Goal: Task Accomplishment & Management: Complete application form

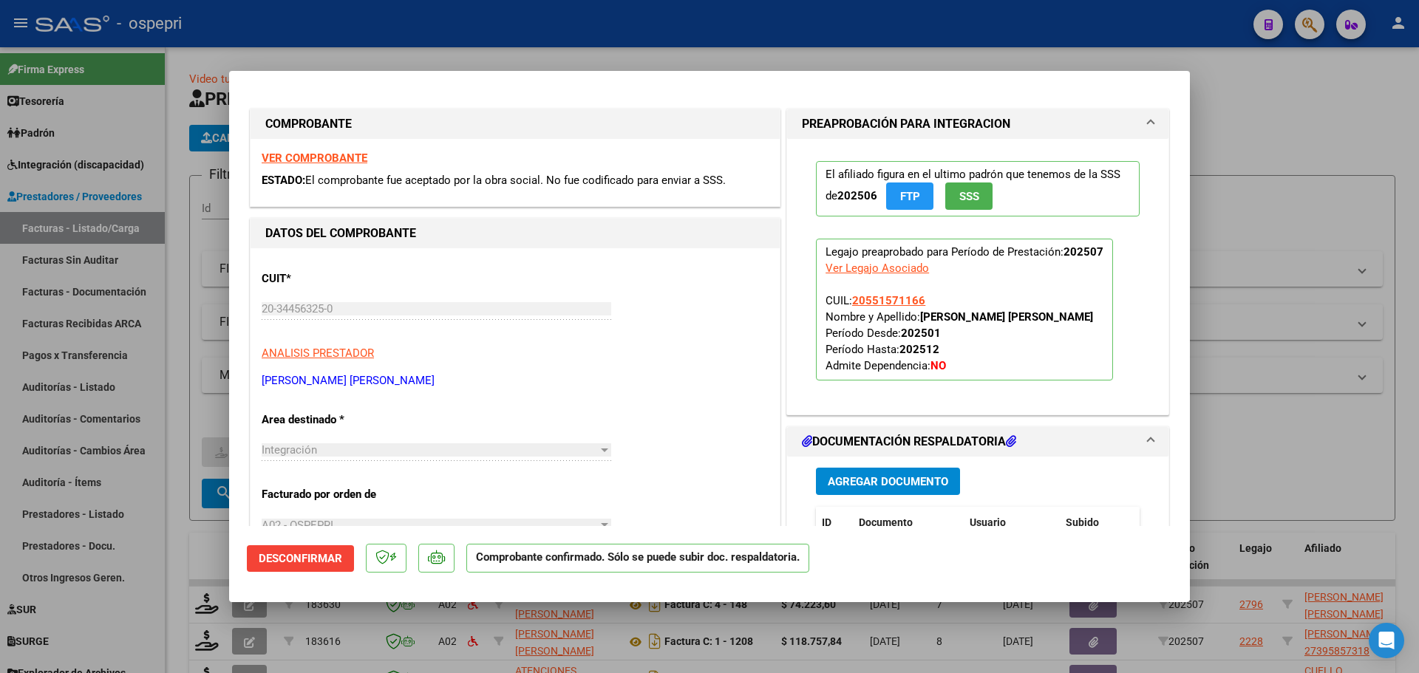
scroll to position [222, 0]
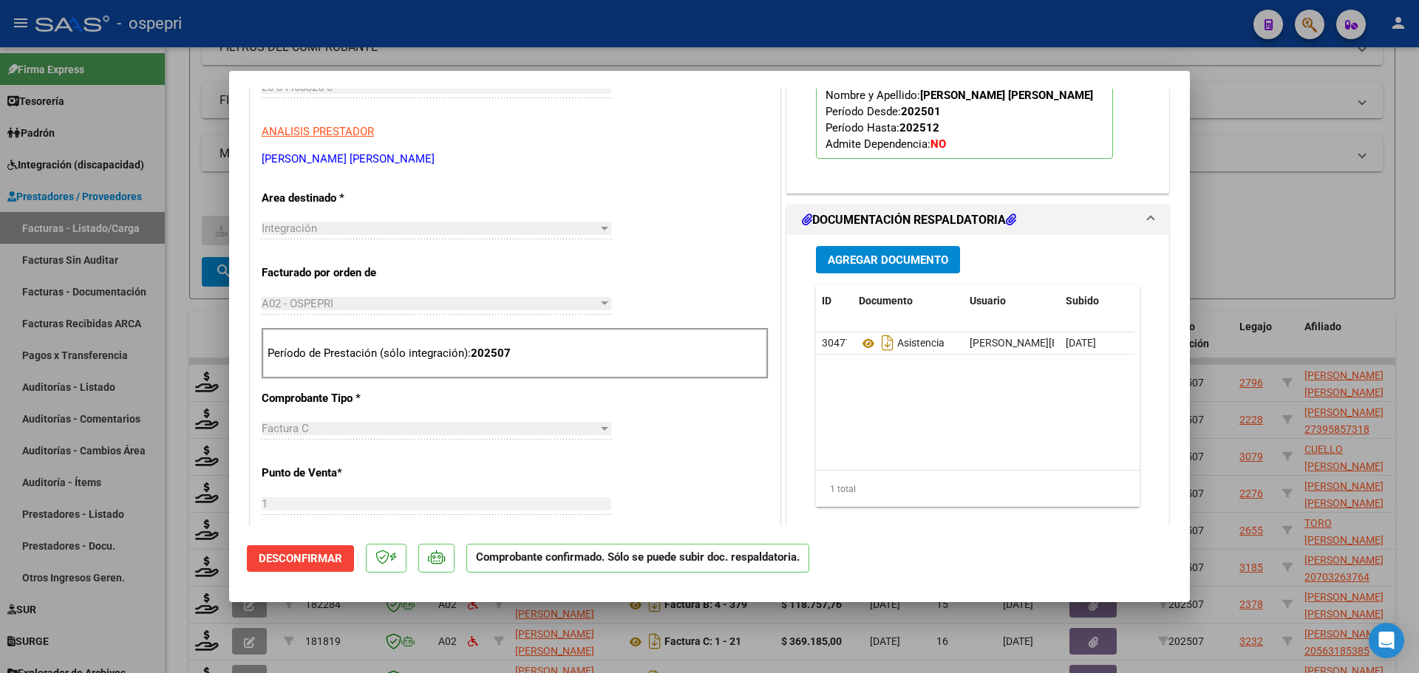
type input "$ 0,00"
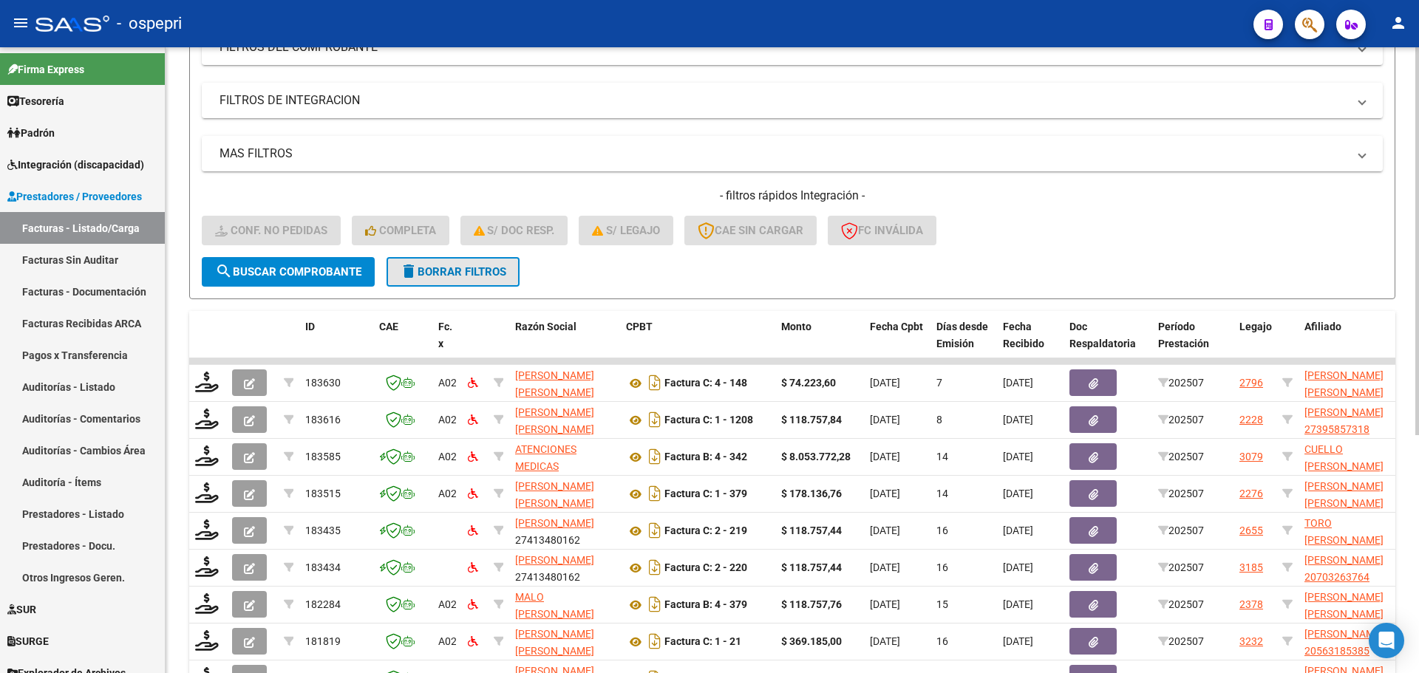
click at [450, 270] on span "delete Borrar Filtros" at bounding box center [453, 271] width 106 height 13
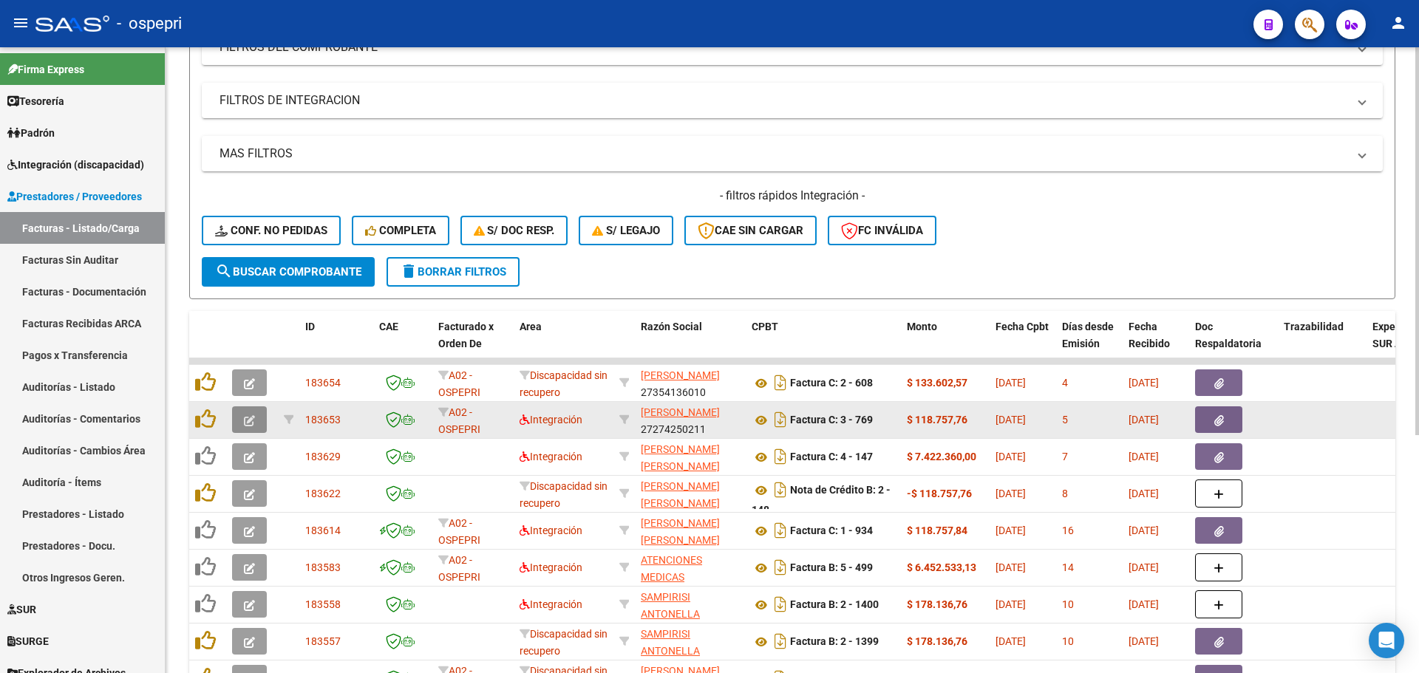
click at [251, 412] on button "button" at bounding box center [249, 419] width 35 height 27
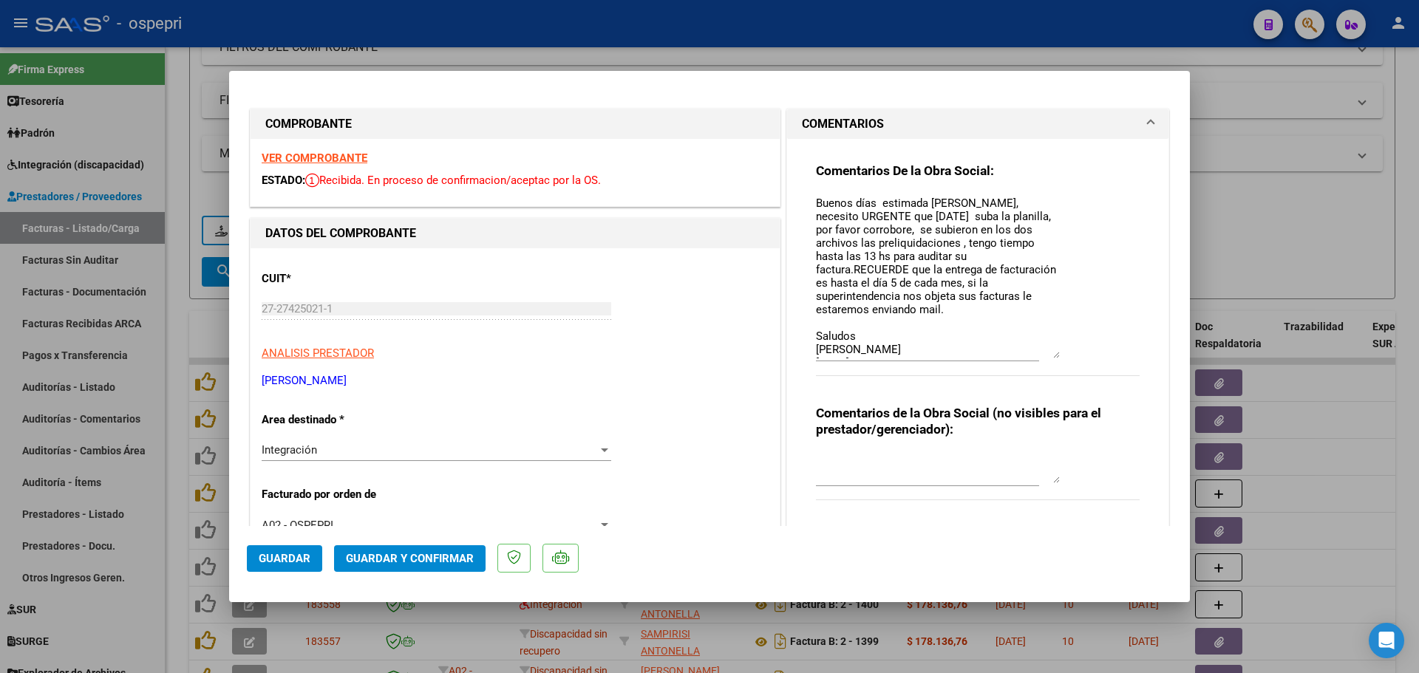
drag, startPoint x: 1046, startPoint y: 221, endPoint x: 1055, endPoint y: 355, distance: 134.1
click at [1055, 355] on div "Comentarios De la Obra Social: Buenos días estimada [PERSON_NAME], necesito URG…" at bounding box center [978, 277] width 324 height 229
type input "$ 0,00"
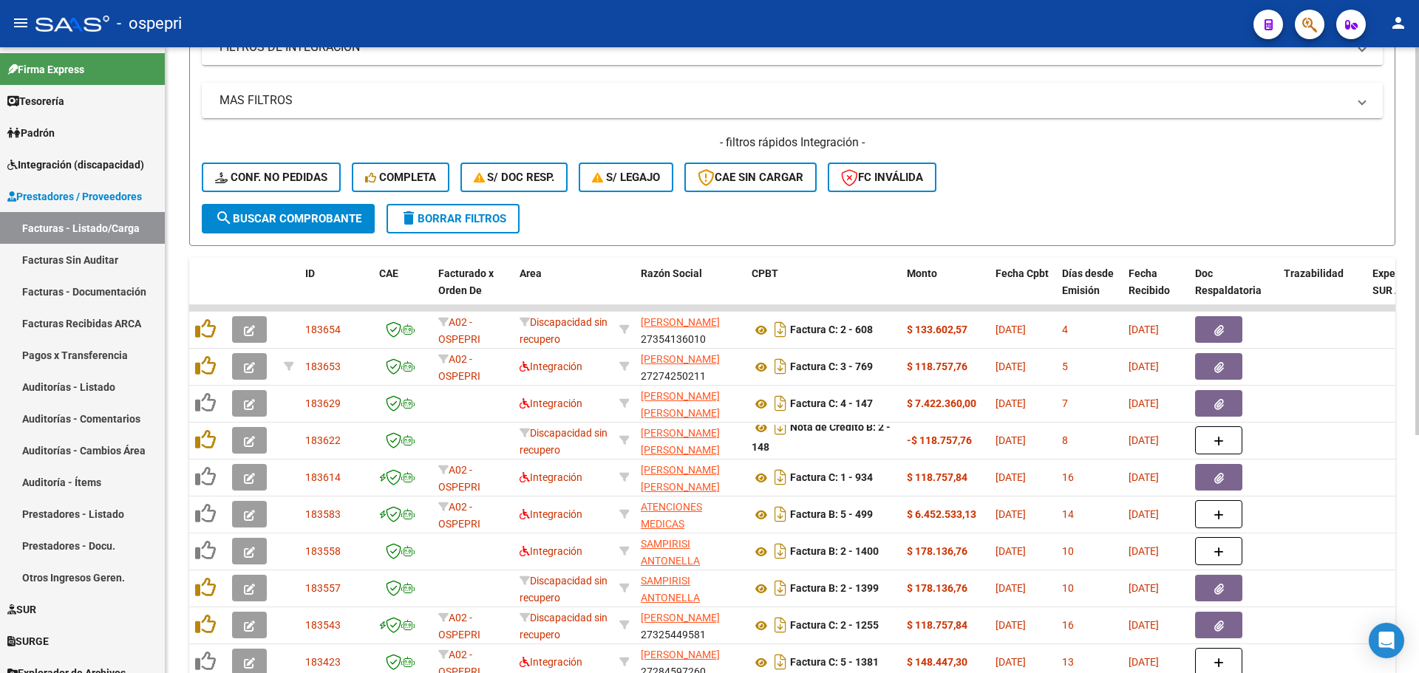
scroll to position [369, 0]
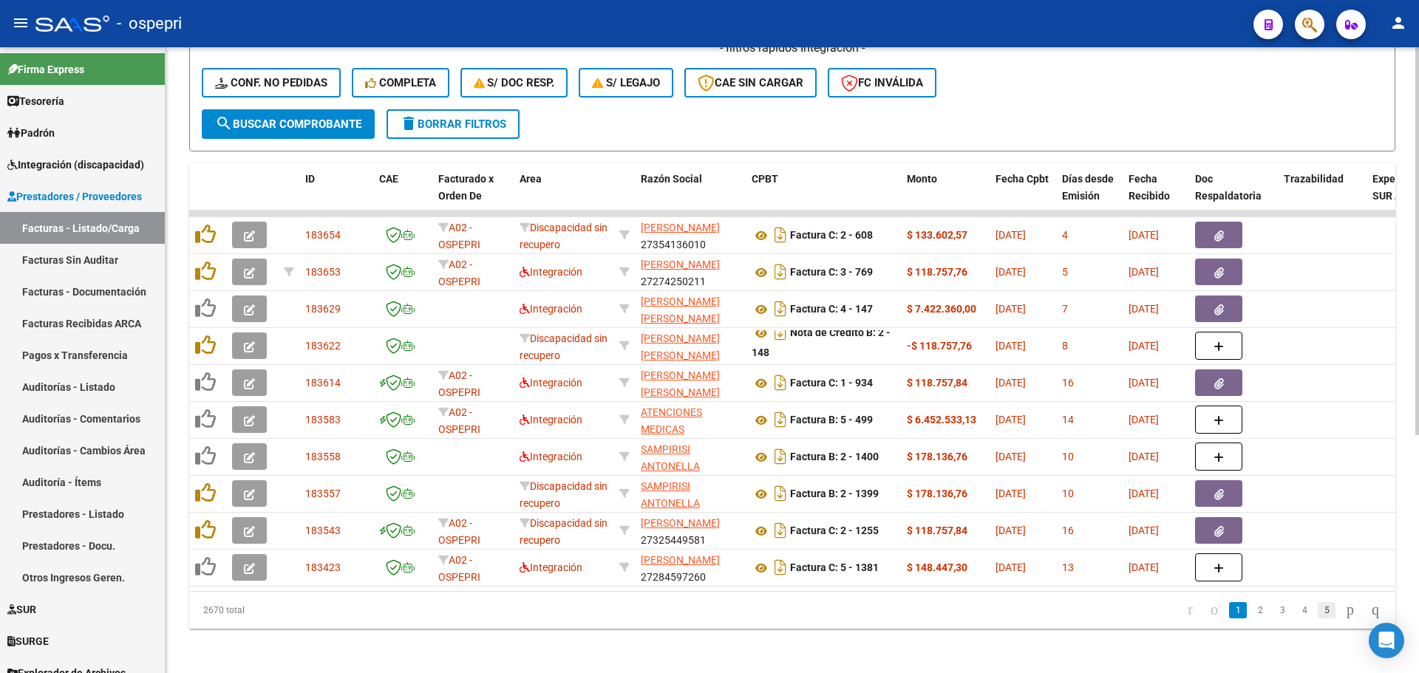
click at [1318, 619] on link "5" at bounding box center [1327, 610] width 18 height 16
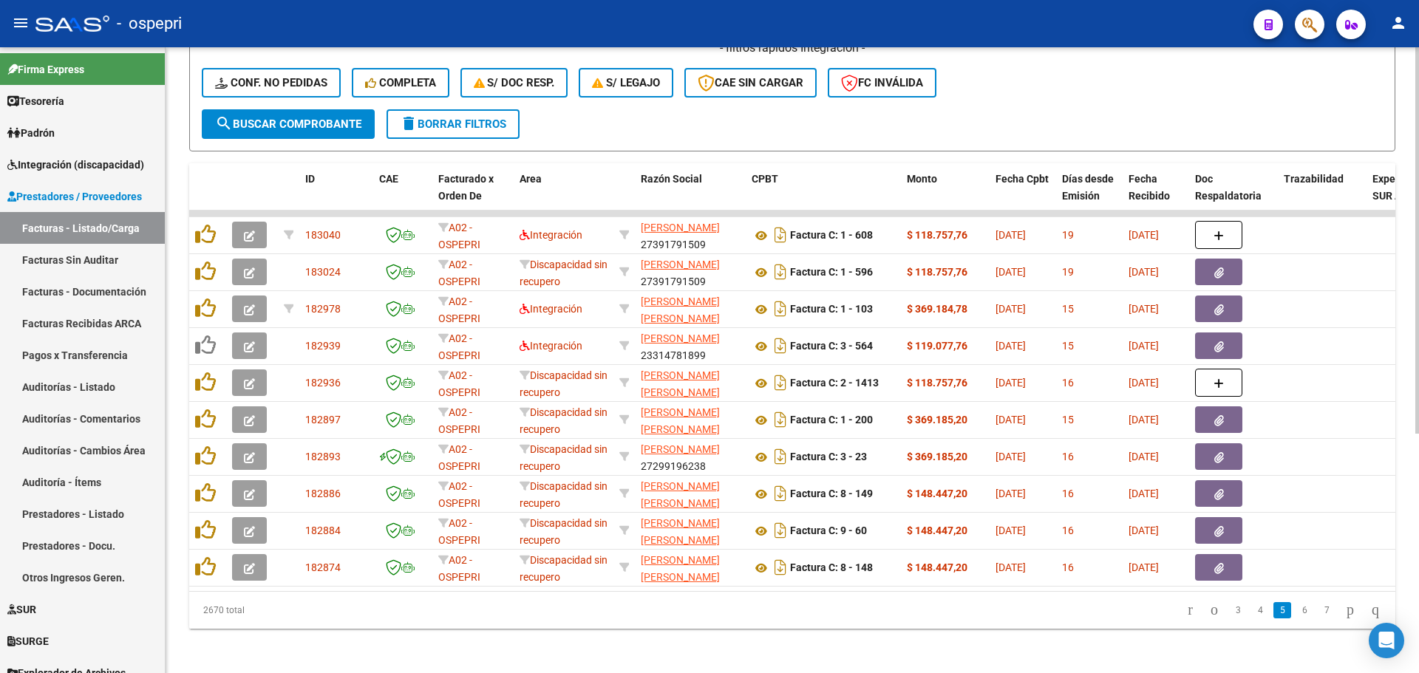
scroll to position [0, 0]
click at [1295, 619] on link "6" at bounding box center [1304, 610] width 18 height 16
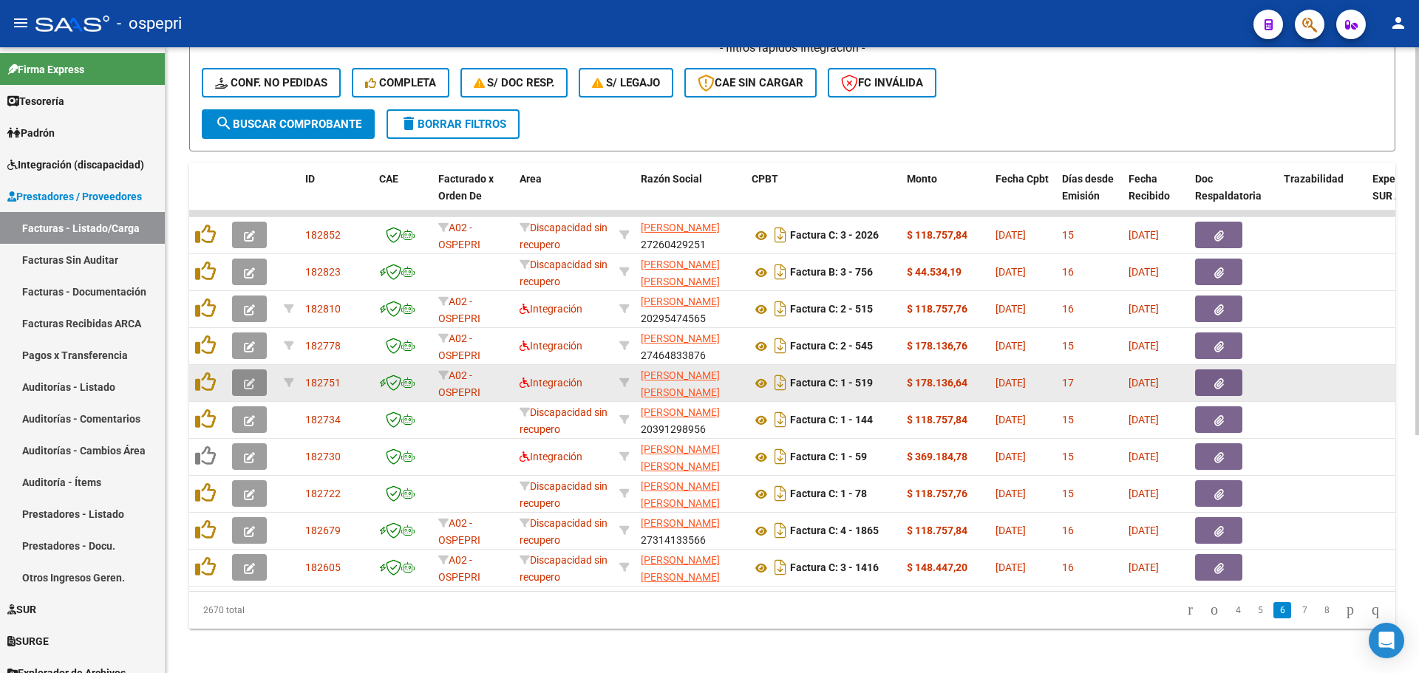
click at [253, 385] on icon "button" at bounding box center [249, 383] width 11 height 11
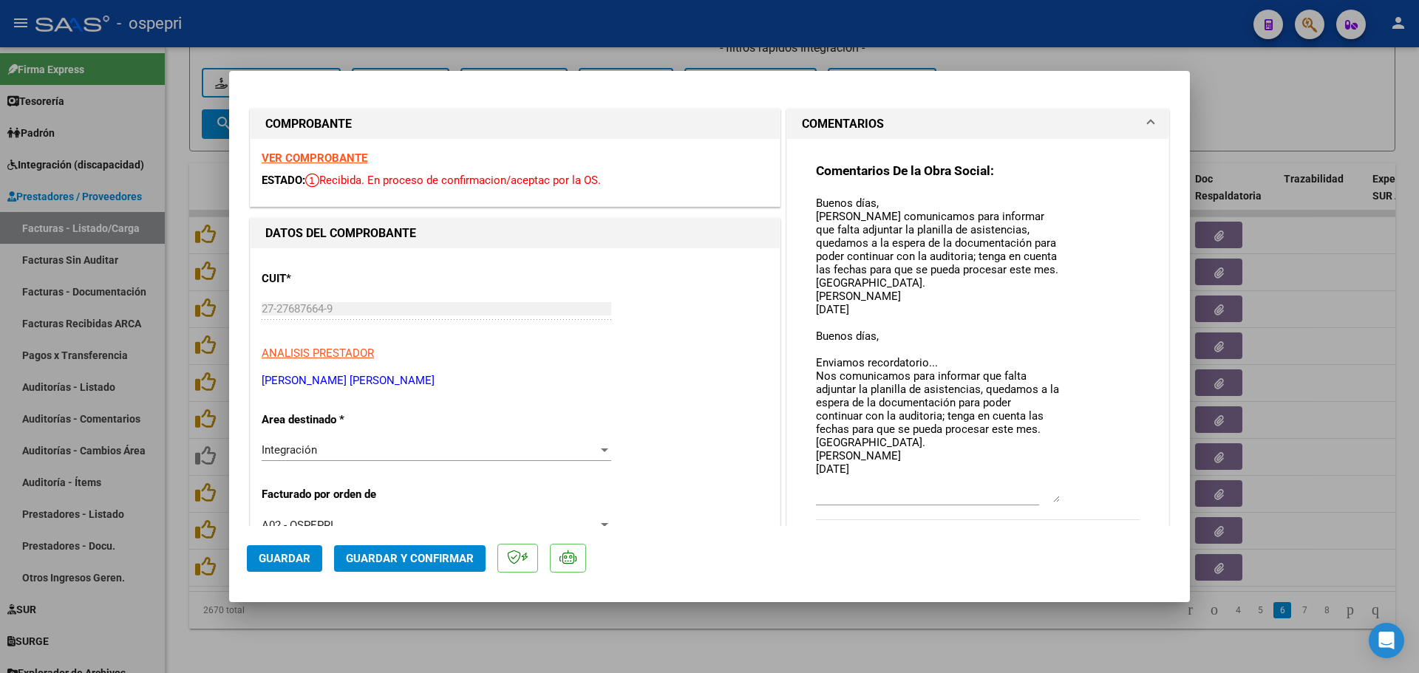
drag, startPoint x: 1046, startPoint y: 223, endPoint x: 1051, endPoint y: 477, distance: 253.5
click at [1055, 487] on div "Comentarios De la Obra Social: Buenos días, [PERSON_NAME] comunicamos para info…" at bounding box center [978, 349] width 324 height 373
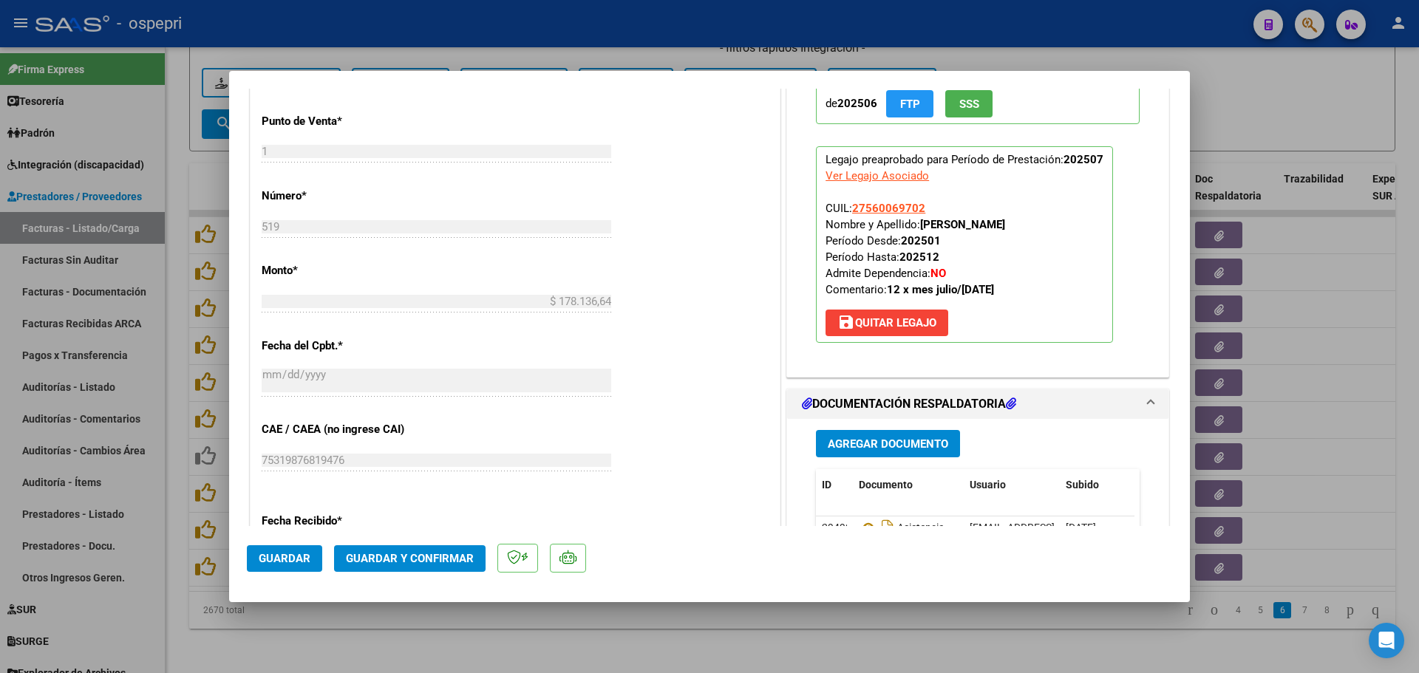
scroll to position [961, 0]
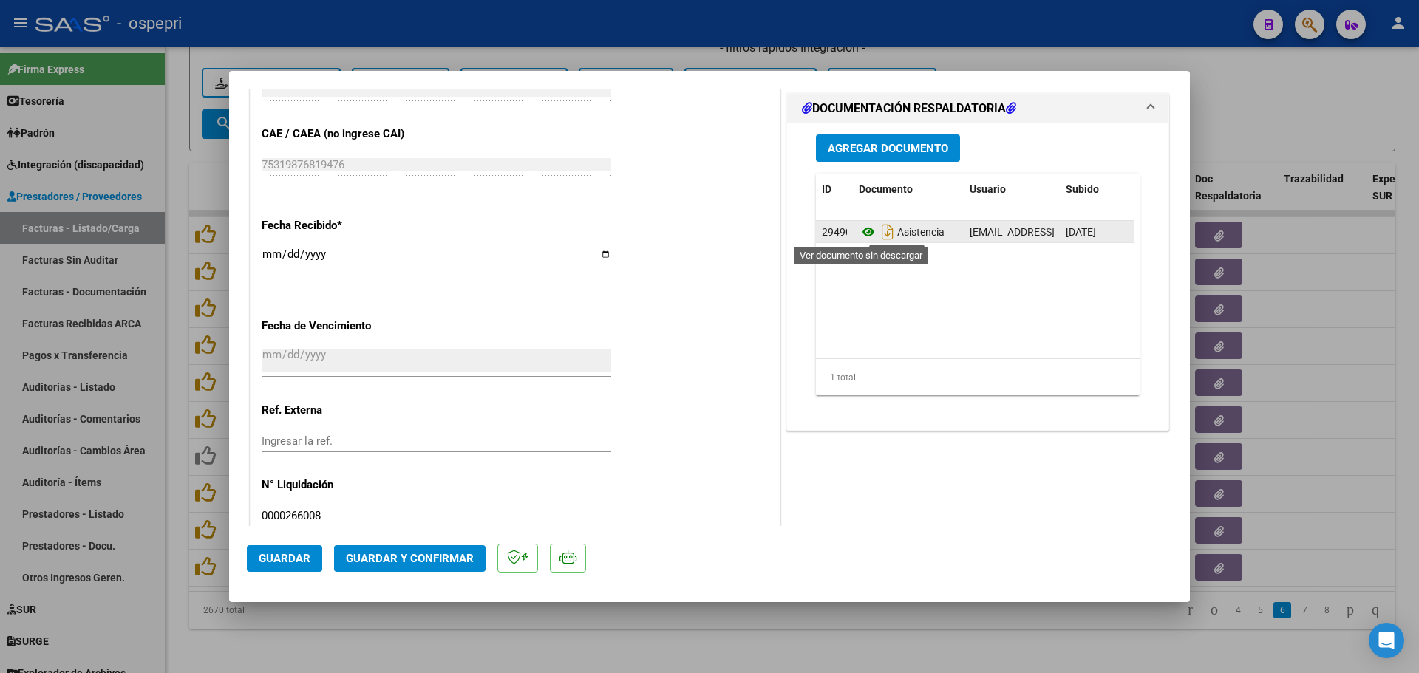
click at [859, 231] on icon at bounding box center [868, 232] width 19 height 18
type input "$ 0,00"
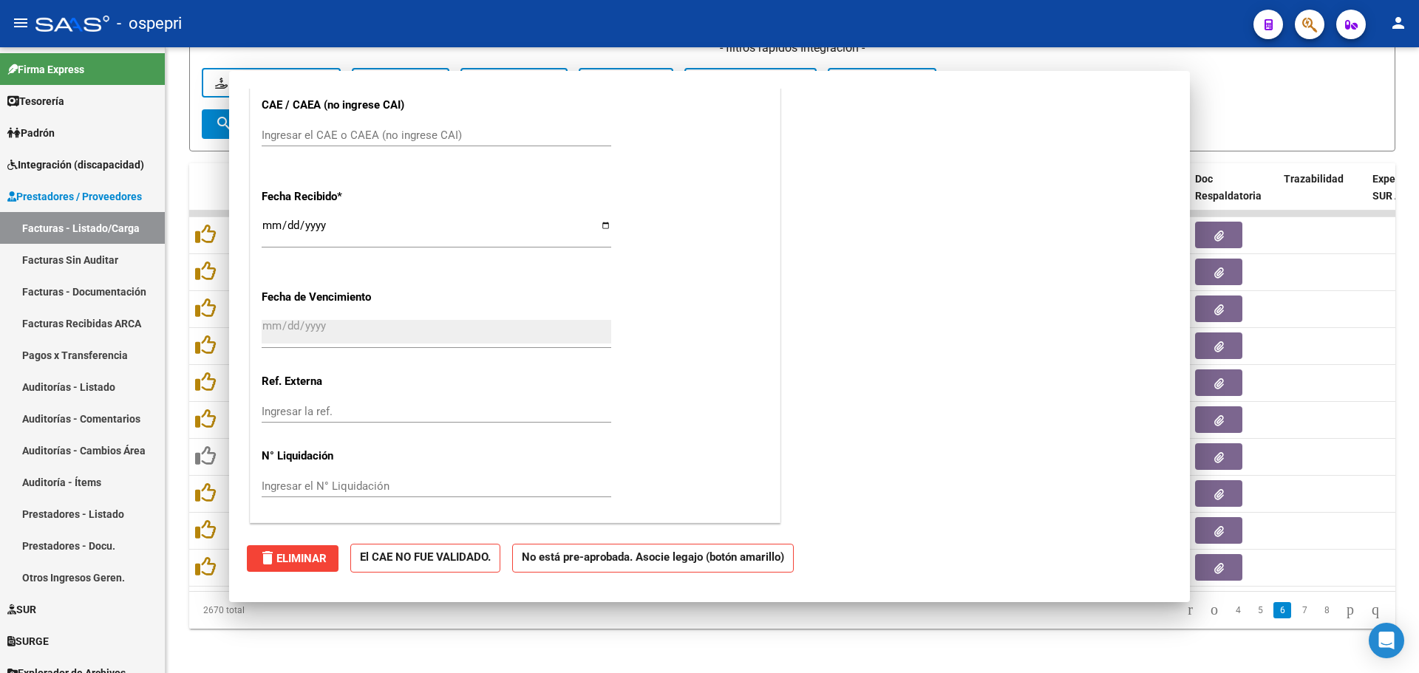
scroll to position [910, 0]
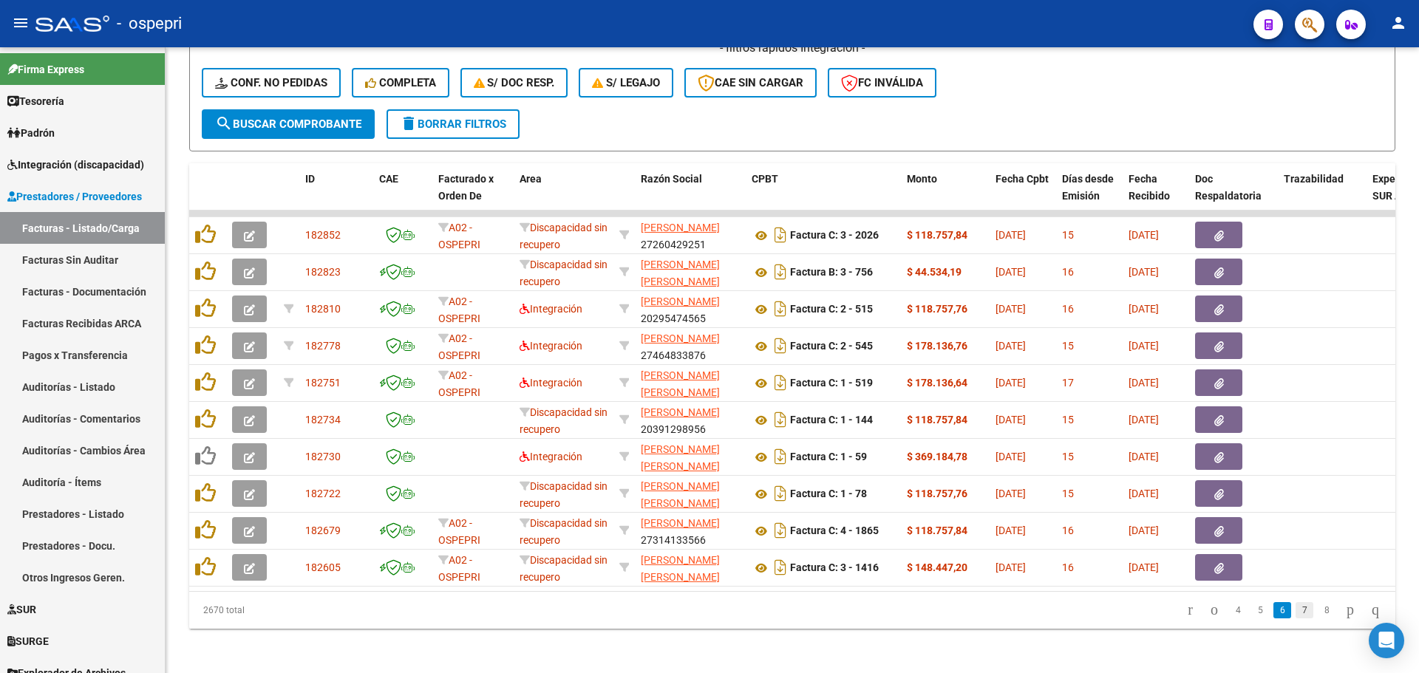
click at [1295, 619] on link "7" at bounding box center [1304, 610] width 18 height 16
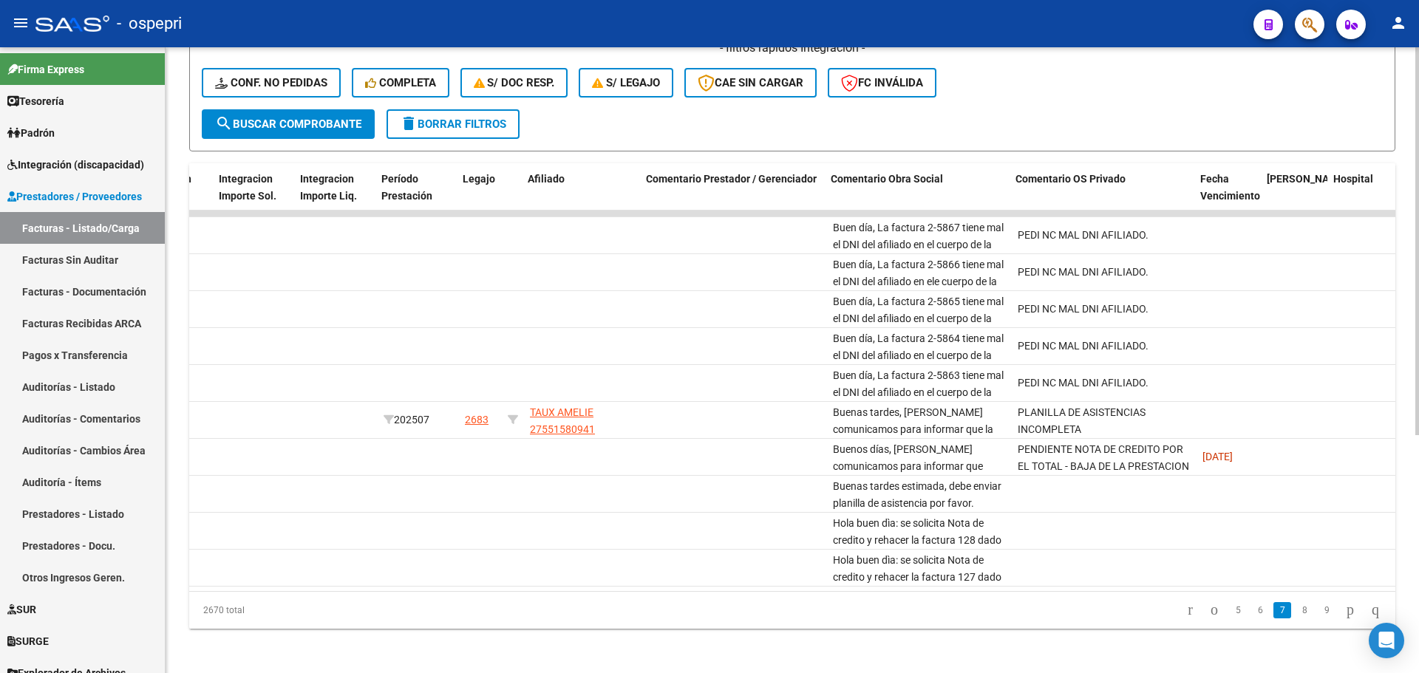
scroll to position [0, 1946]
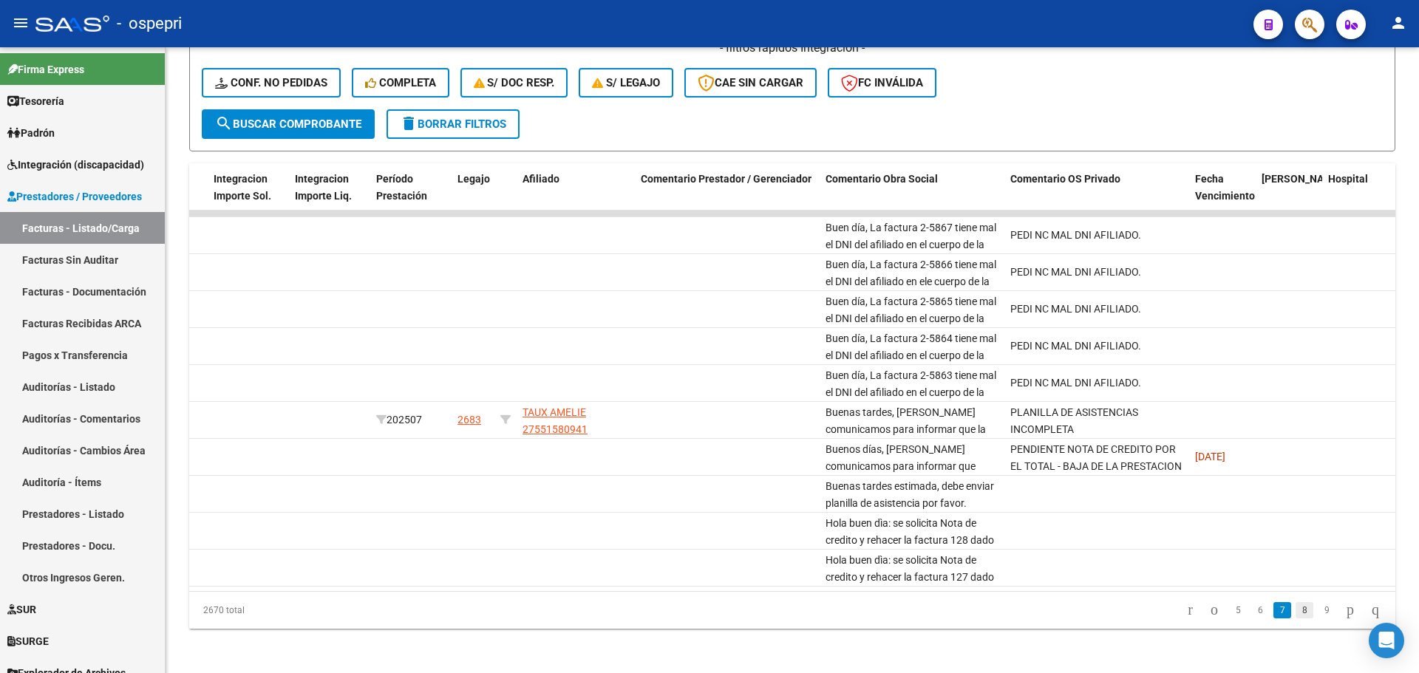
click at [1295, 619] on link "8" at bounding box center [1304, 610] width 18 height 16
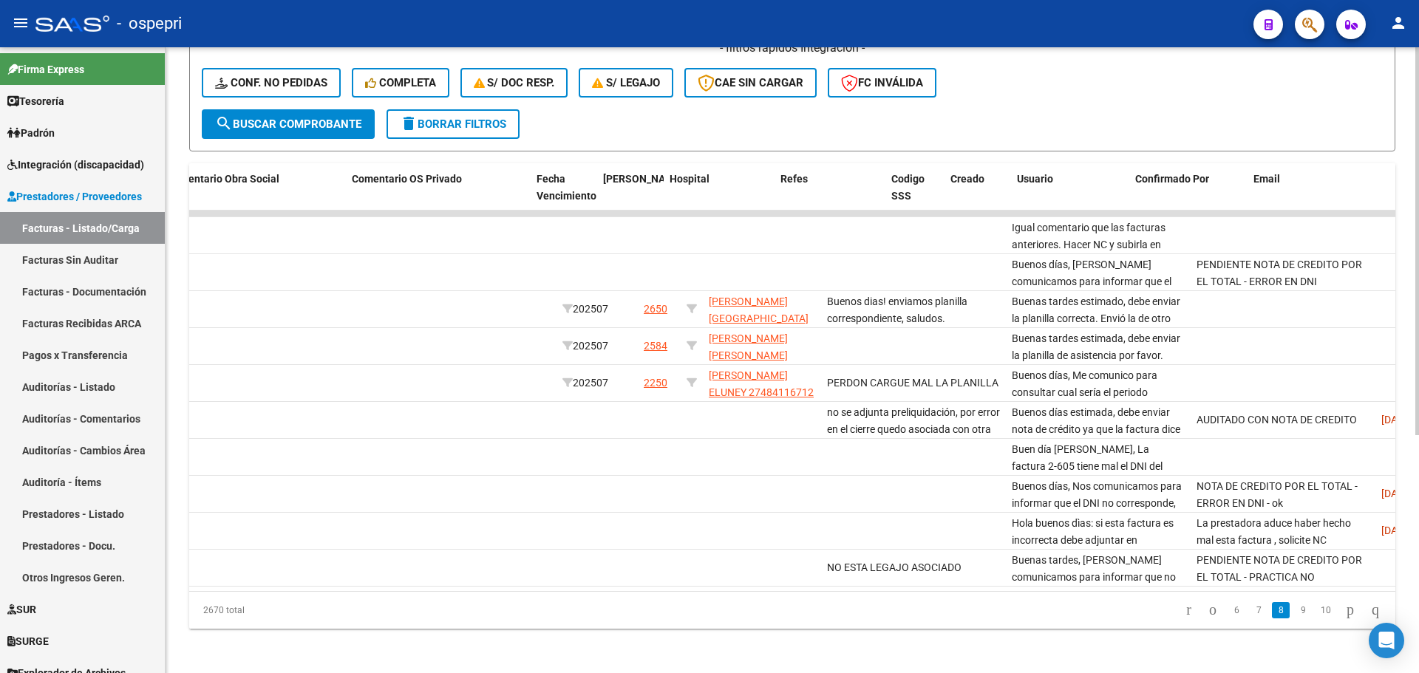
scroll to position [0, 2604]
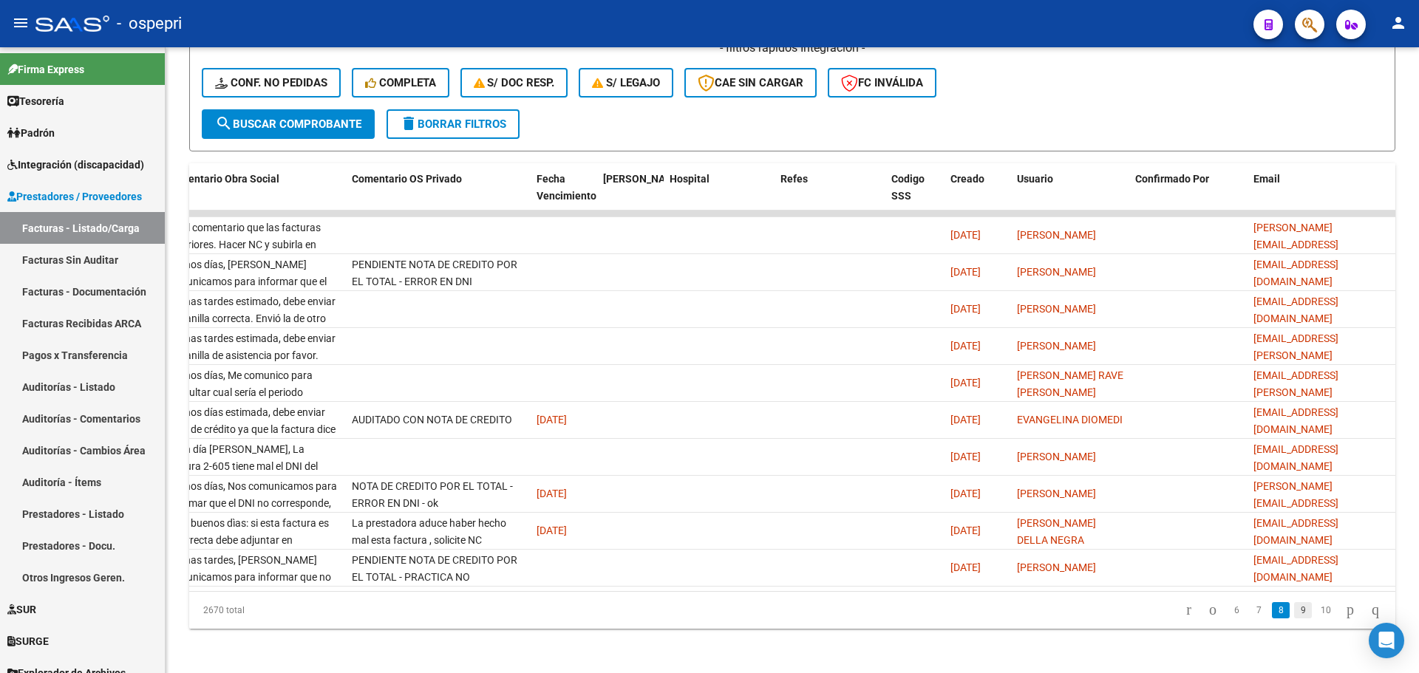
click at [1294, 619] on link "9" at bounding box center [1303, 610] width 18 height 16
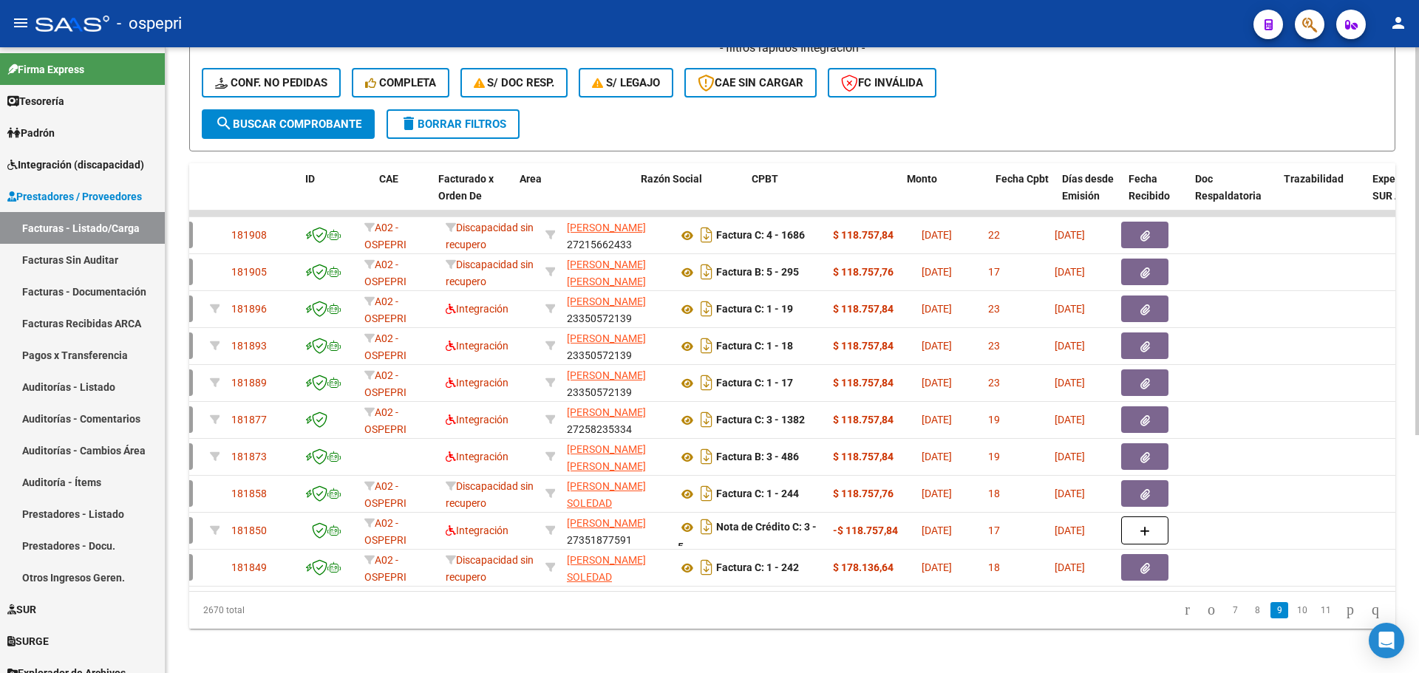
scroll to position [0, 0]
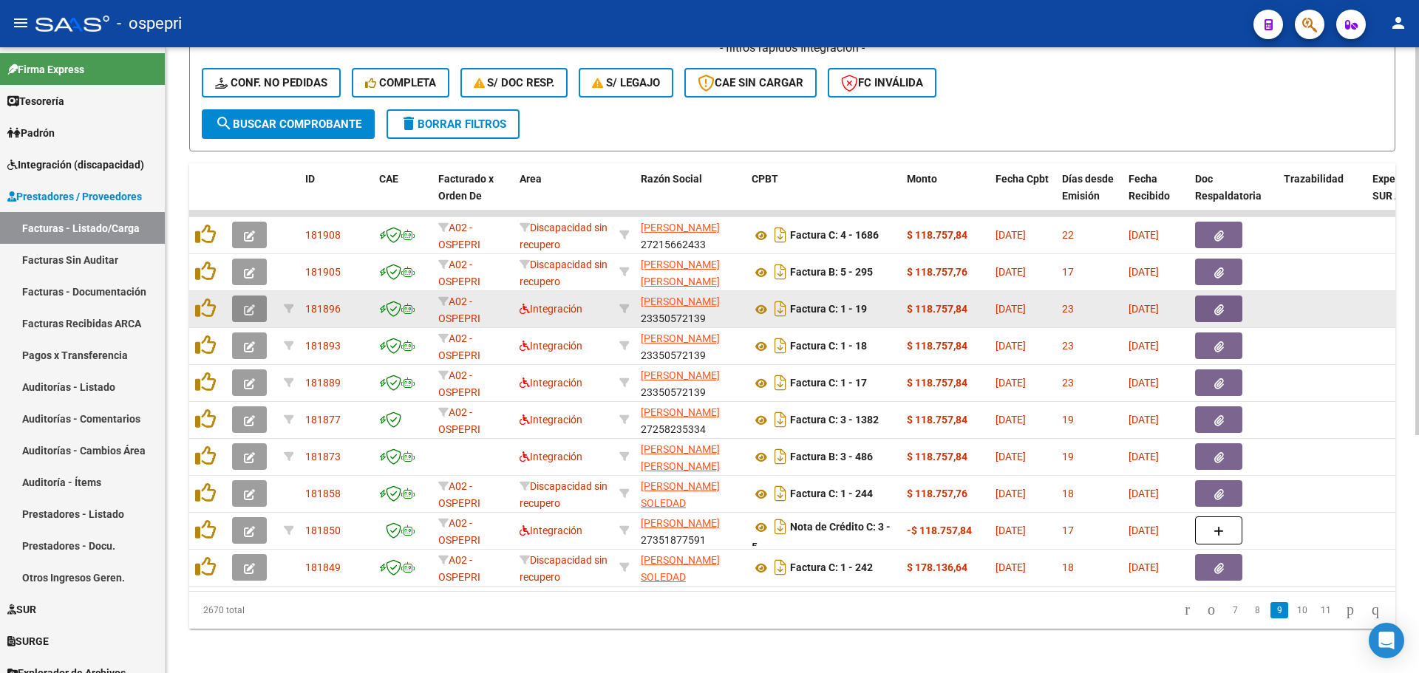
click at [245, 306] on icon "button" at bounding box center [249, 309] width 11 height 11
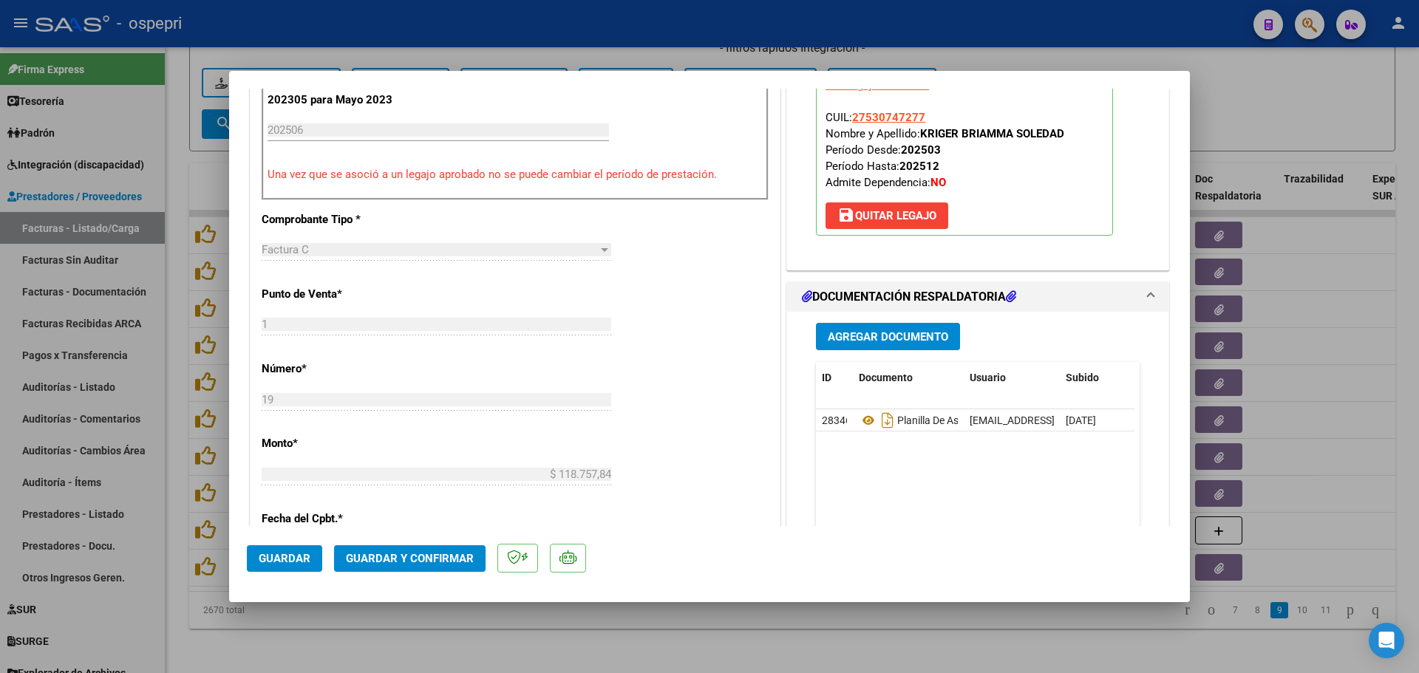
scroll to position [517, 0]
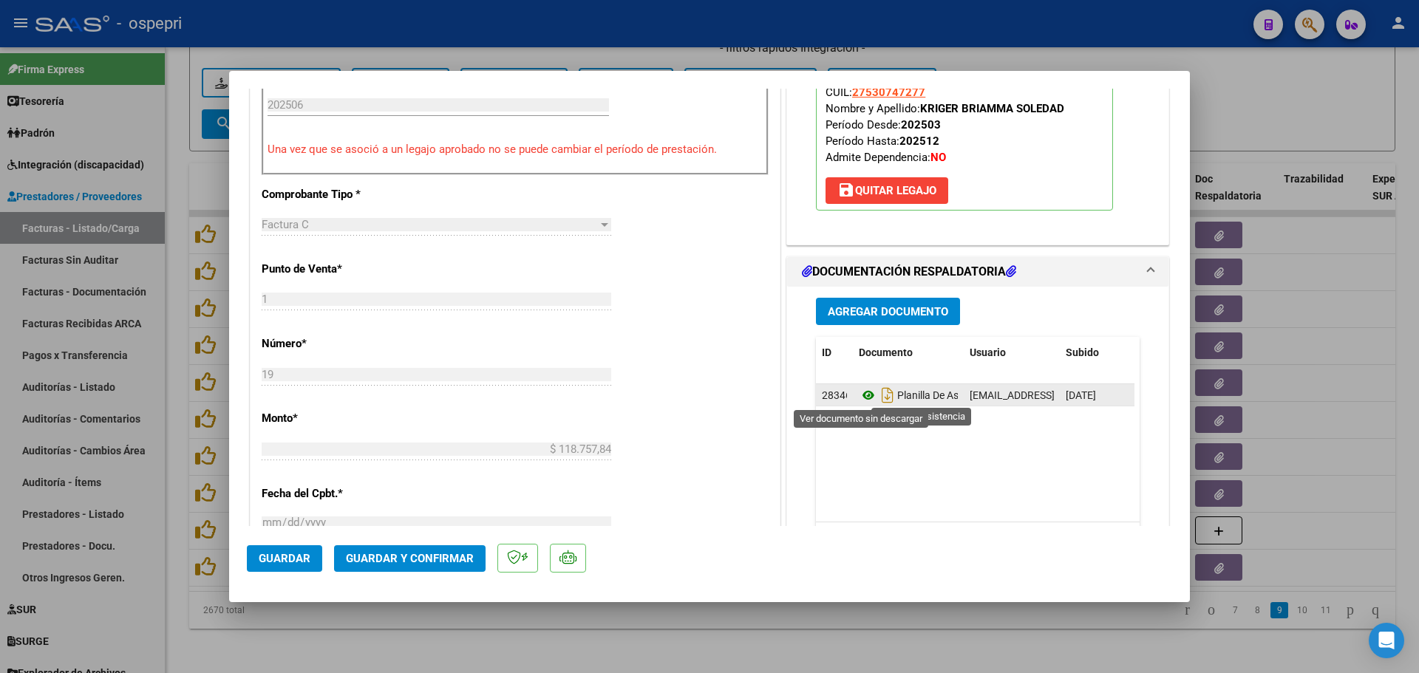
click at [859, 393] on icon at bounding box center [868, 395] width 19 height 18
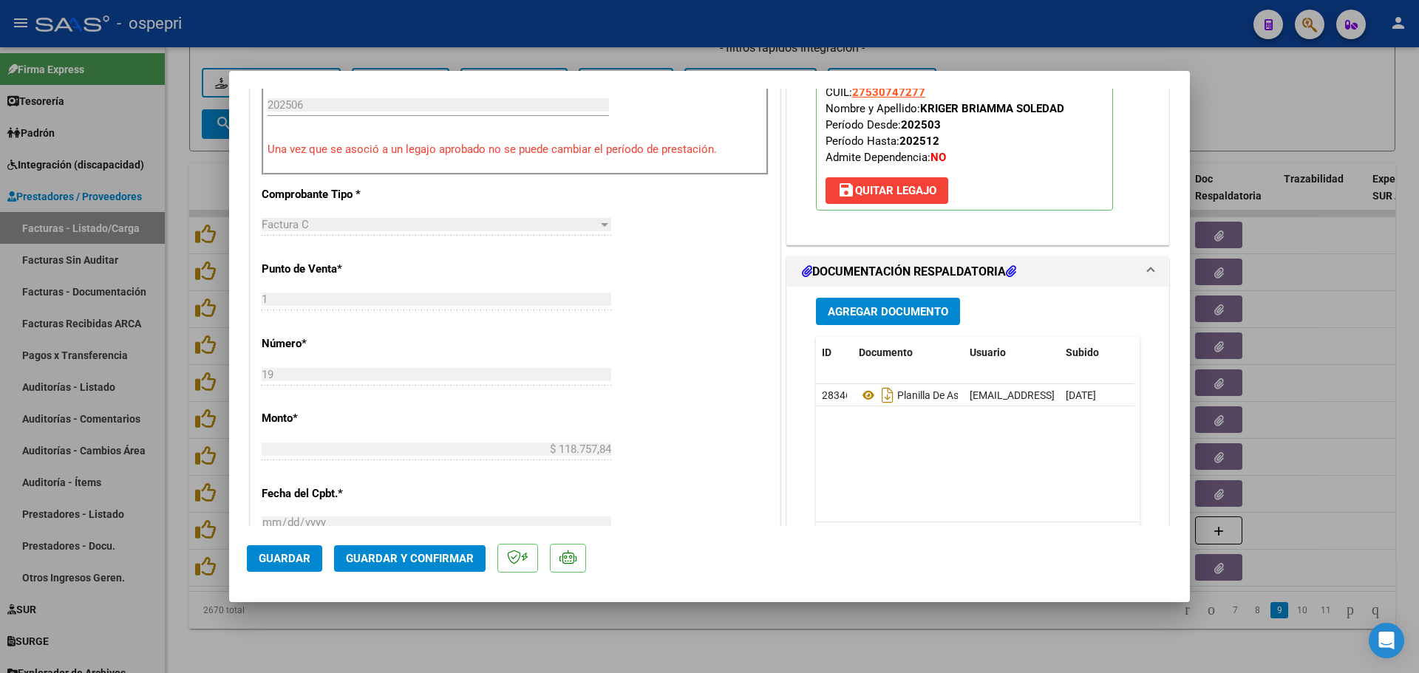
type input "$ 0,00"
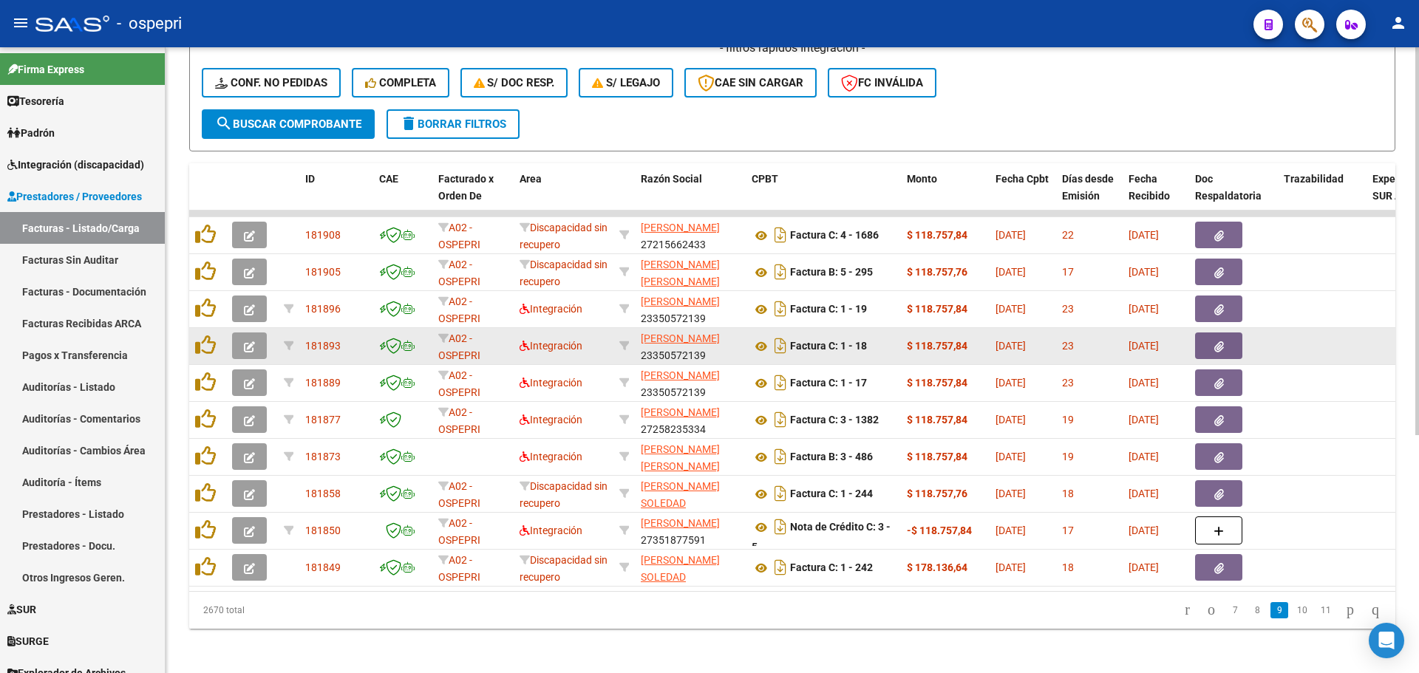
click at [252, 347] on icon "button" at bounding box center [249, 346] width 11 height 11
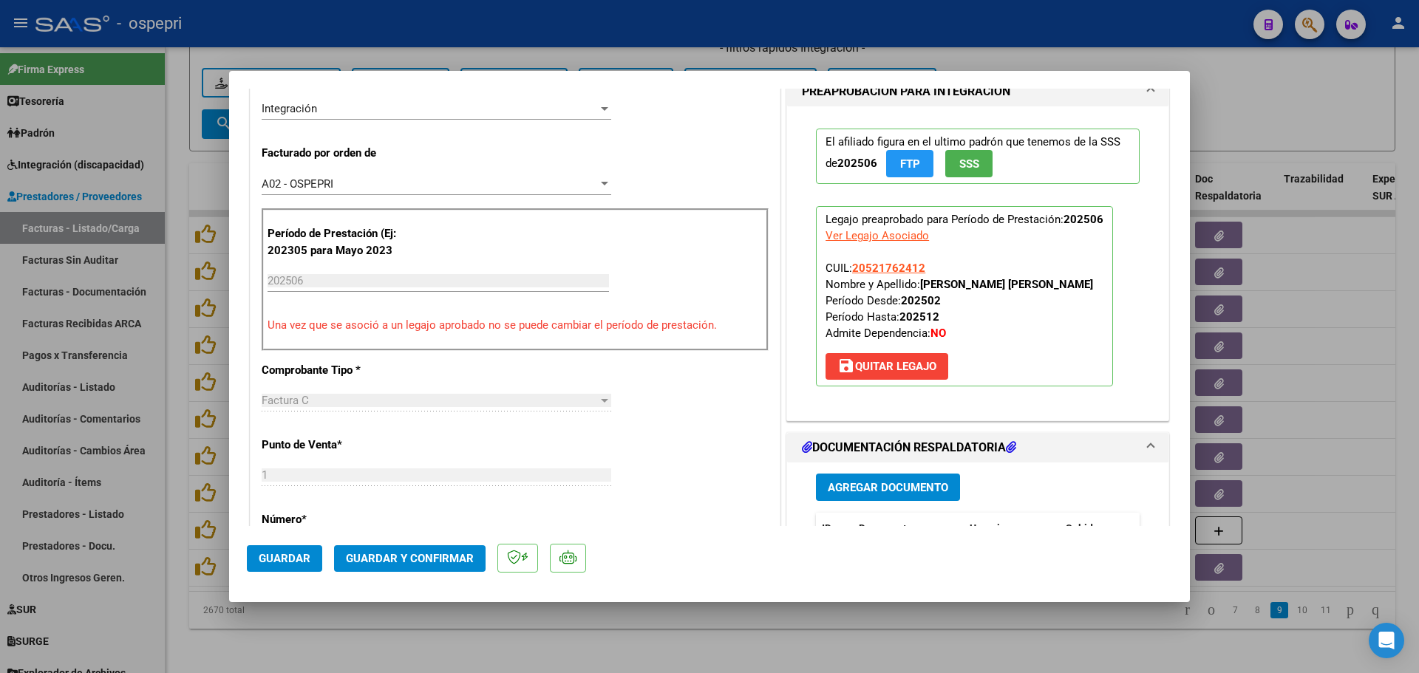
scroll to position [517, 0]
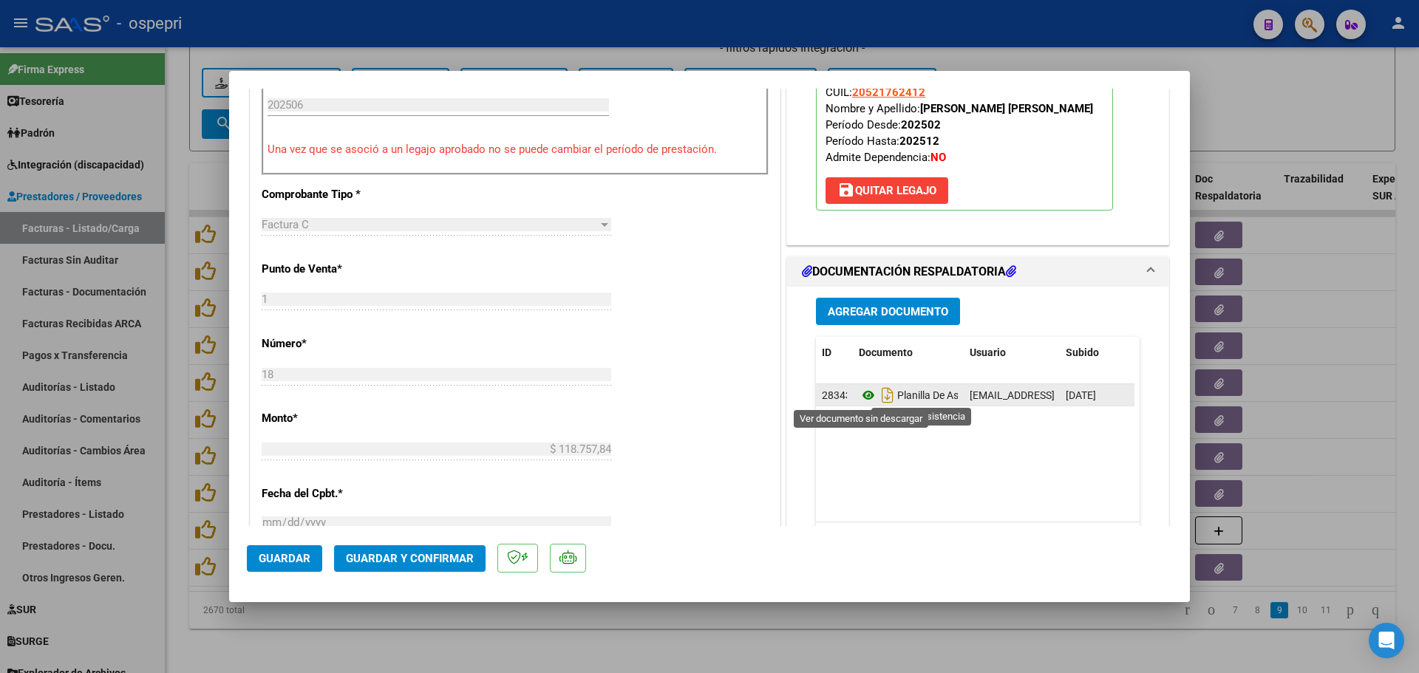
click at [862, 389] on icon at bounding box center [868, 395] width 19 height 18
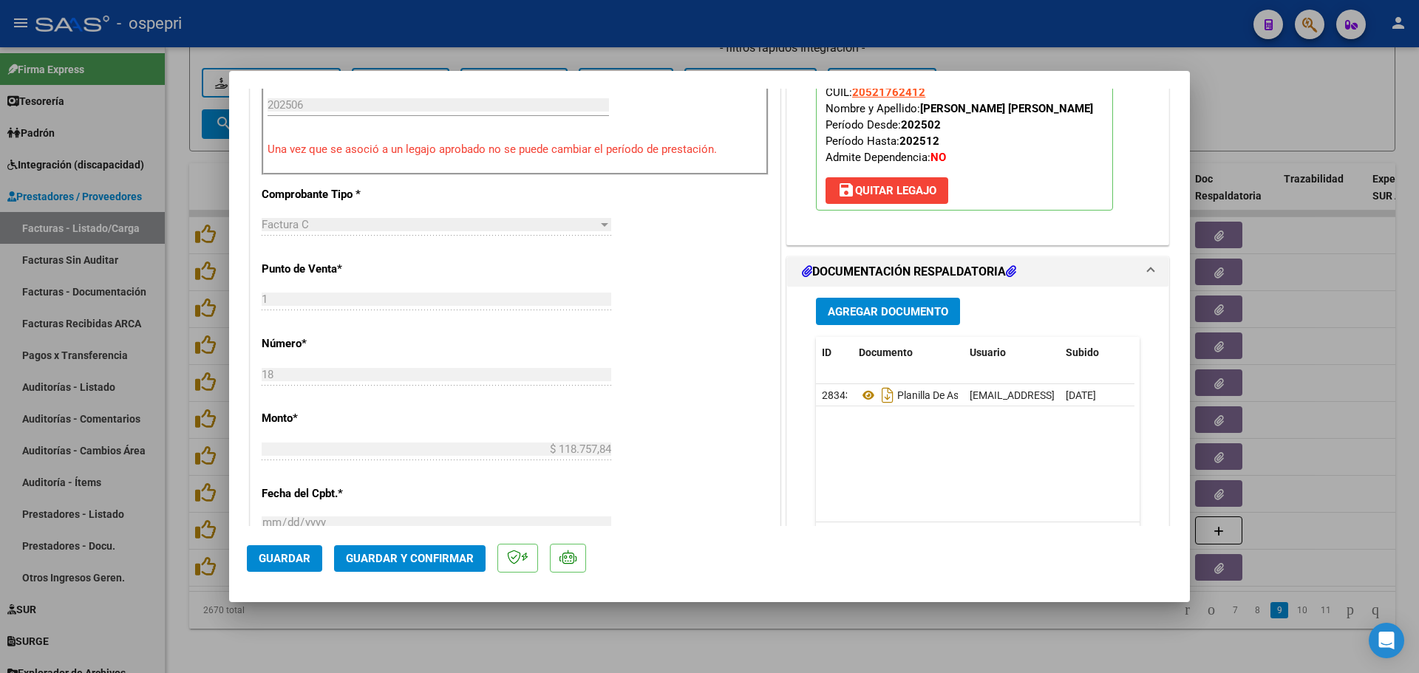
type input "$ 0,00"
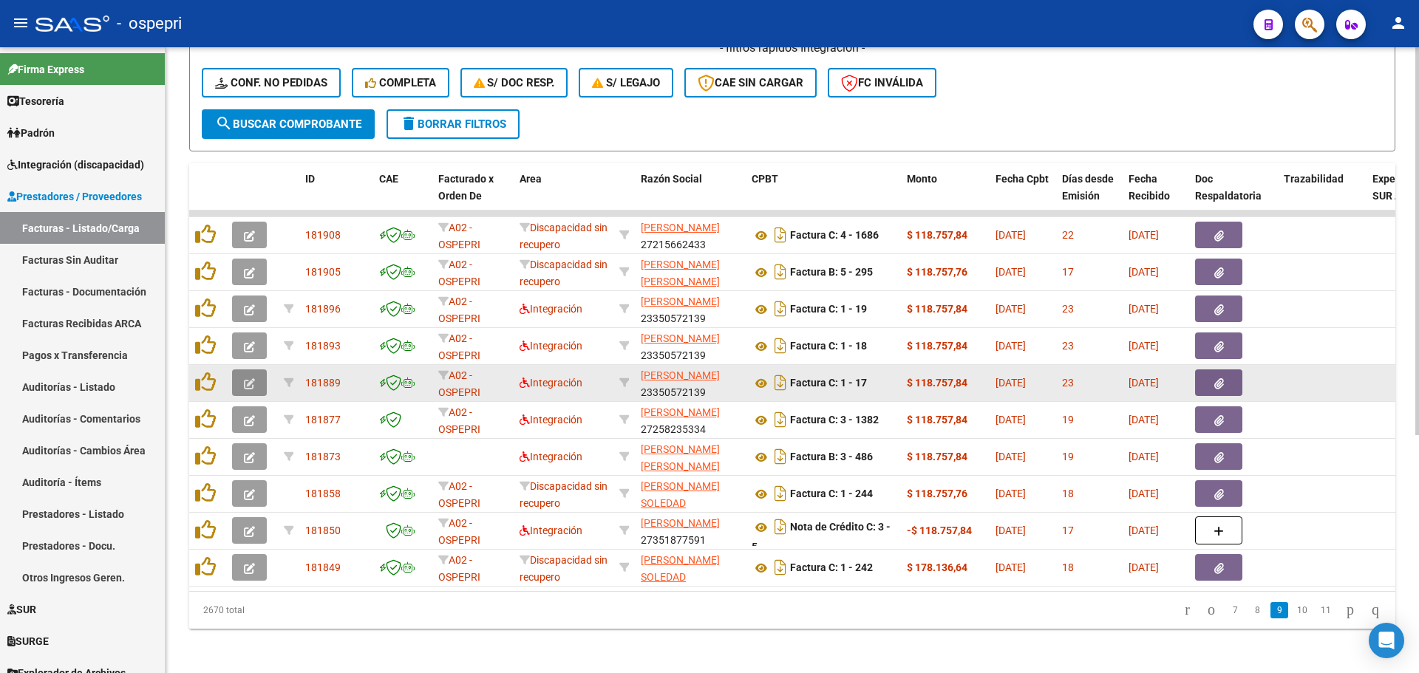
click at [248, 384] on icon "button" at bounding box center [249, 383] width 11 height 11
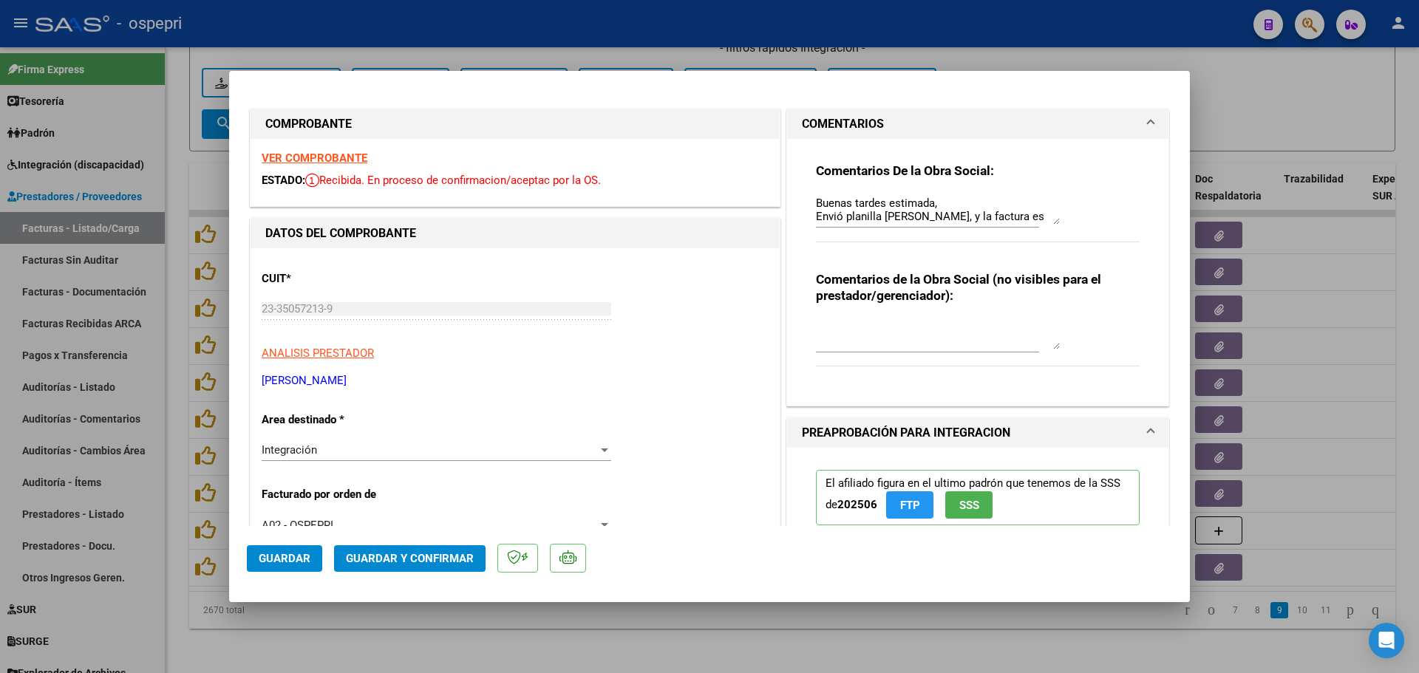
click at [309, 158] on strong "VER COMPROBANTE" at bounding box center [315, 157] width 106 height 13
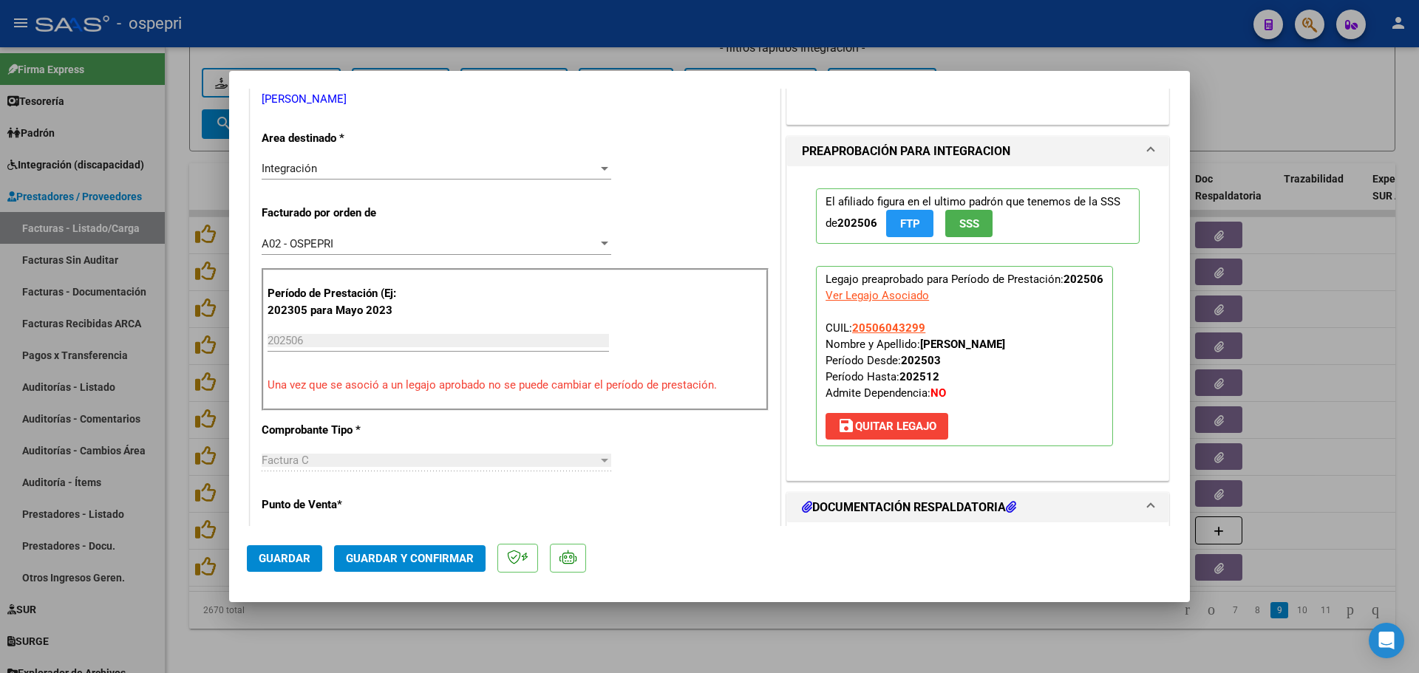
scroll to position [369, 0]
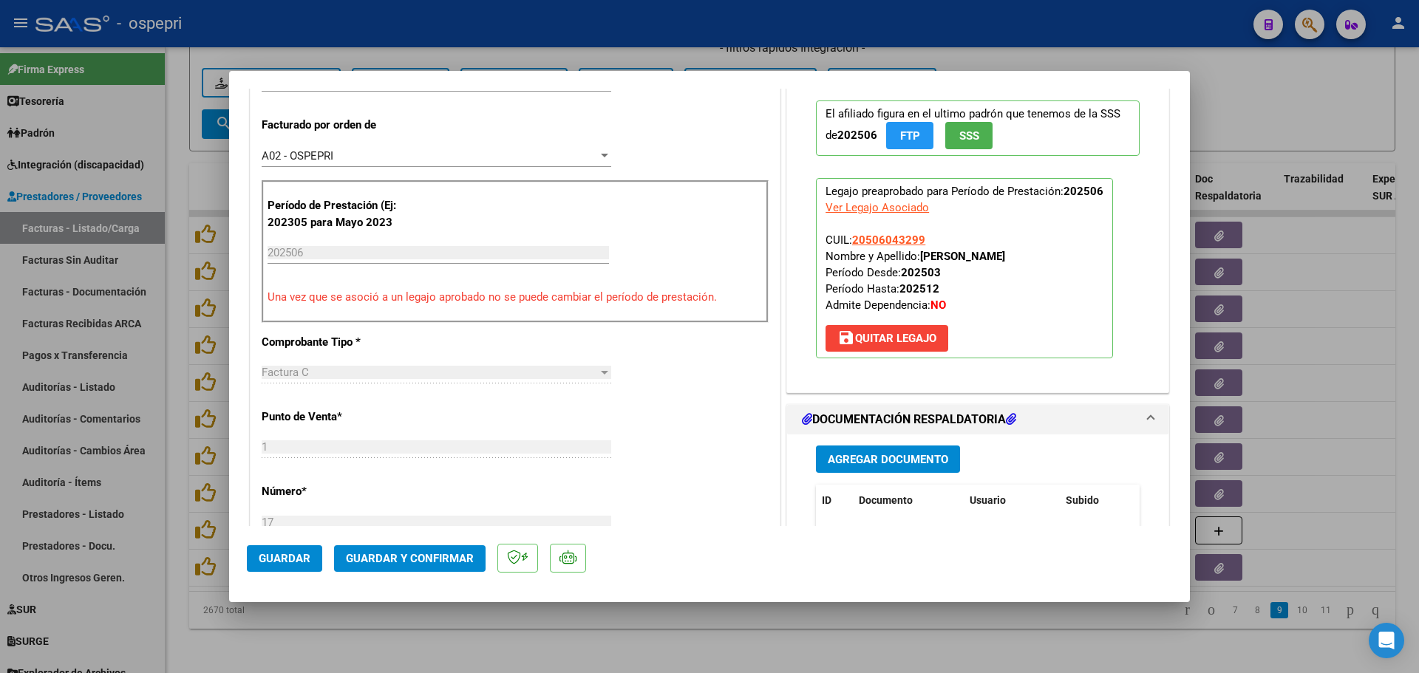
type input "$ 0,00"
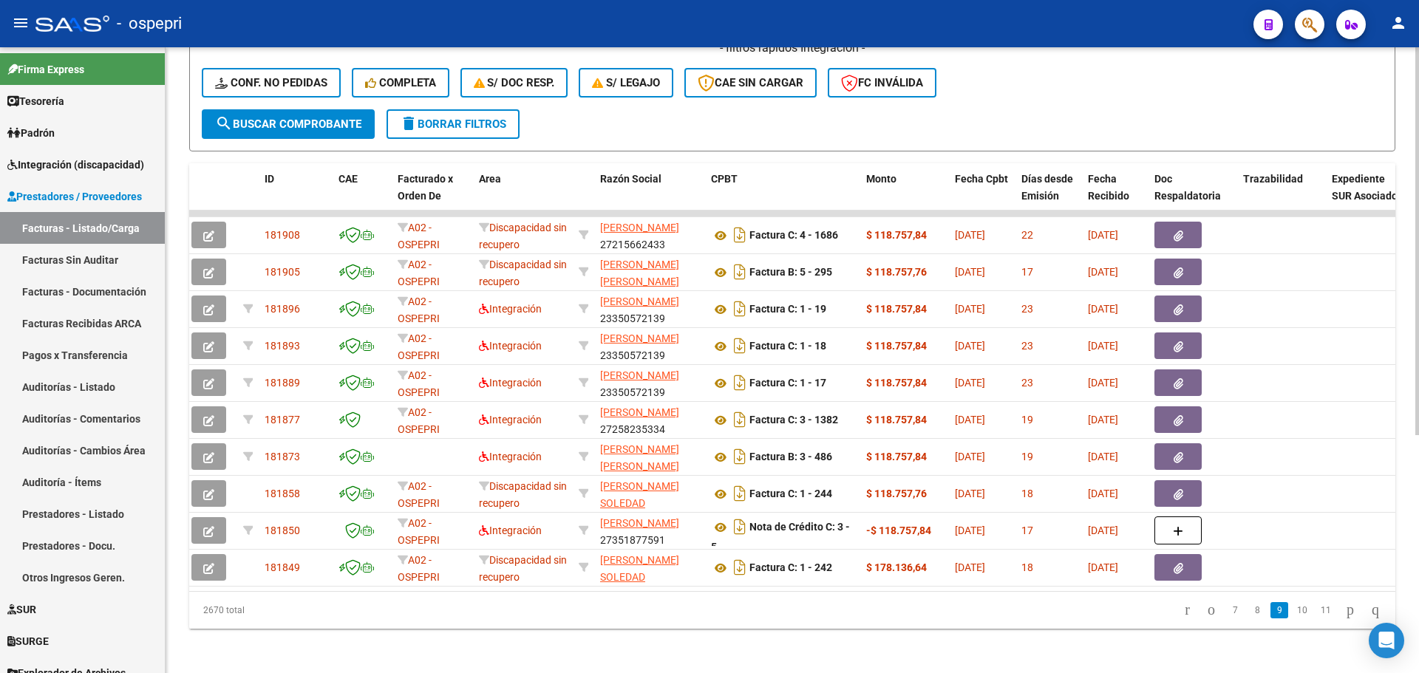
scroll to position [0, 0]
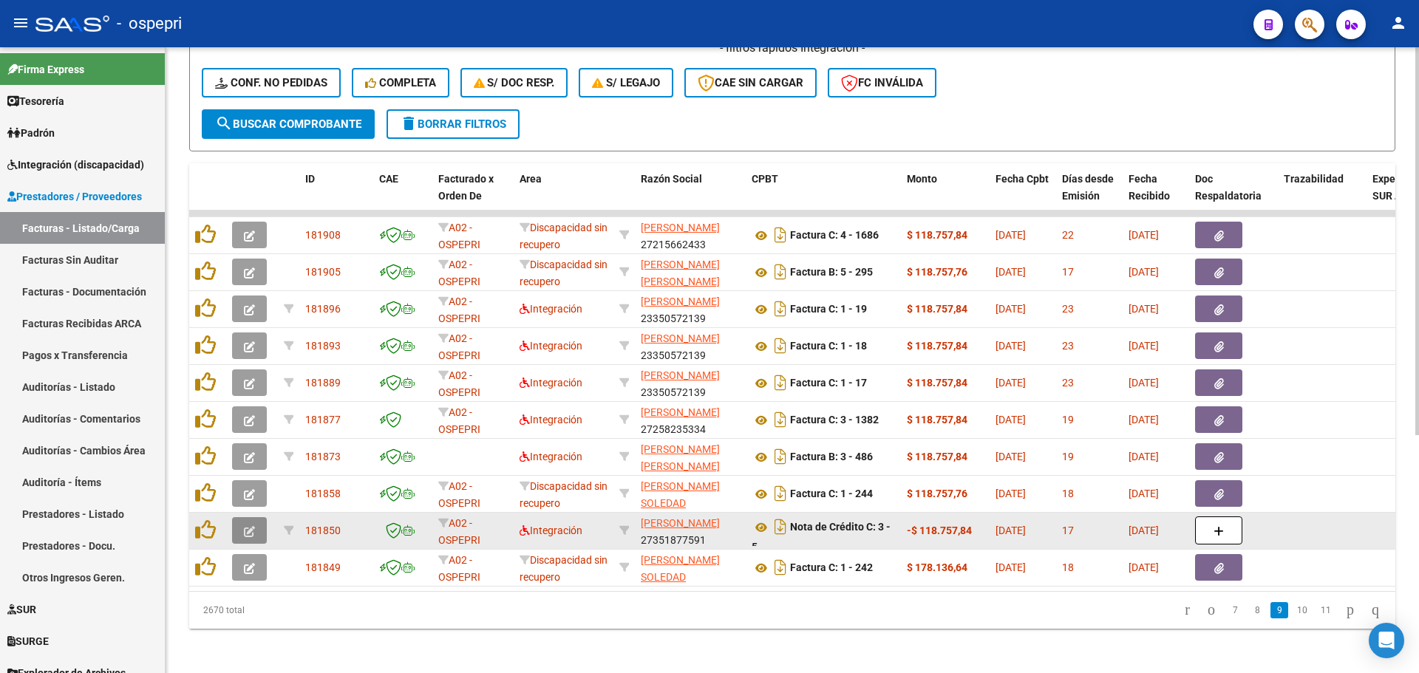
click at [245, 527] on icon "button" at bounding box center [249, 531] width 11 height 11
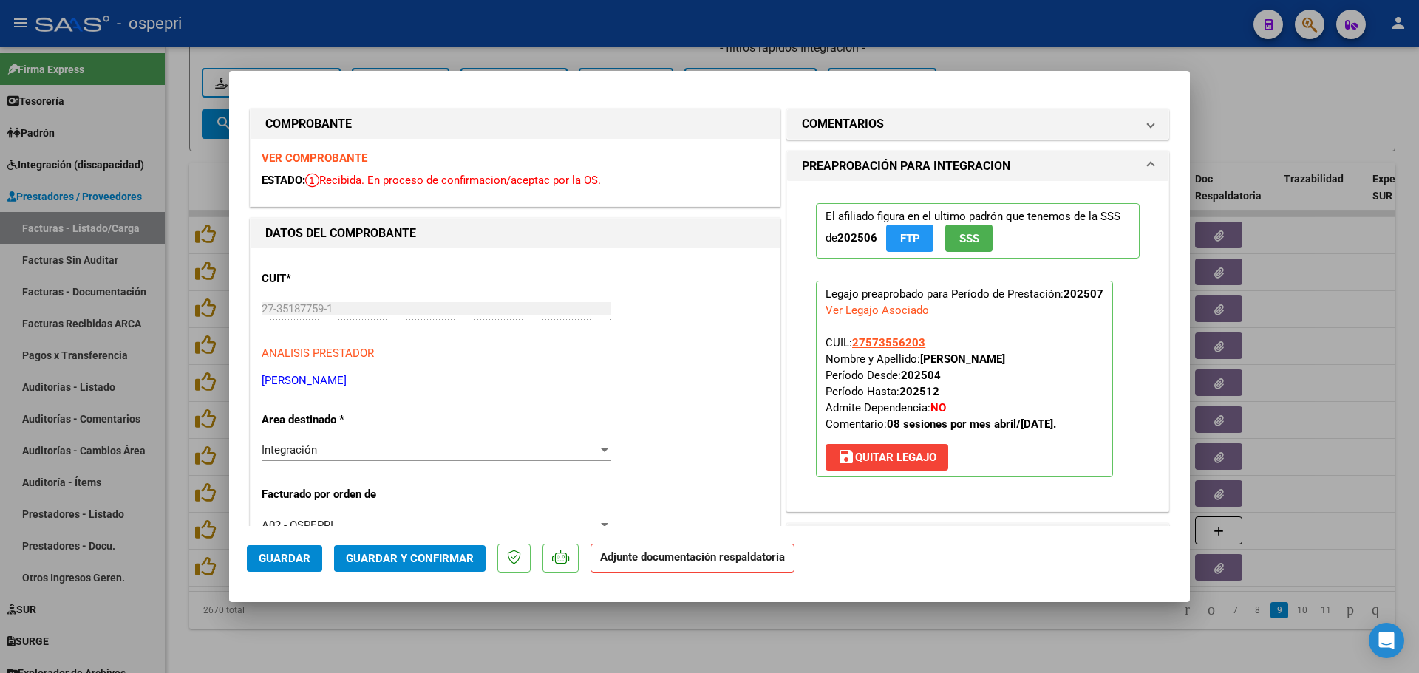
click at [338, 157] on strong "VER COMPROBANTE" at bounding box center [315, 157] width 106 height 13
click at [318, 154] on strong "VER COMPROBANTE" at bounding box center [315, 157] width 106 height 13
click at [317, 153] on strong "VER COMPROBANTE" at bounding box center [315, 157] width 106 height 13
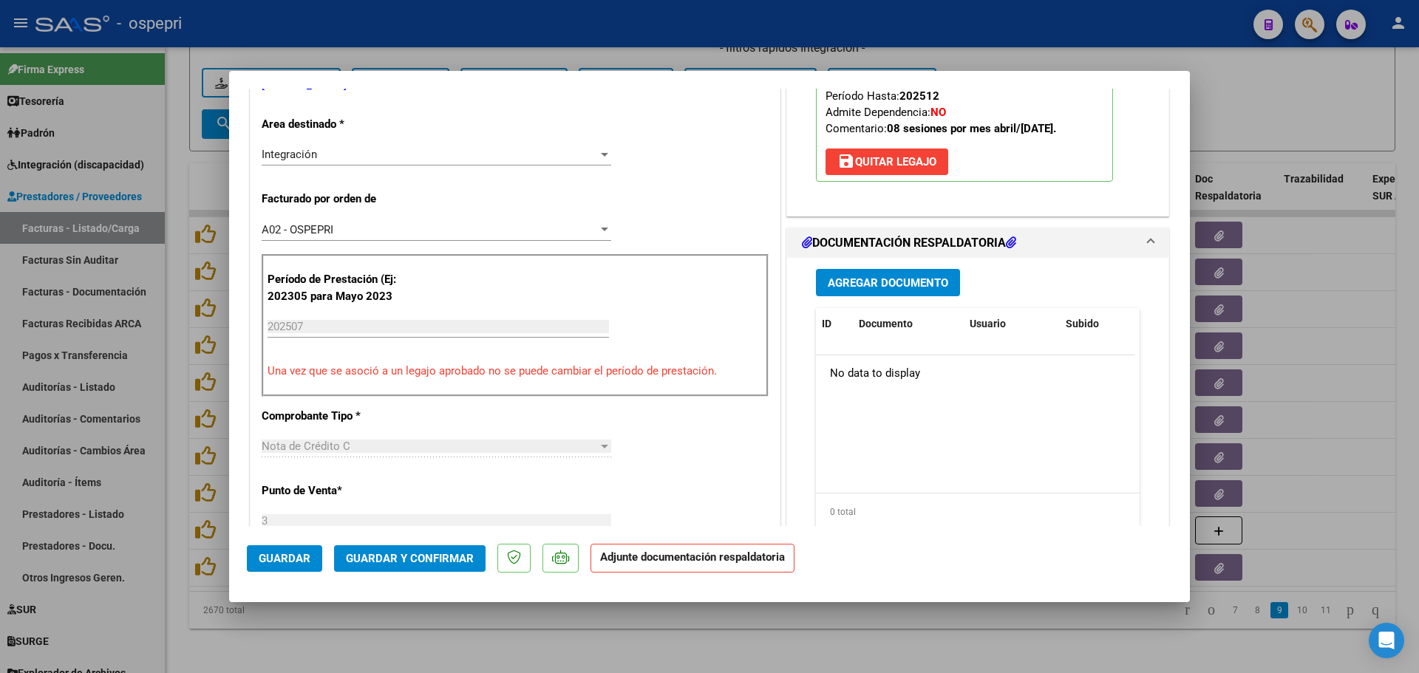
scroll to position [74, 0]
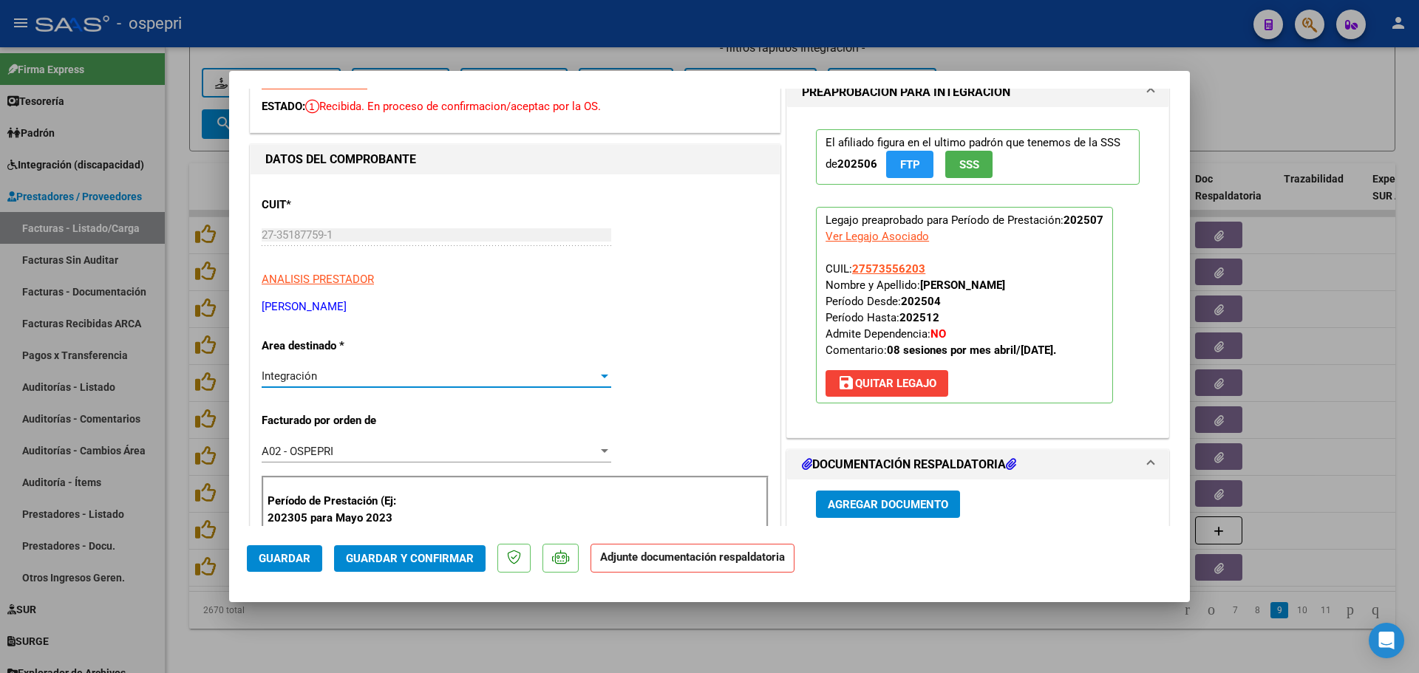
click at [601, 375] on div at bounding box center [604, 377] width 7 height 4
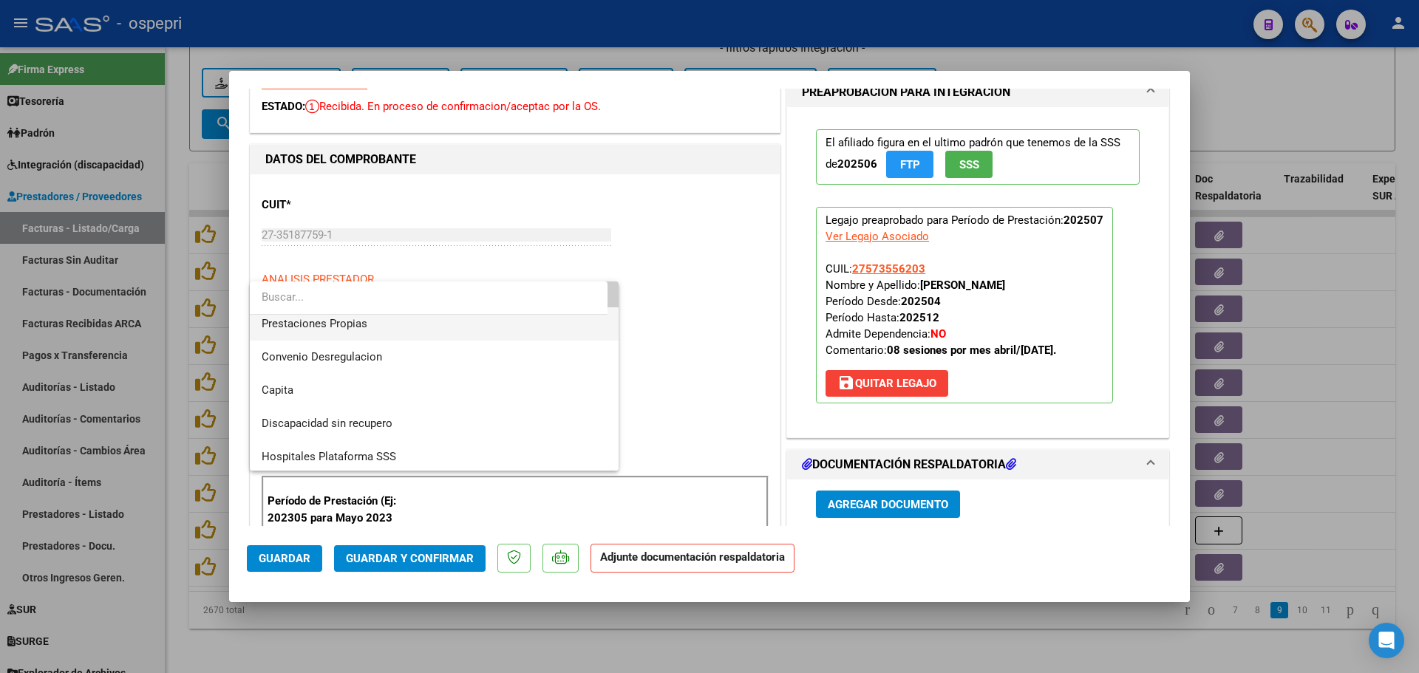
scroll to position [143, 0]
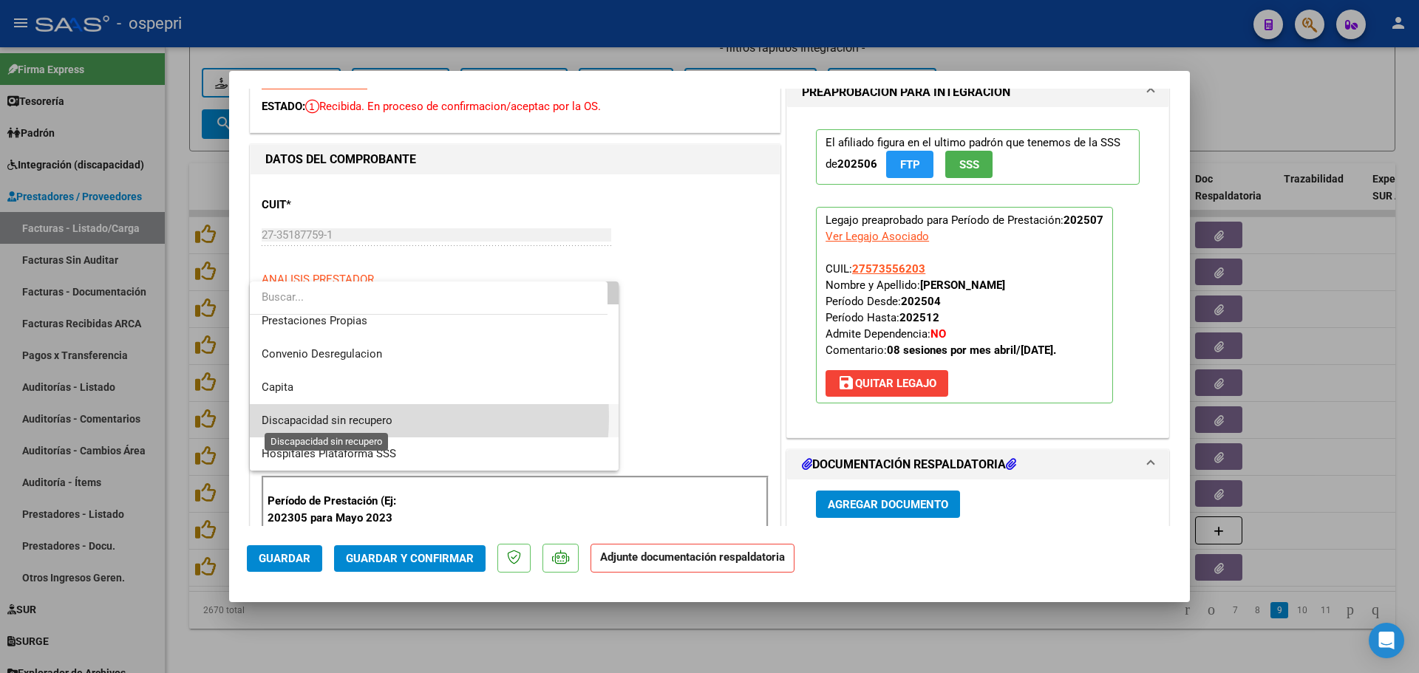
click at [358, 417] on span "Discapacidad sin recupero" at bounding box center [327, 420] width 131 height 13
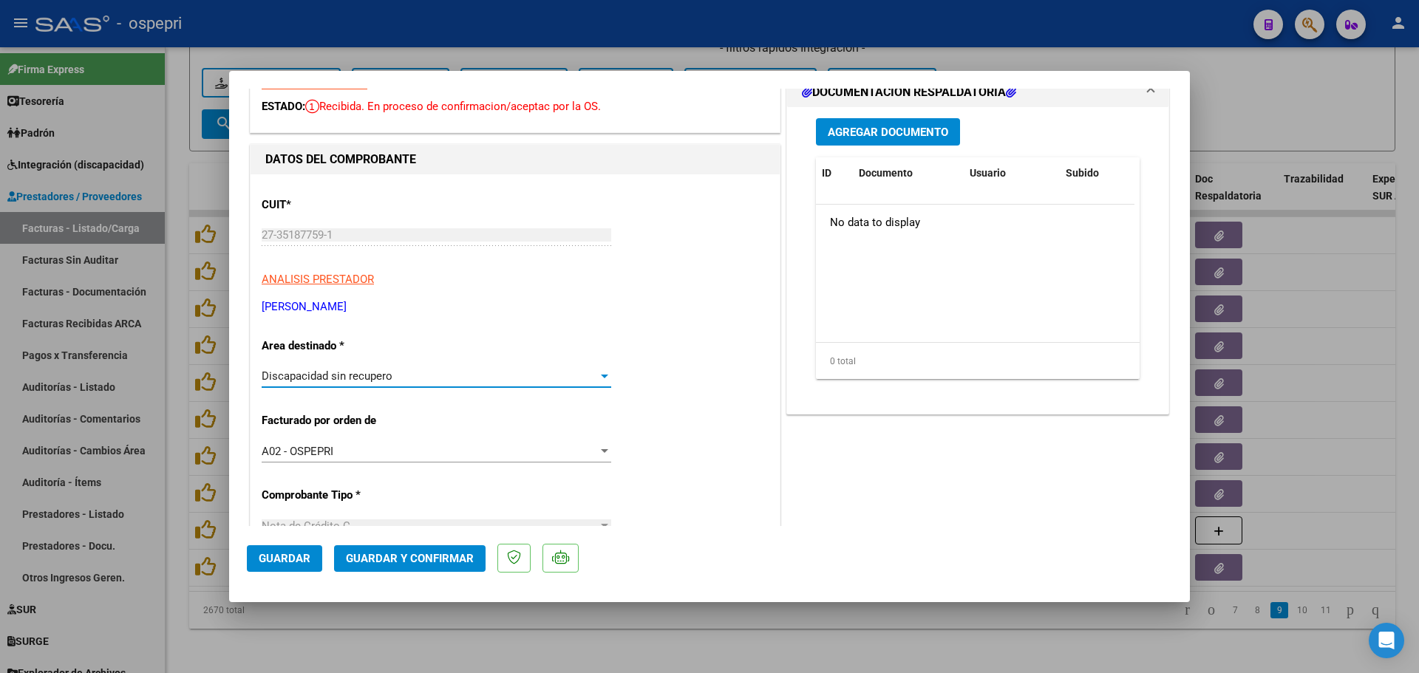
click at [277, 553] on span "Guardar" at bounding box center [285, 558] width 52 height 13
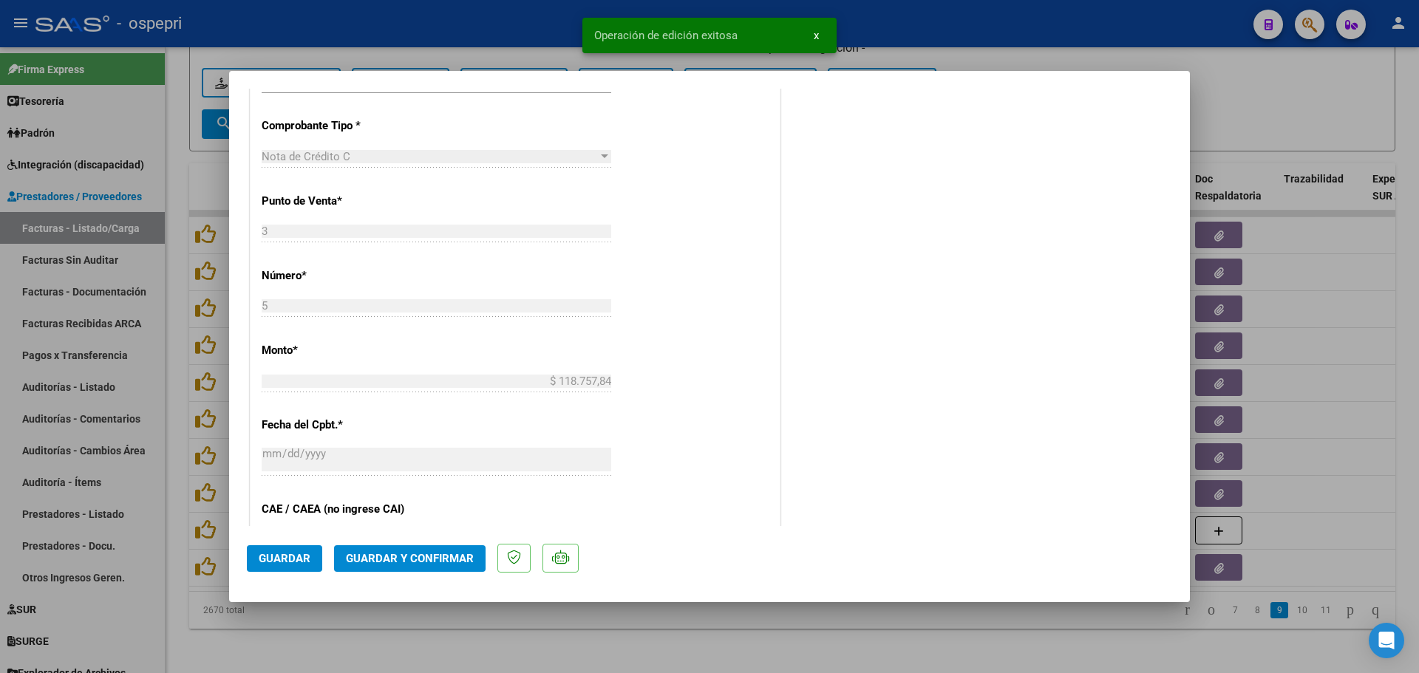
scroll to position [0, 0]
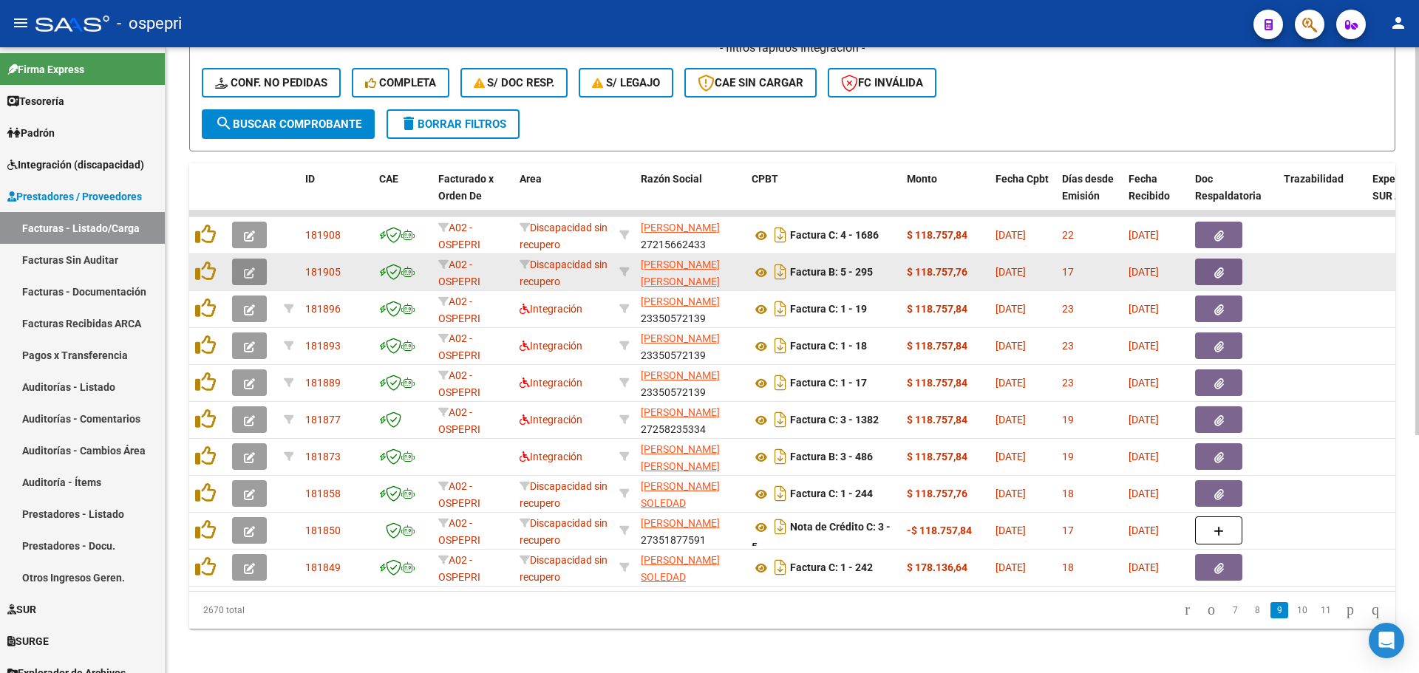
click at [255, 273] on button "button" at bounding box center [249, 272] width 35 height 27
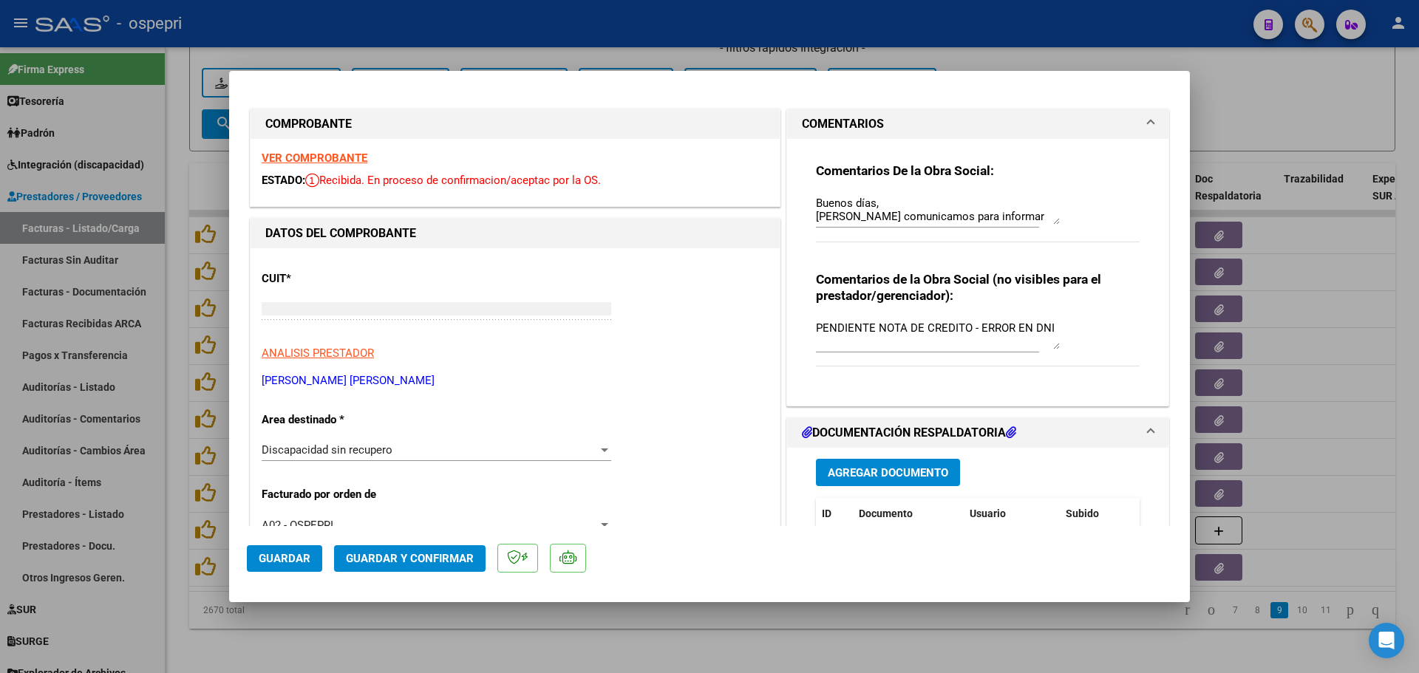
type input "$ 0,00"
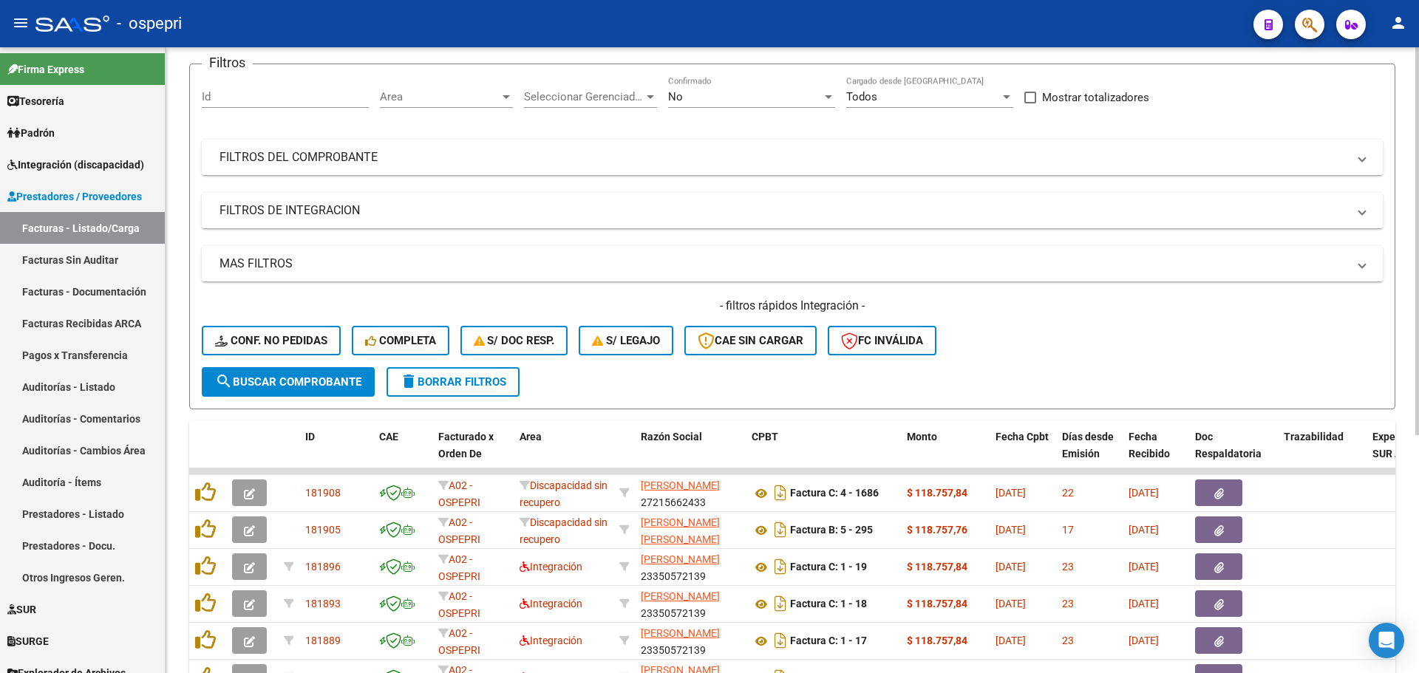
scroll to position [74, 0]
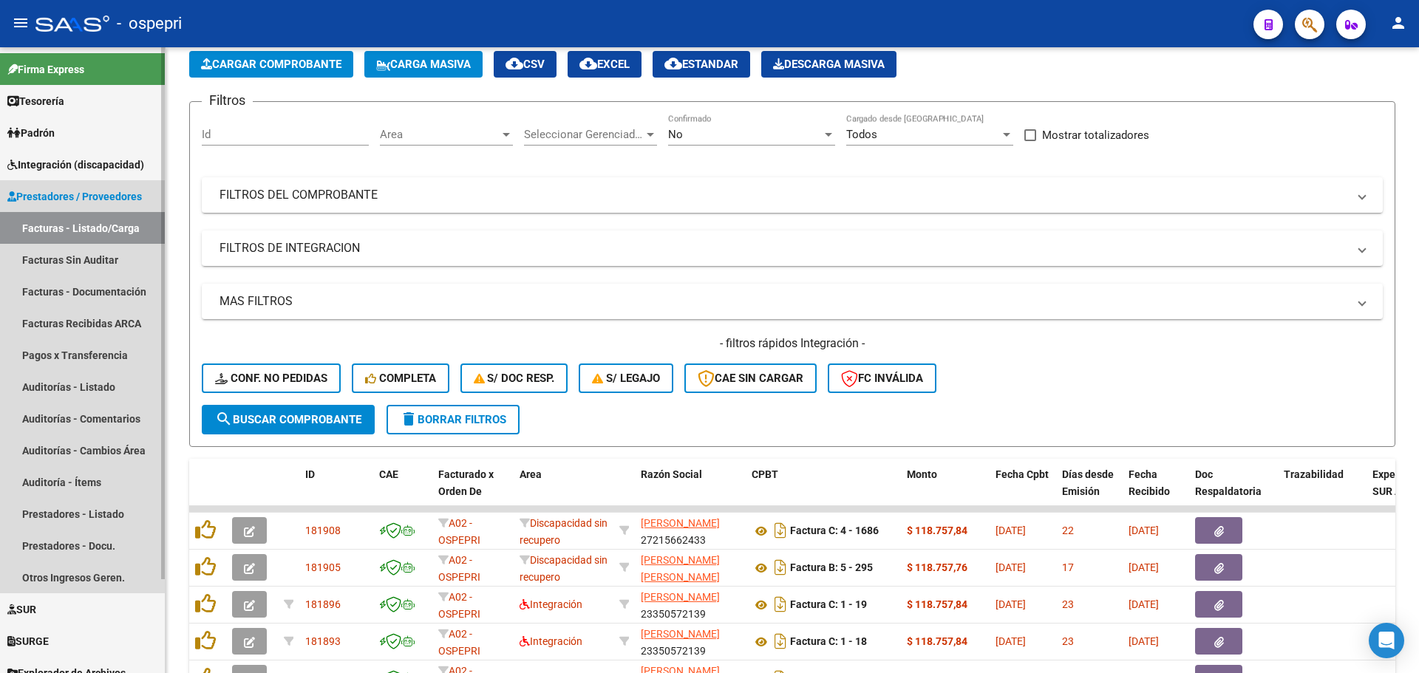
click at [81, 224] on link "Facturas - Listado/Carga" at bounding box center [82, 228] width 165 height 32
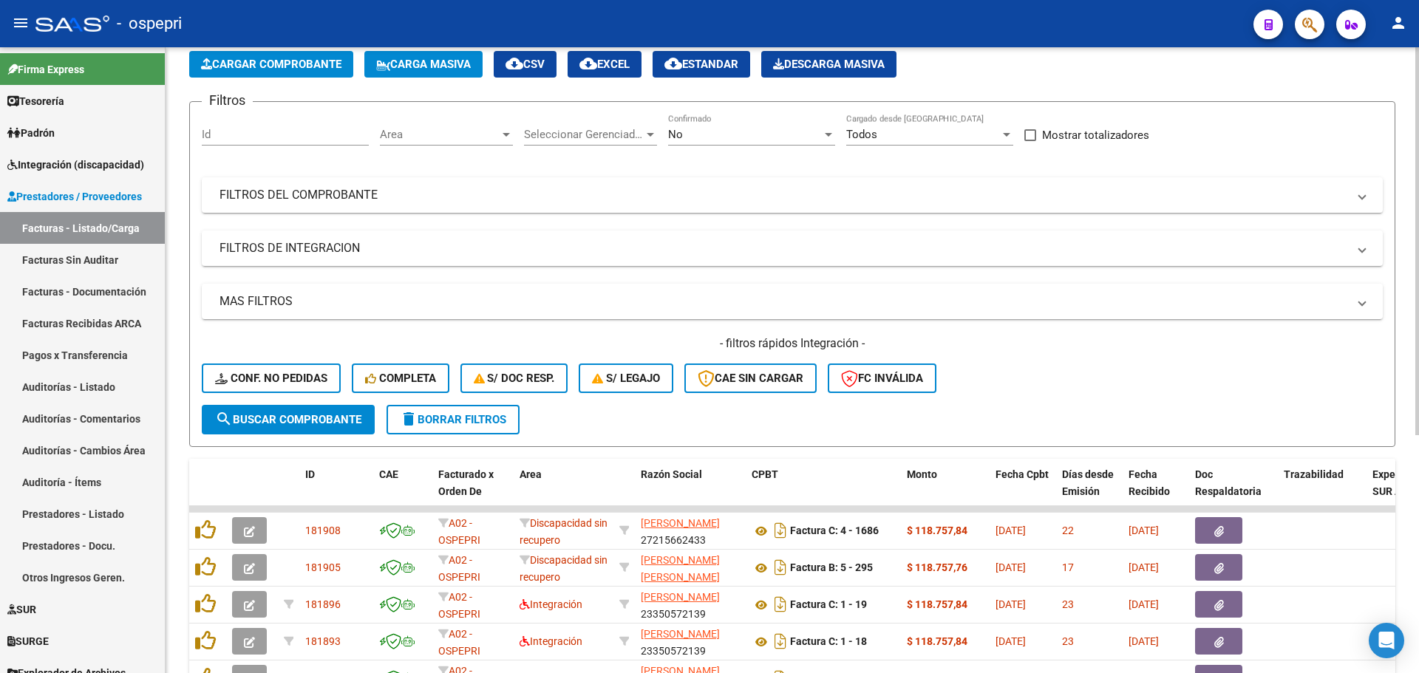
click at [1059, 370] on div "- filtros rápidos Integración - Conf. no pedidas Completa S/ Doc Resp. S/ legaj…" at bounding box center [792, 369] width 1181 height 69
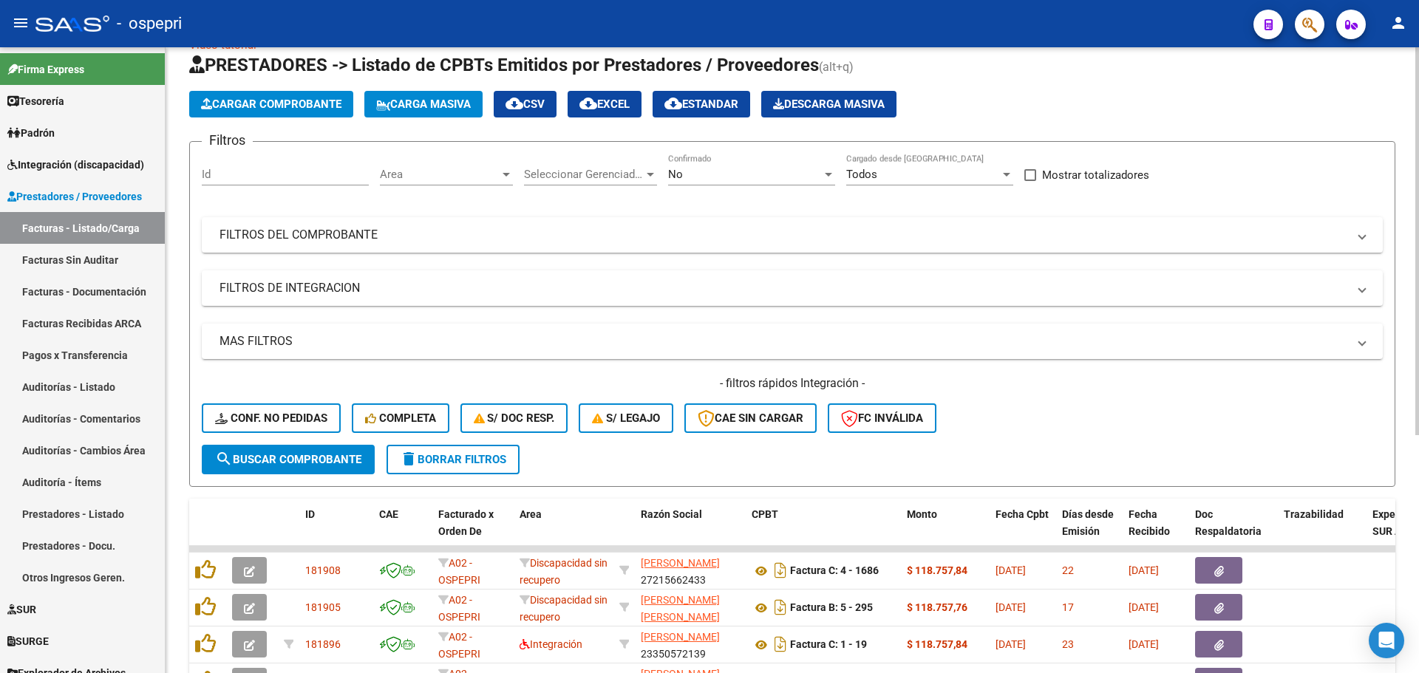
scroll to position [0, 0]
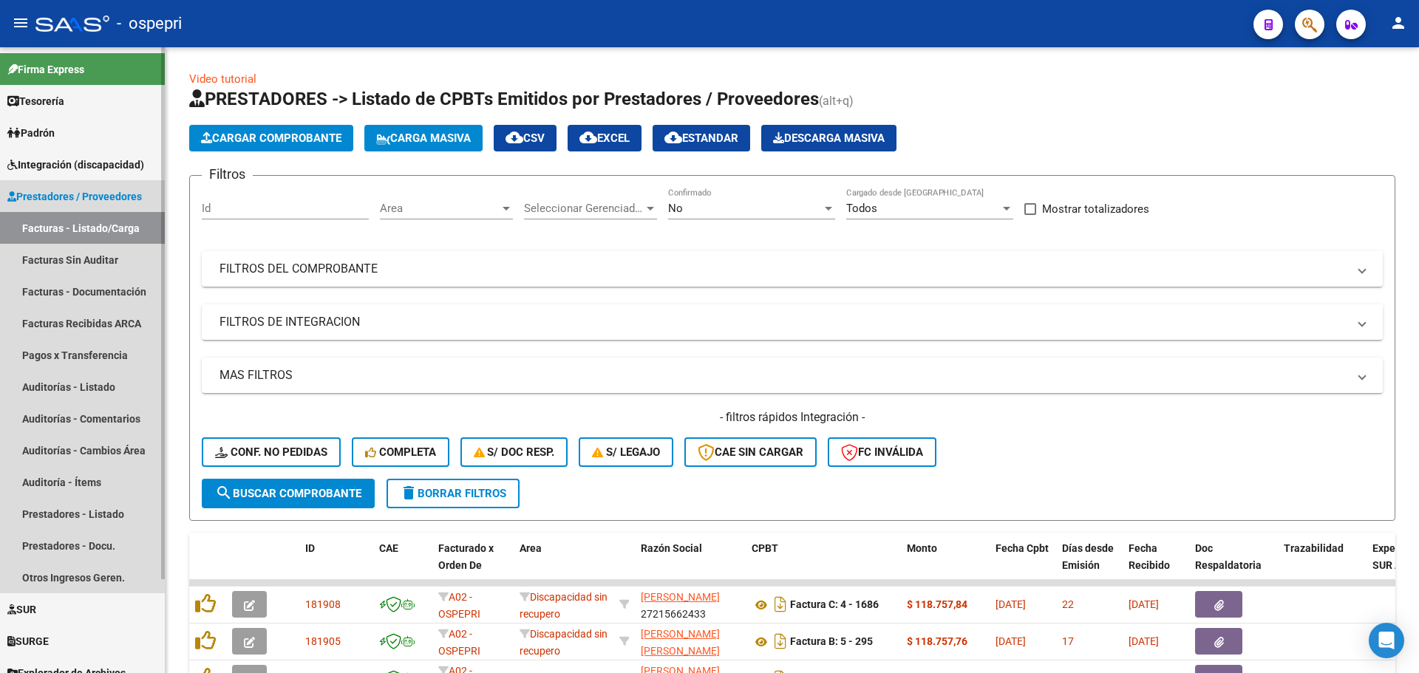
click at [86, 225] on link "Facturas - Listado/Carga" at bounding box center [82, 228] width 165 height 32
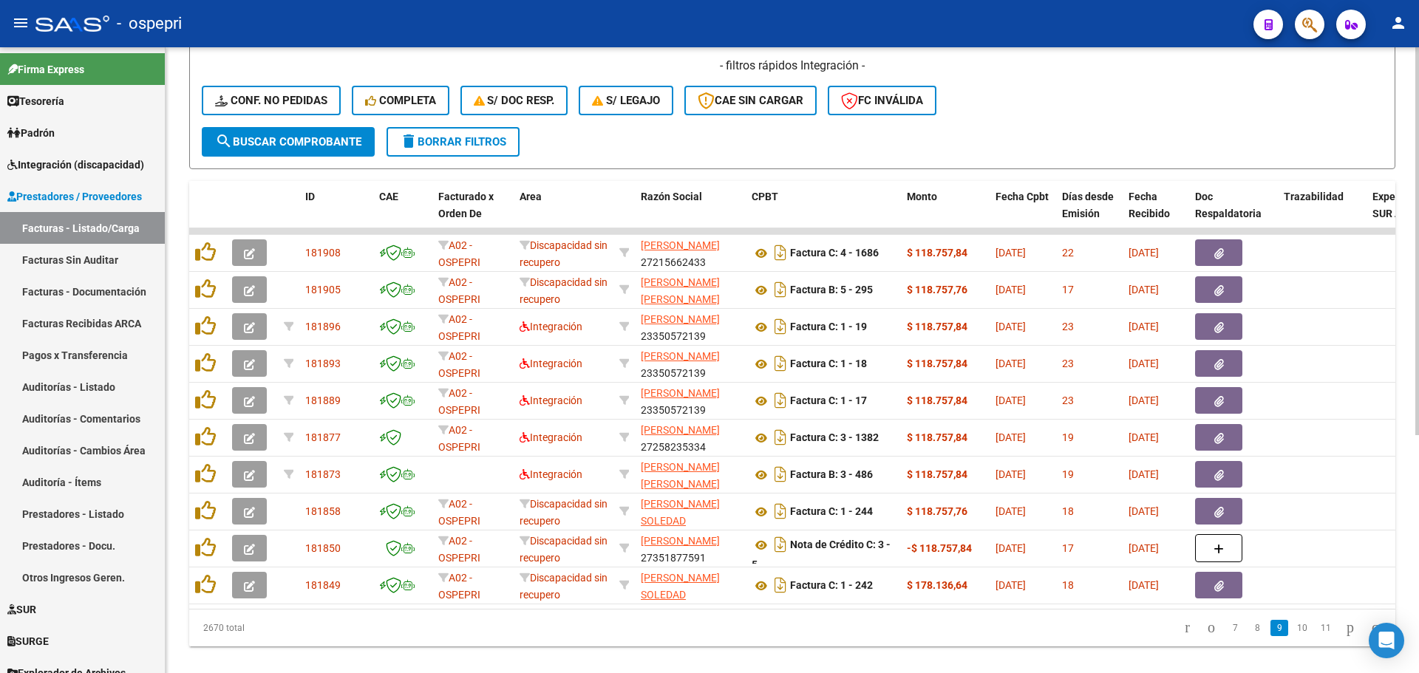
scroll to position [369, 0]
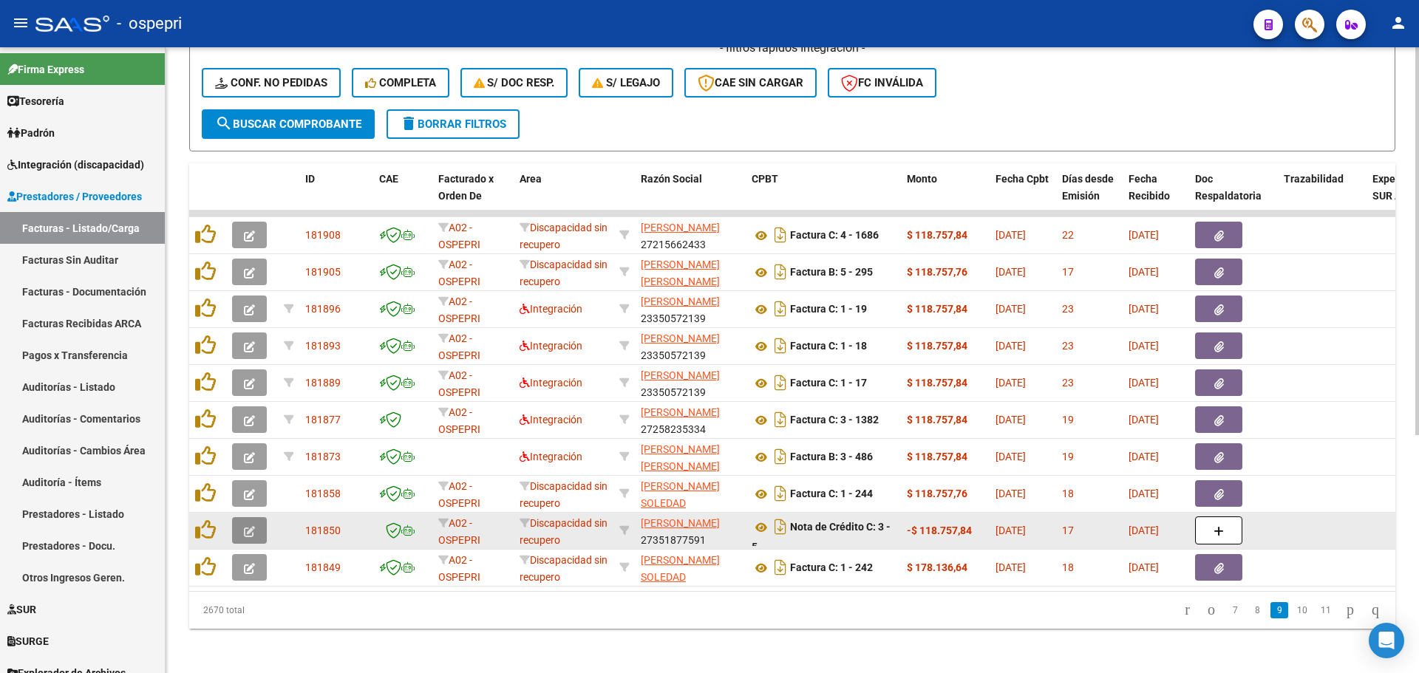
click at [253, 534] on icon "button" at bounding box center [249, 531] width 11 height 11
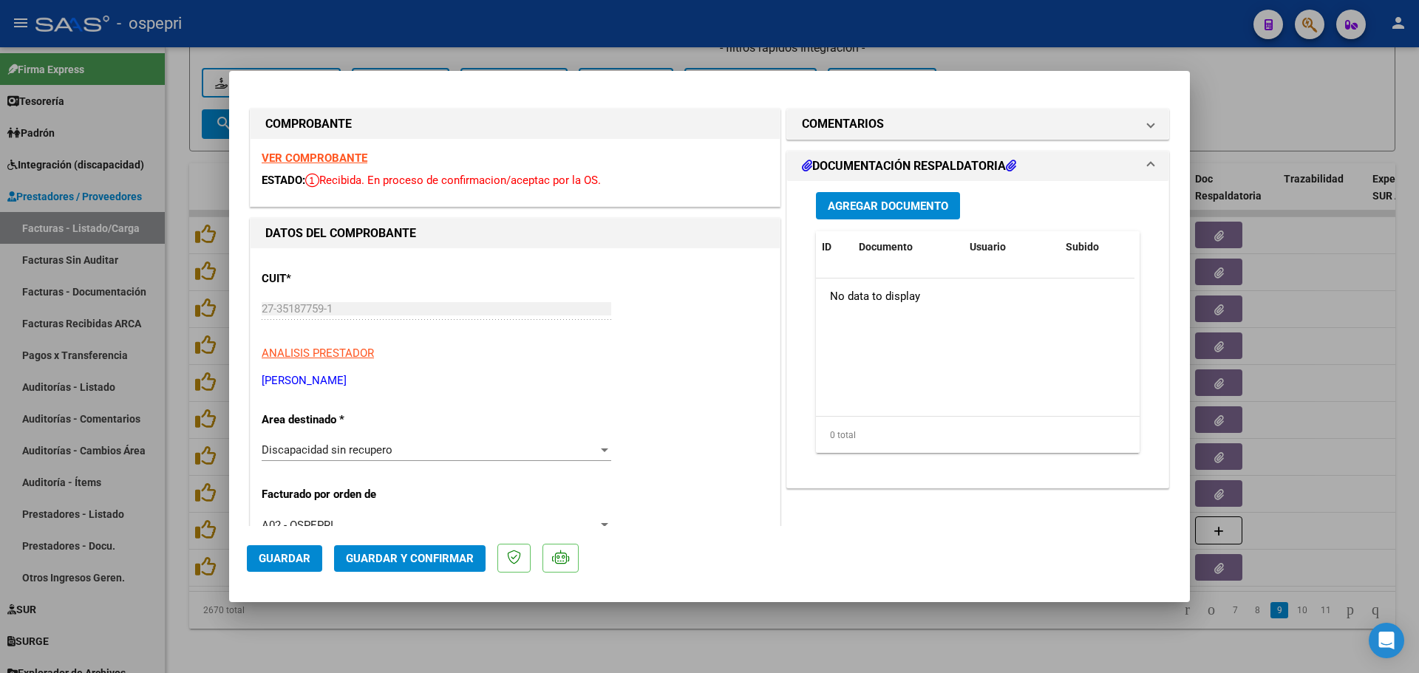
click at [314, 161] on strong "VER COMPROBANTE" at bounding box center [315, 157] width 106 height 13
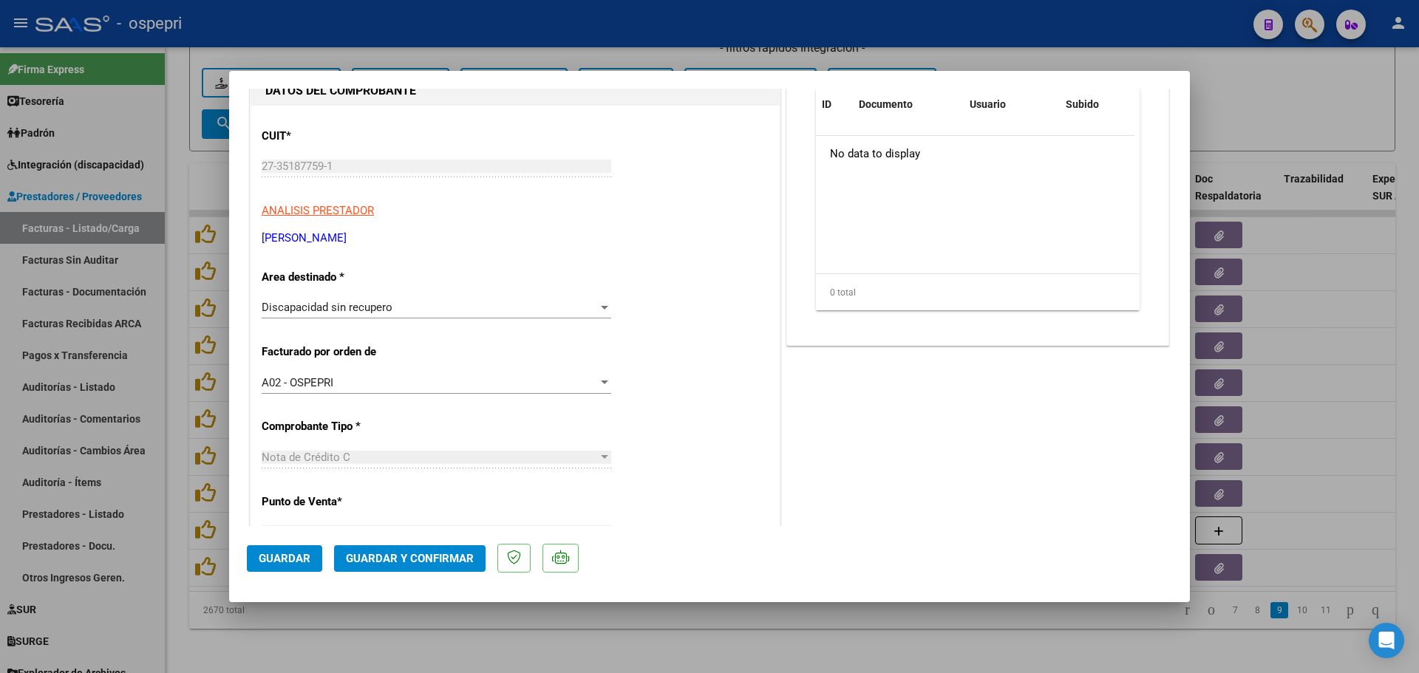
scroll to position [148, 0]
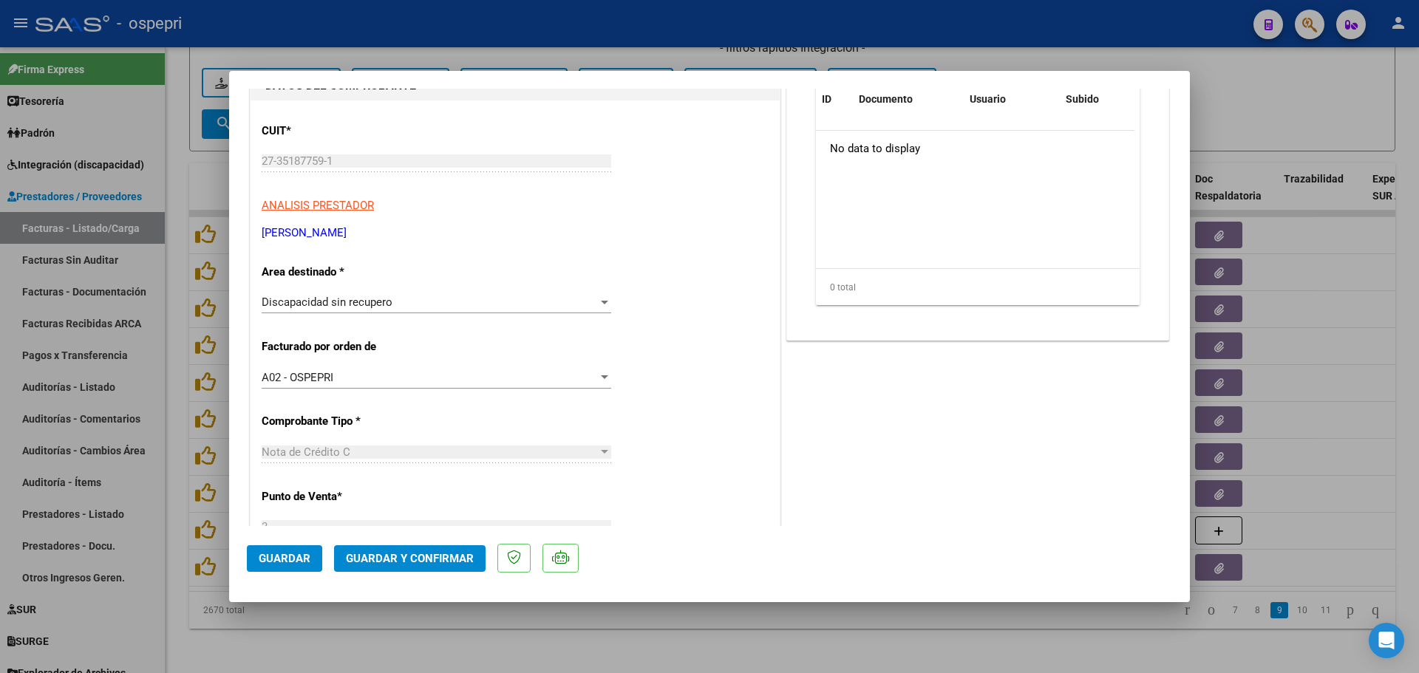
type input "$ 0,00"
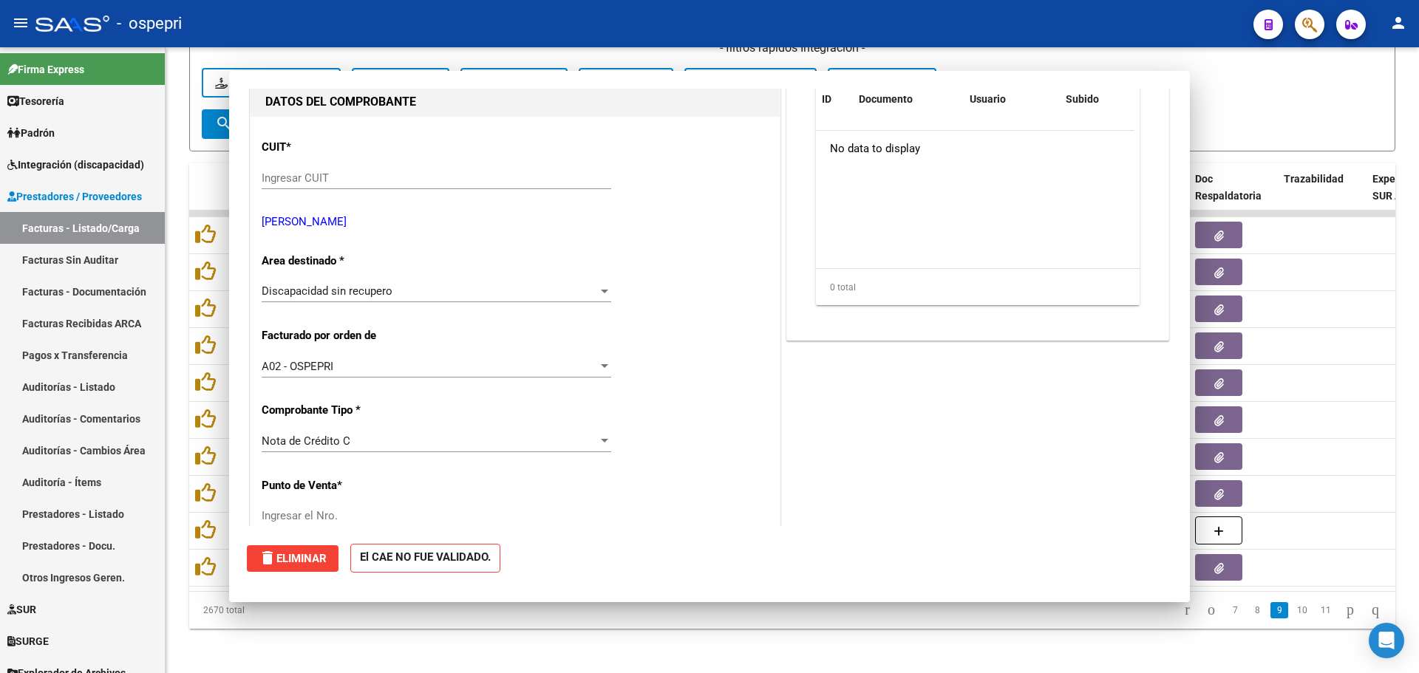
scroll to position [0, 0]
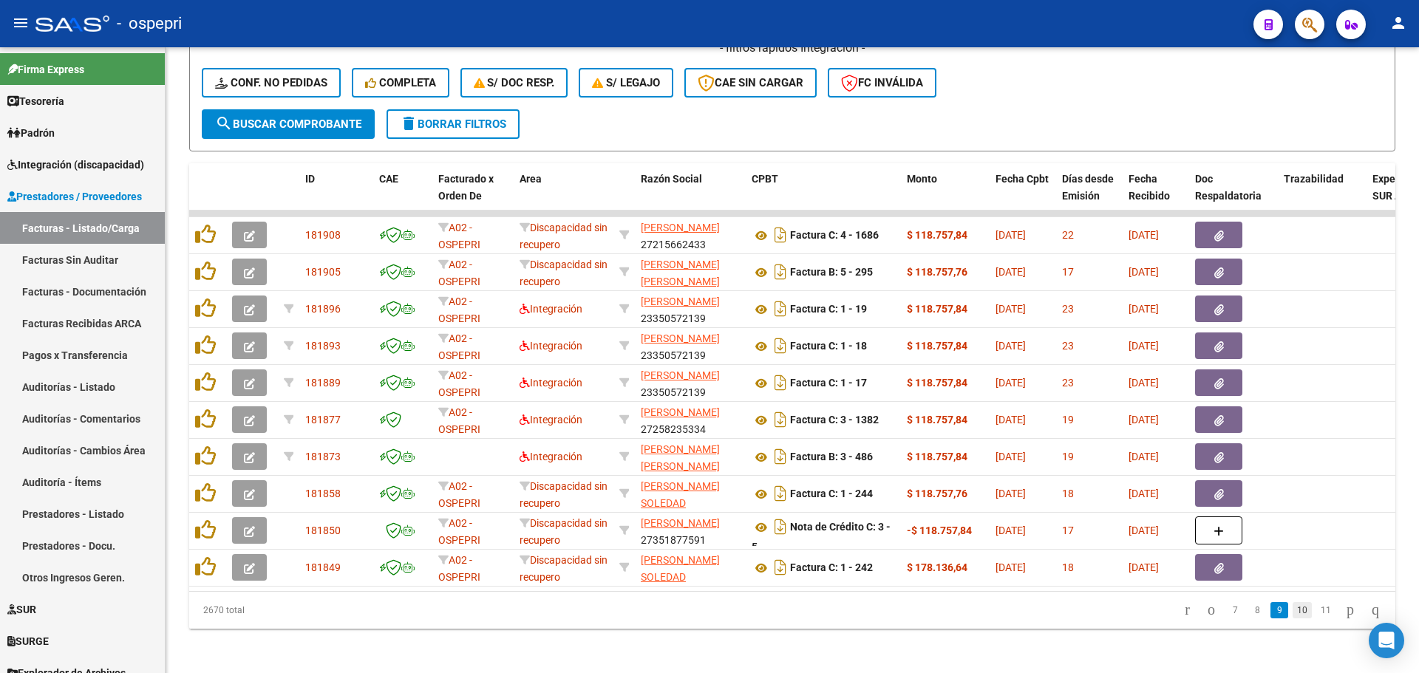
click at [1292, 619] on link "10" at bounding box center [1301, 610] width 19 height 16
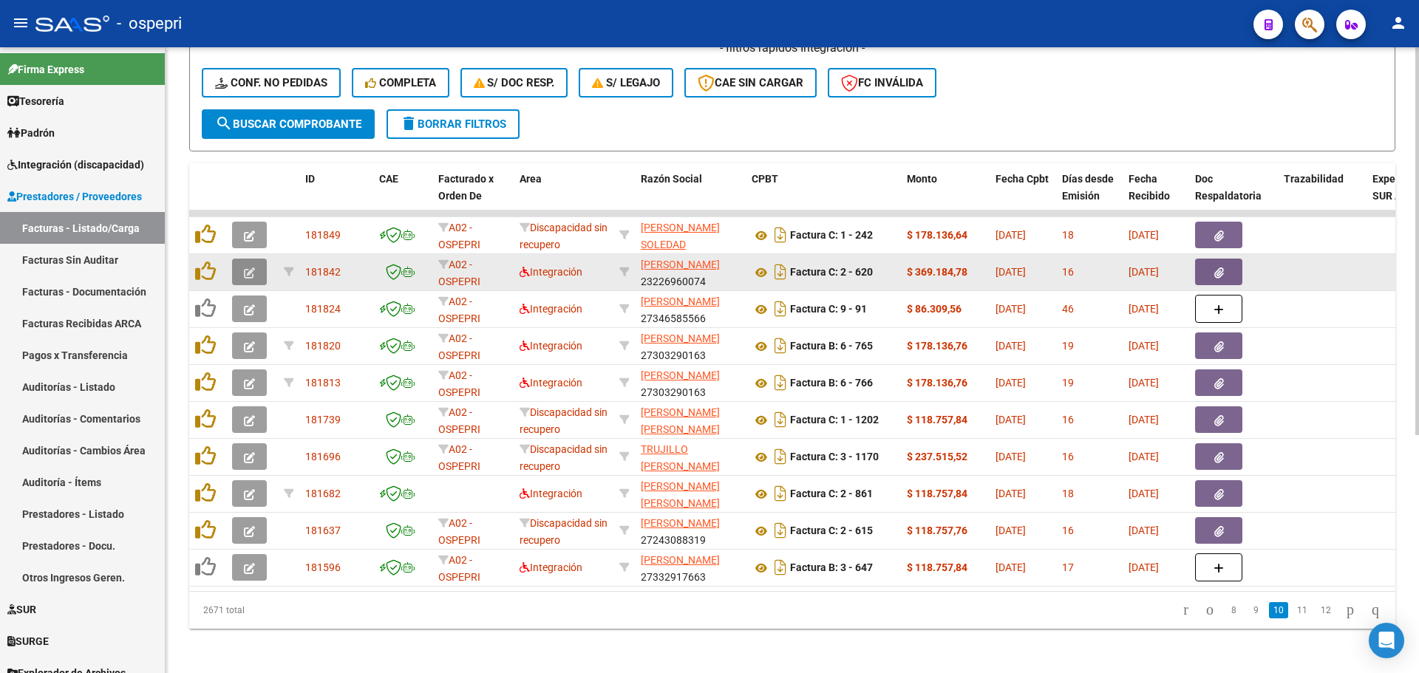
click at [246, 273] on icon "button" at bounding box center [249, 273] width 11 height 11
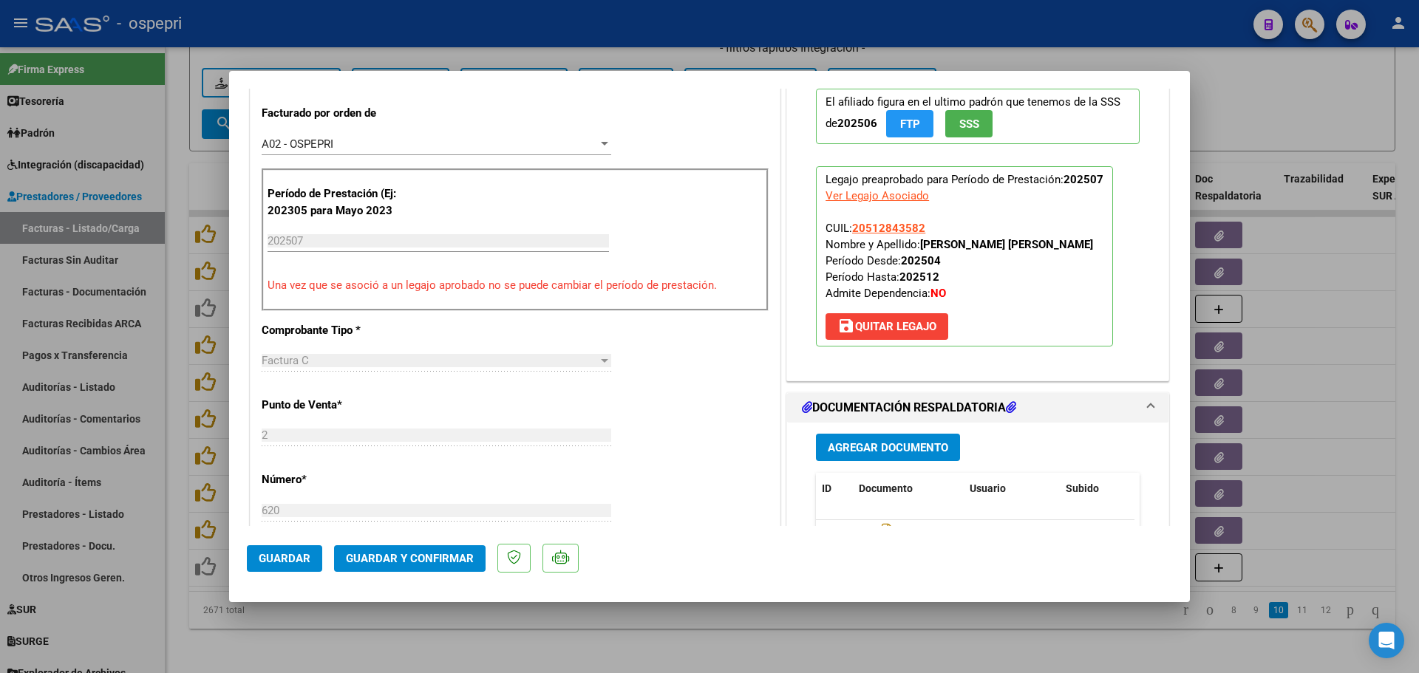
scroll to position [517, 0]
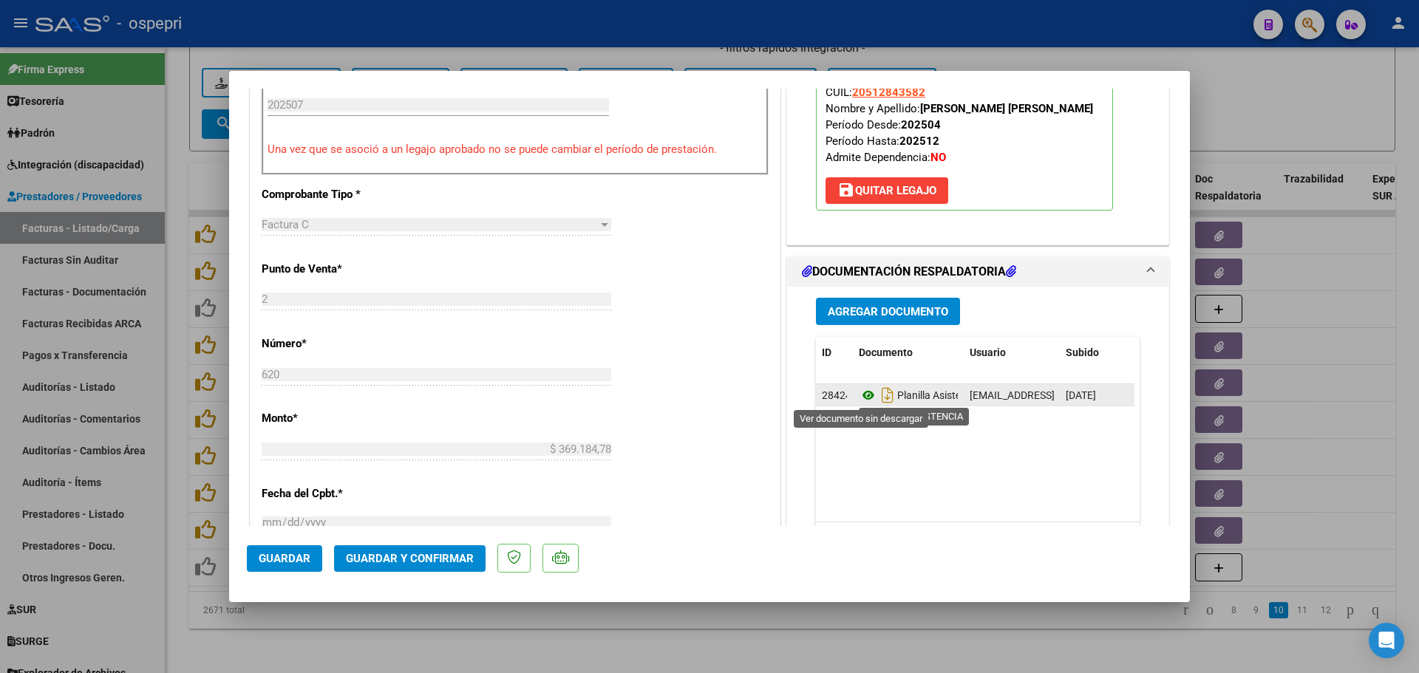
click at [859, 391] on icon at bounding box center [868, 395] width 19 height 18
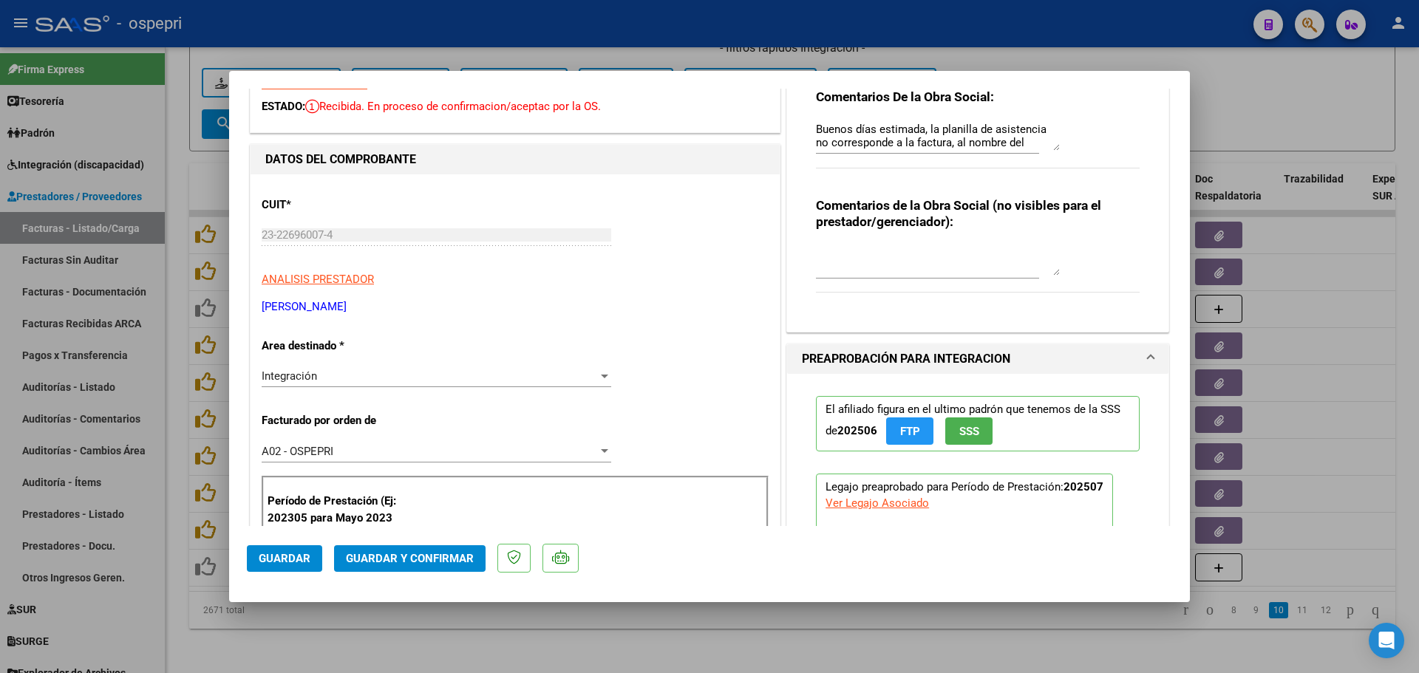
scroll to position [0, 0]
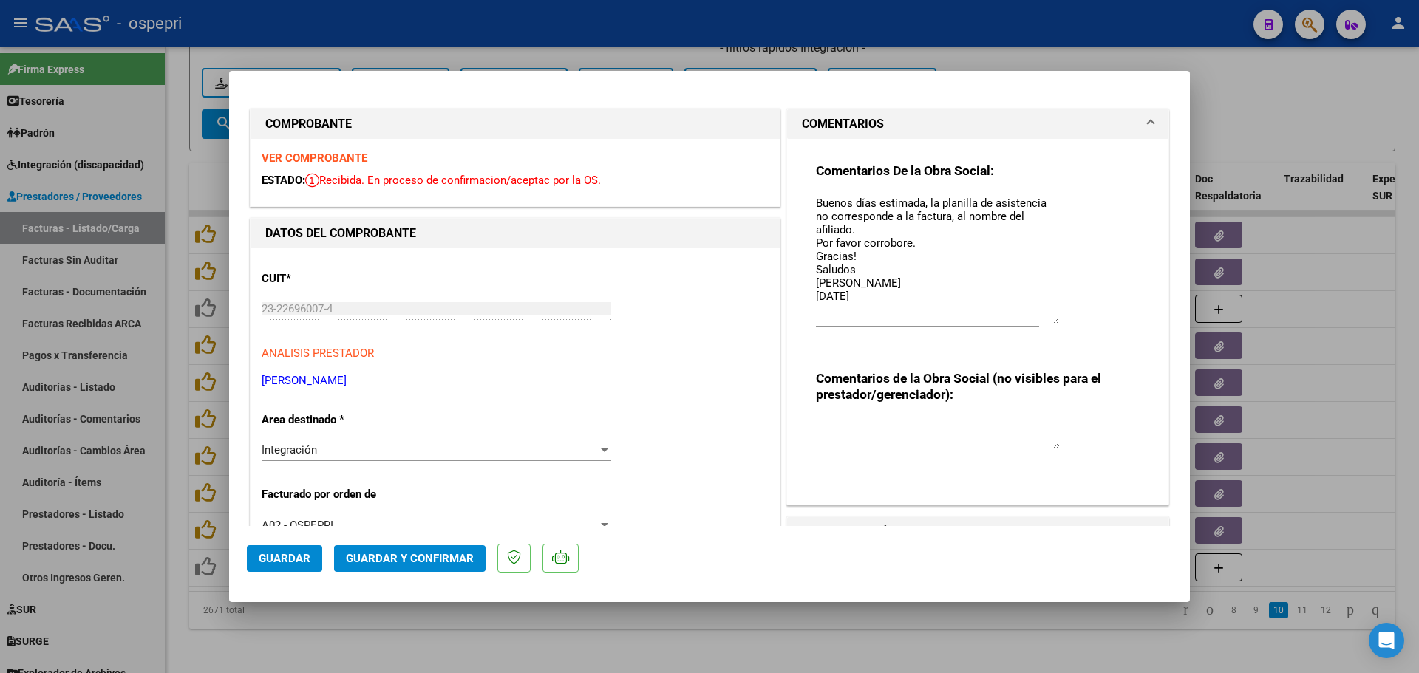
drag, startPoint x: 1047, startPoint y: 219, endPoint x: 1055, endPoint y: 322, distance: 103.0
click at [1055, 321] on div "Comentarios De la Obra Social: Buenos días estimada, la planilla de asistencia …" at bounding box center [978, 260] width 324 height 194
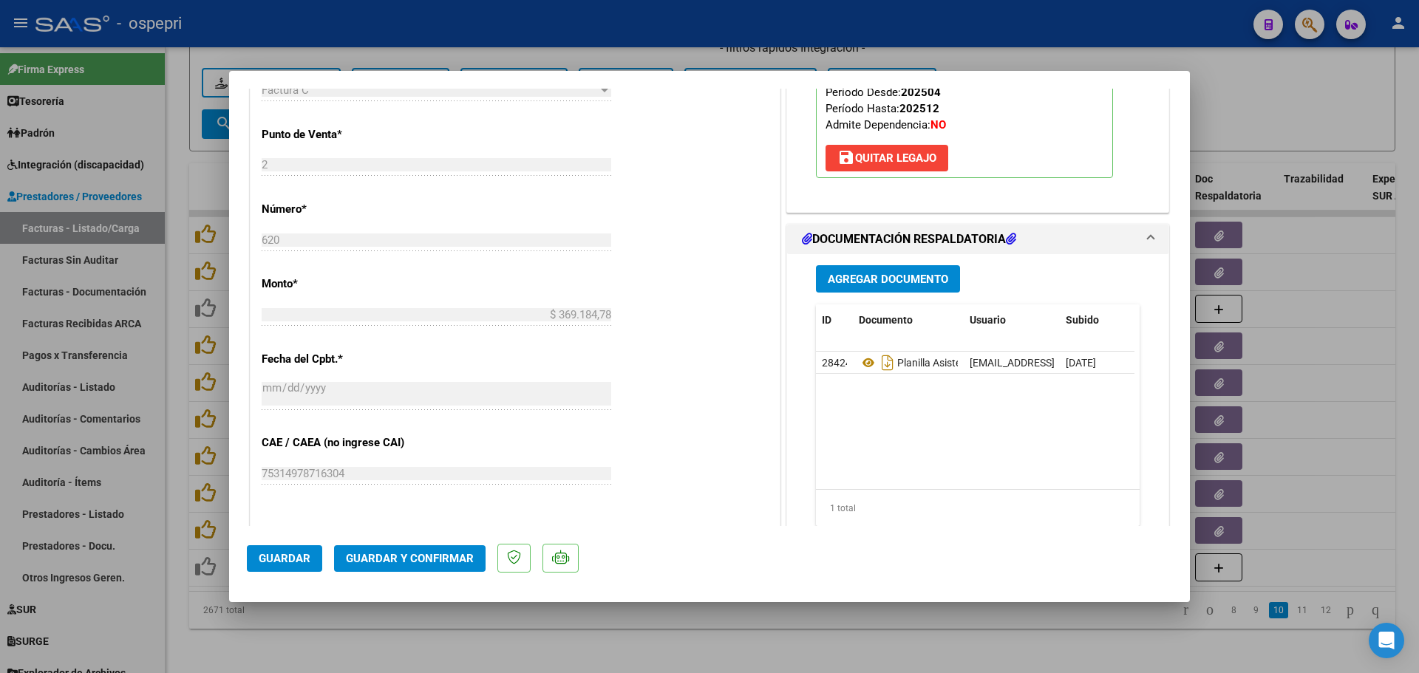
scroll to position [739, 0]
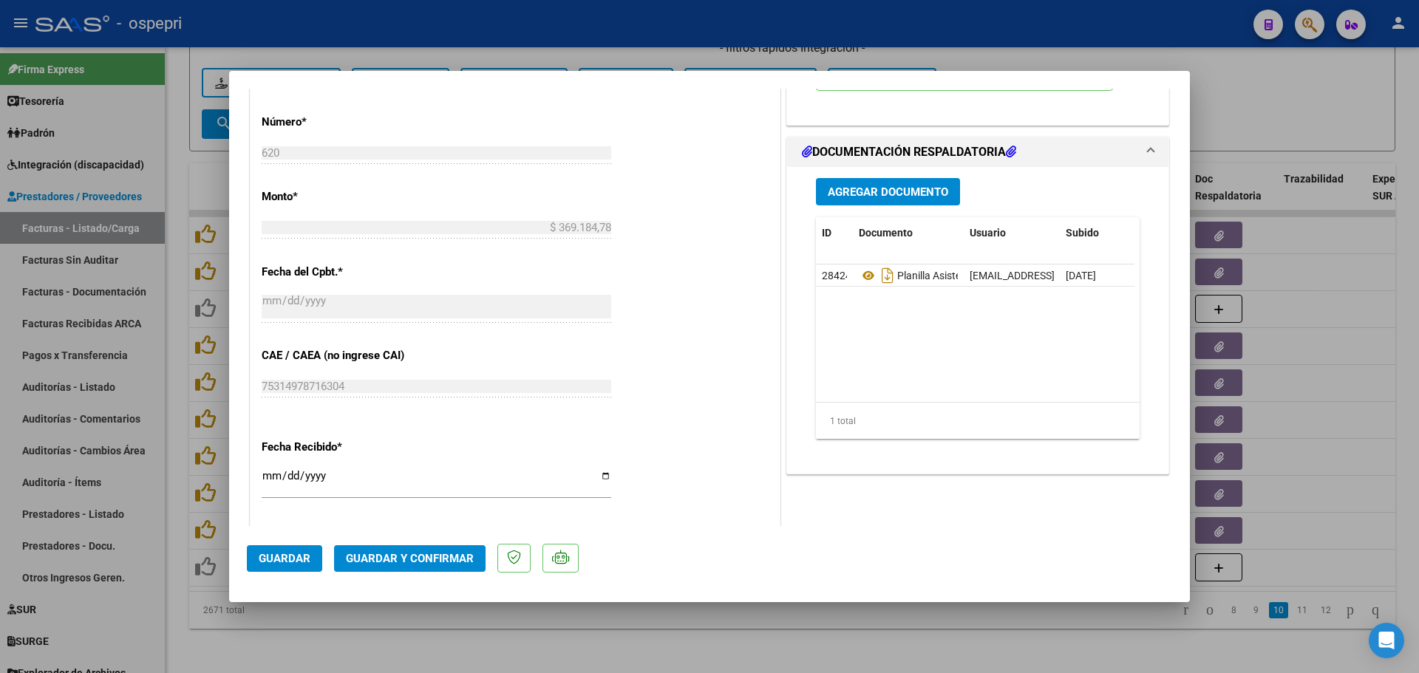
type input "$ 0,00"
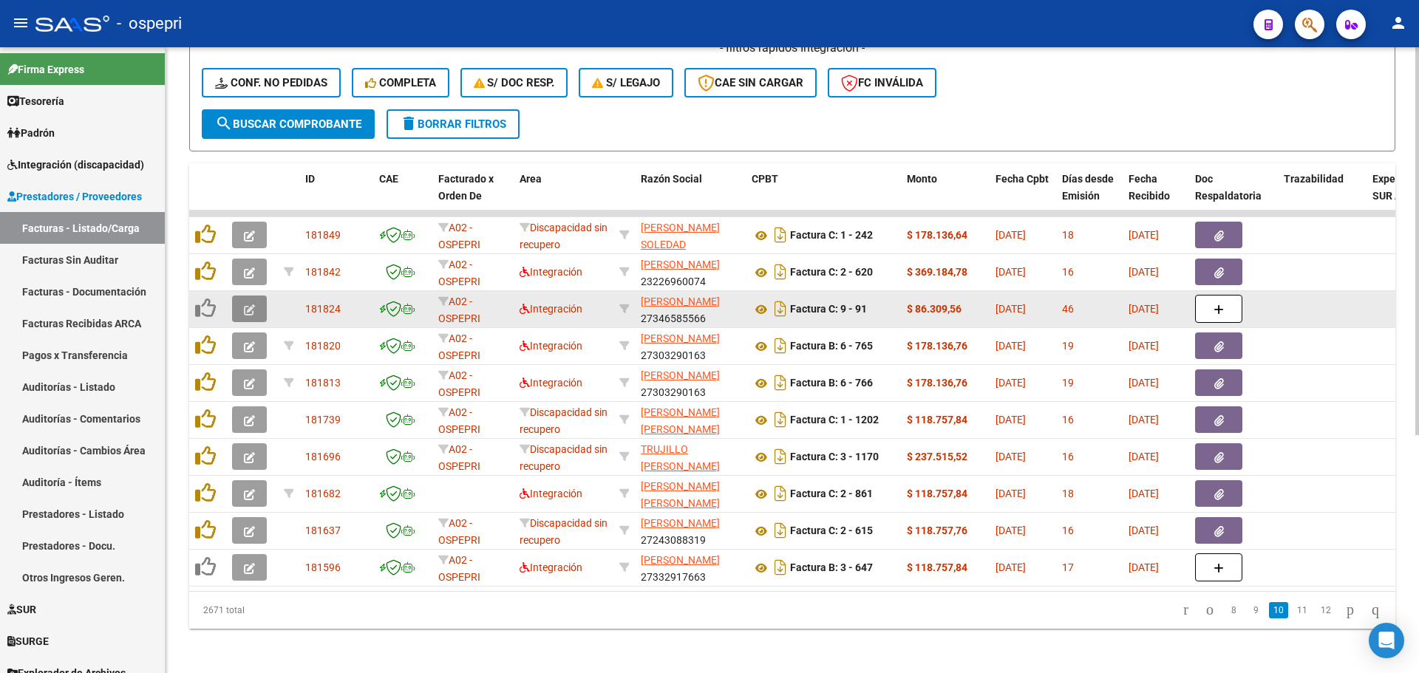
click at [247, 312] on icon "button" at bounding box center [249, 309] width 11 height 11
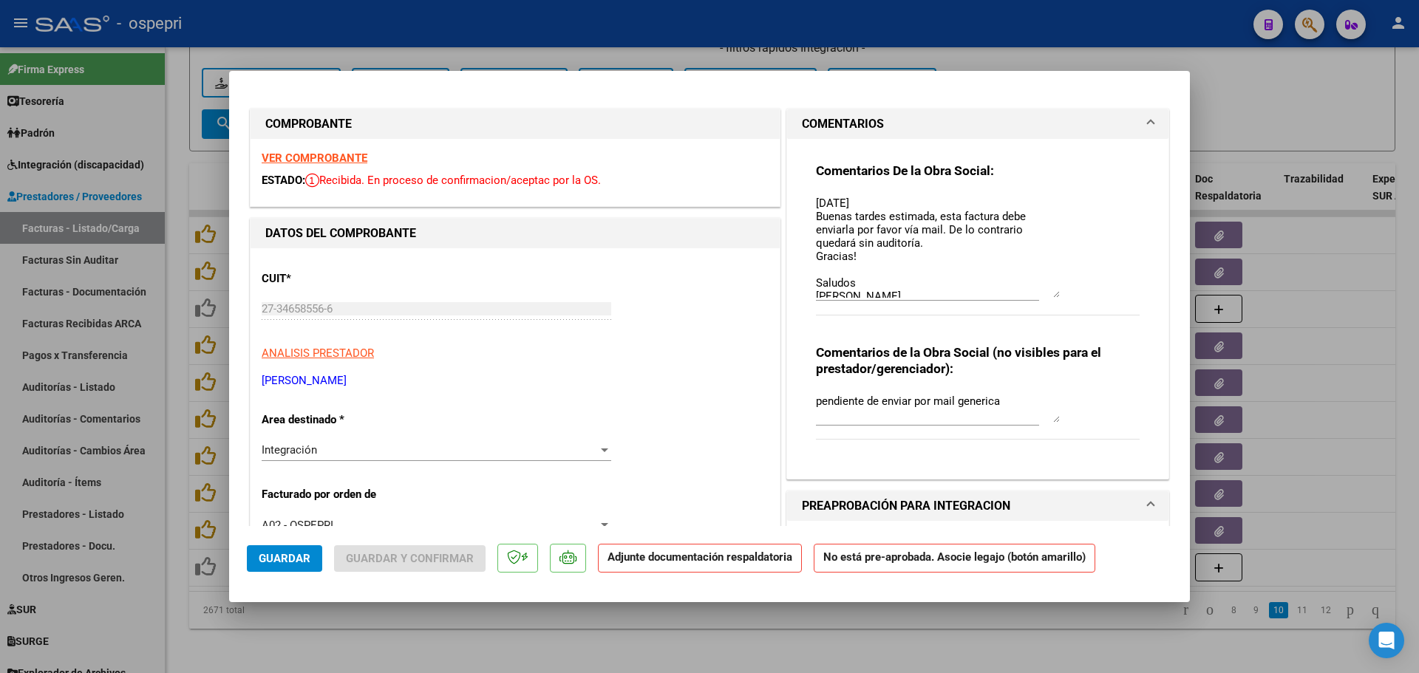
drag, startPoint x: 1048, startPoint y: 218, endPoint x: 1069, endPoint y: 291, distance: 76.2
click at [1069, 291] on div "Comentarios De la Obra Social: [DATE] Buenas tardes estimada, esta factura debe…" at bounding box center [978, 247] width 324 height 168
click at [302, 157] on strong "VER COMPROBANTE" at bounding box center [315, 157] width 106 height 13
click at [604, 447] on div at bounding box center [604, 450] width 13 height 12
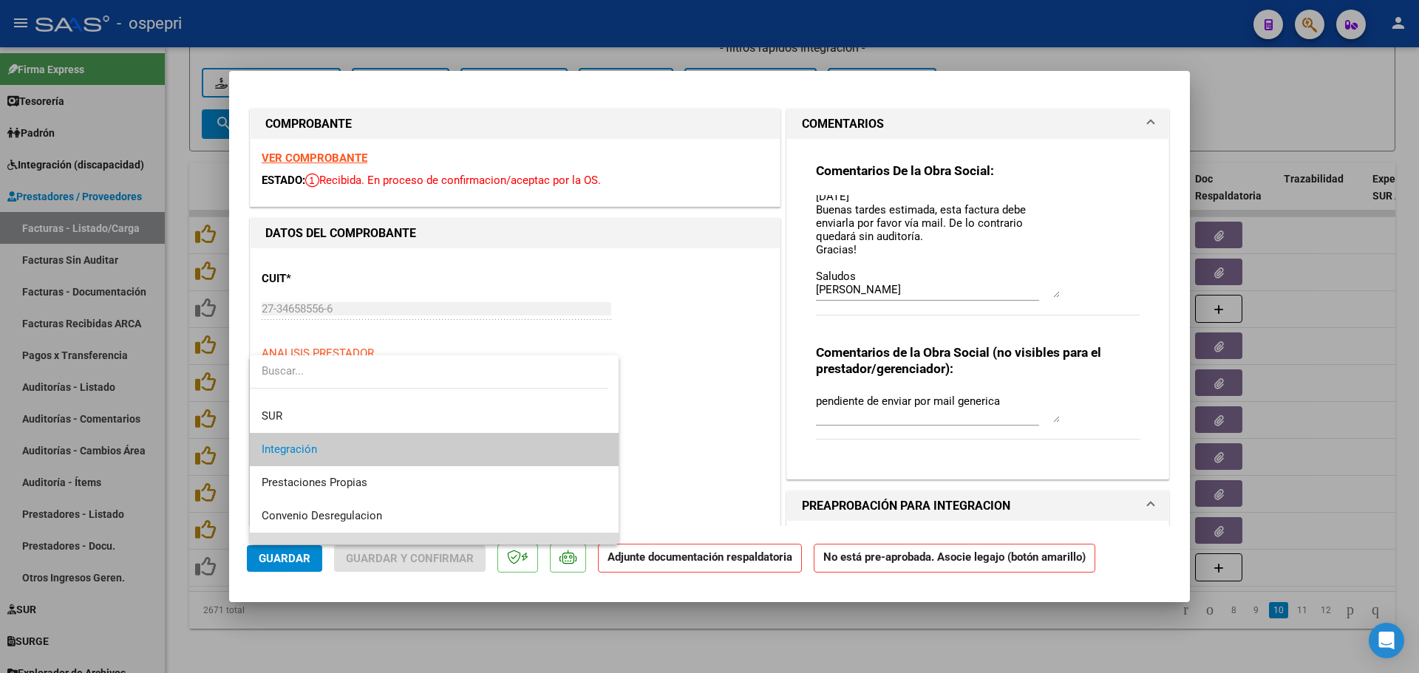
scroll to position [81, 0]
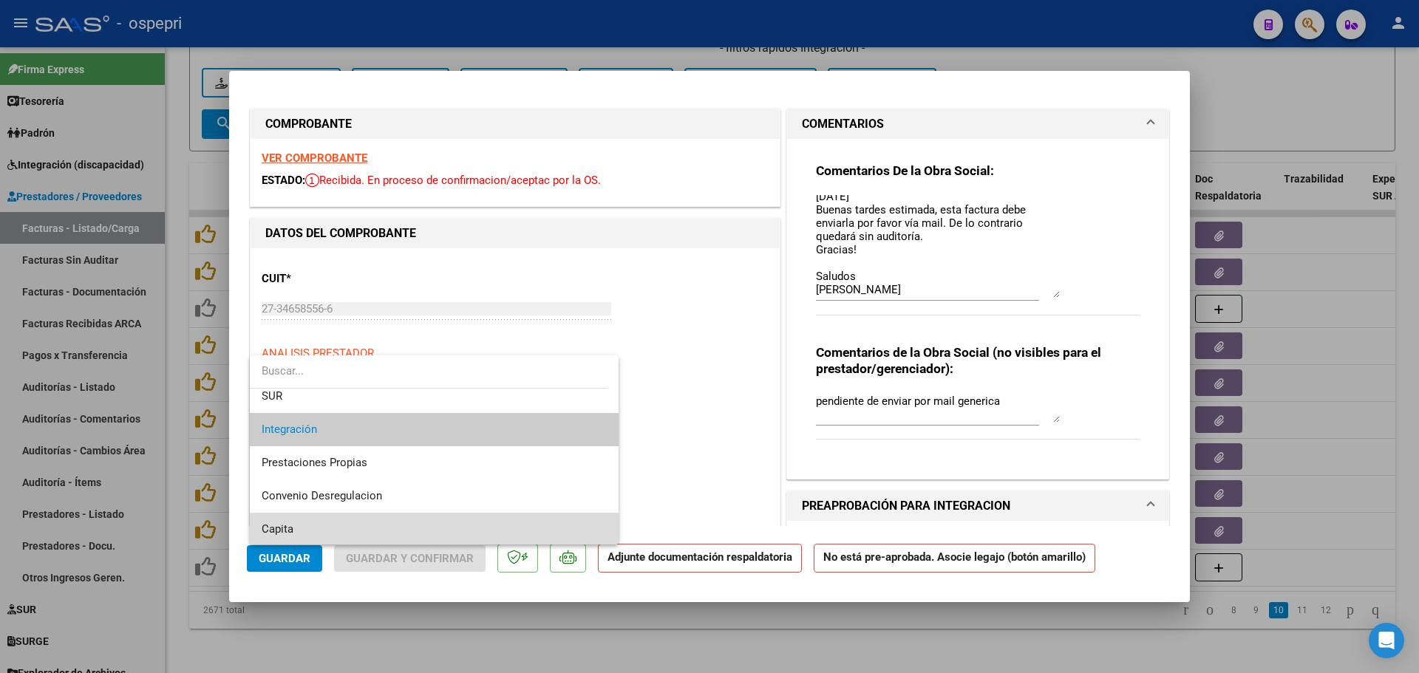
click at [607, 535] on mat-option "Capita" at bounding box center [434, 529] width 369 height 33
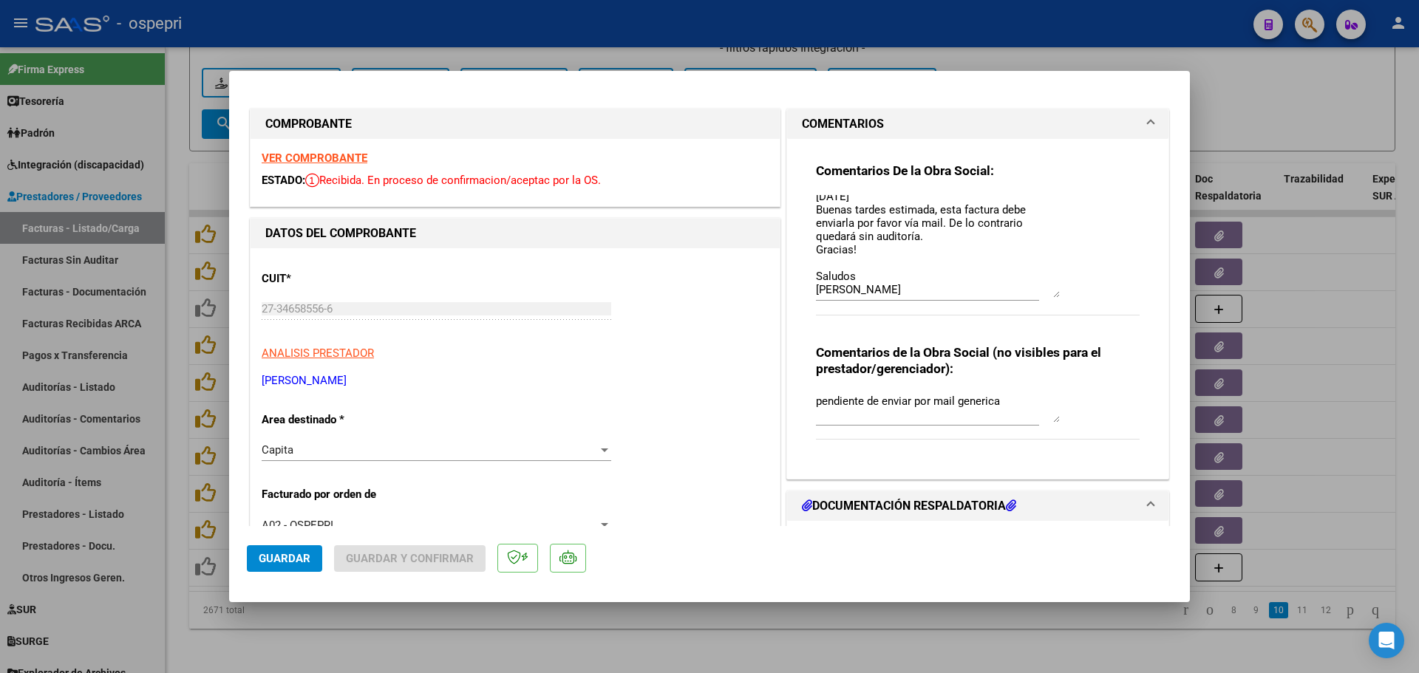
click at [608, 536] on mat-dialog-actions "Guardar Guardar y Confirmar" at bounding box center [709, 555] width 925 height 58
click at [603, 449] on div at bounding box center [604, 451] width 7 height 4
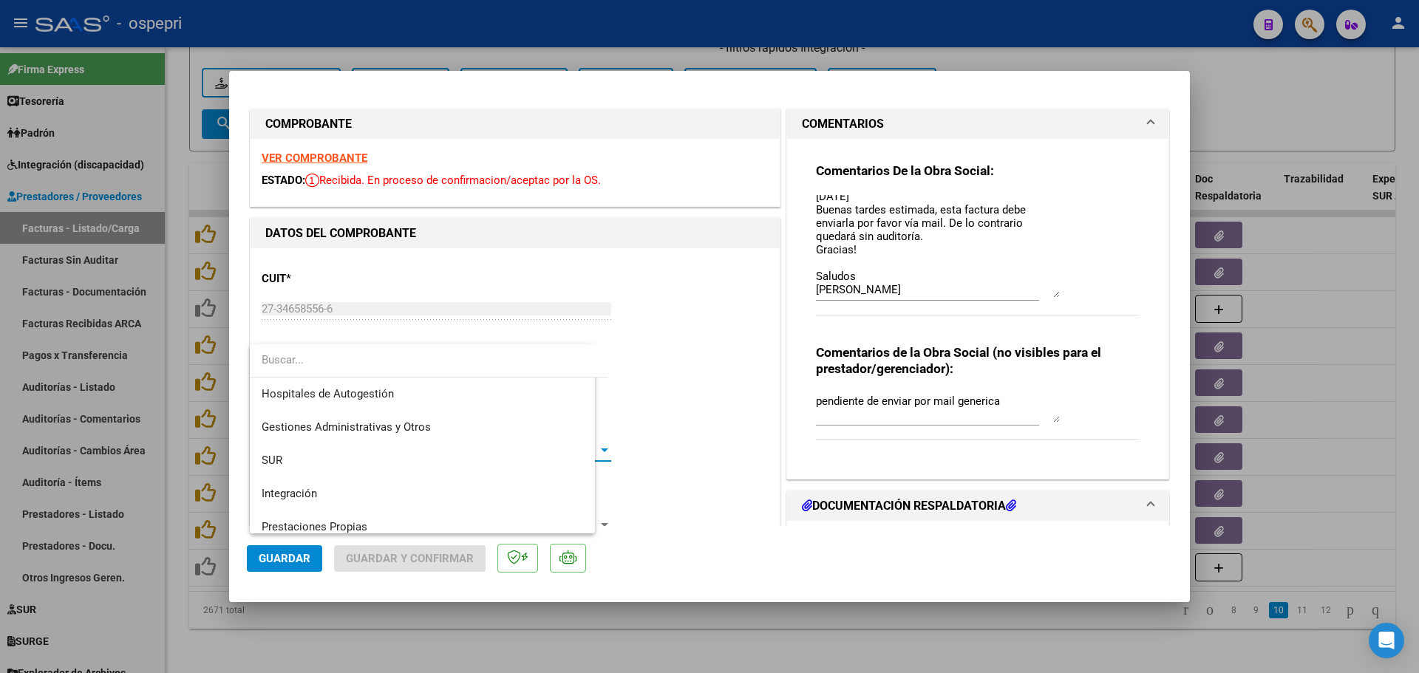
scroll to position [143, 0]
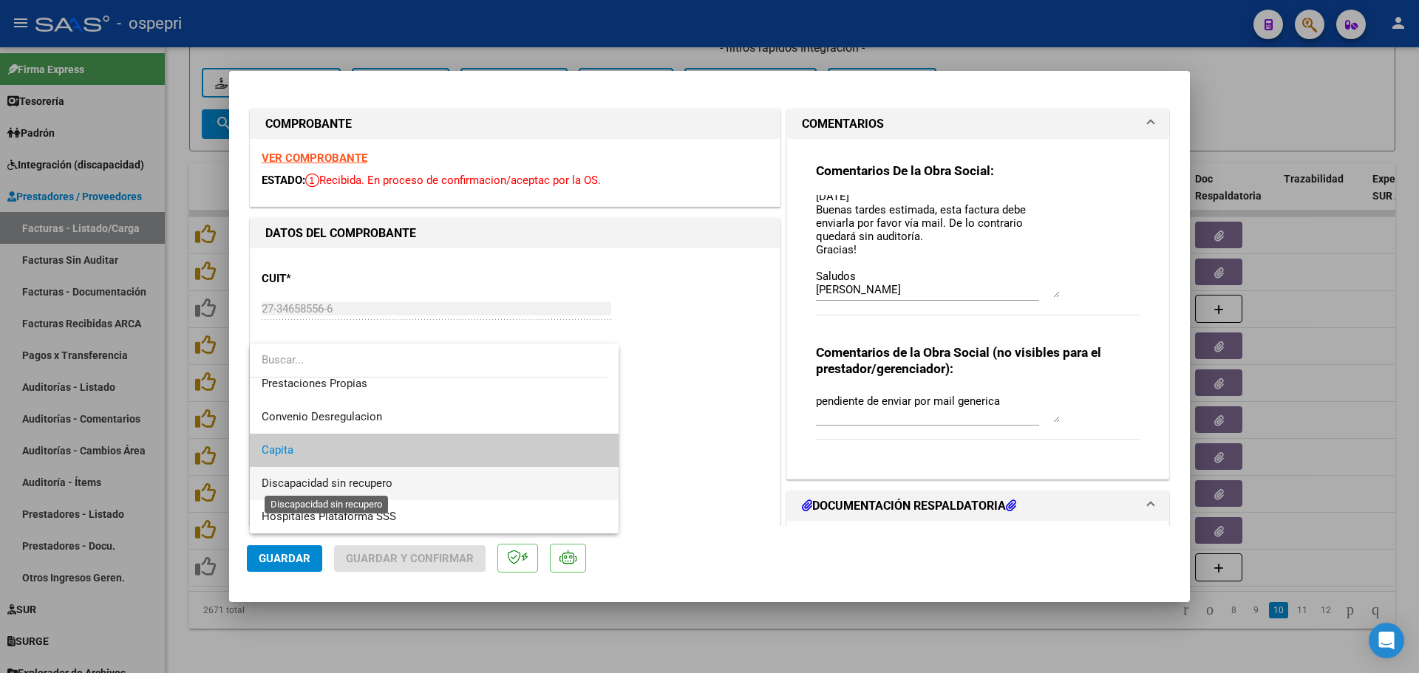
click at [371, 484] on span "Discapacidad sin recupero" at bounding box center [327, 483] width 131 height 13
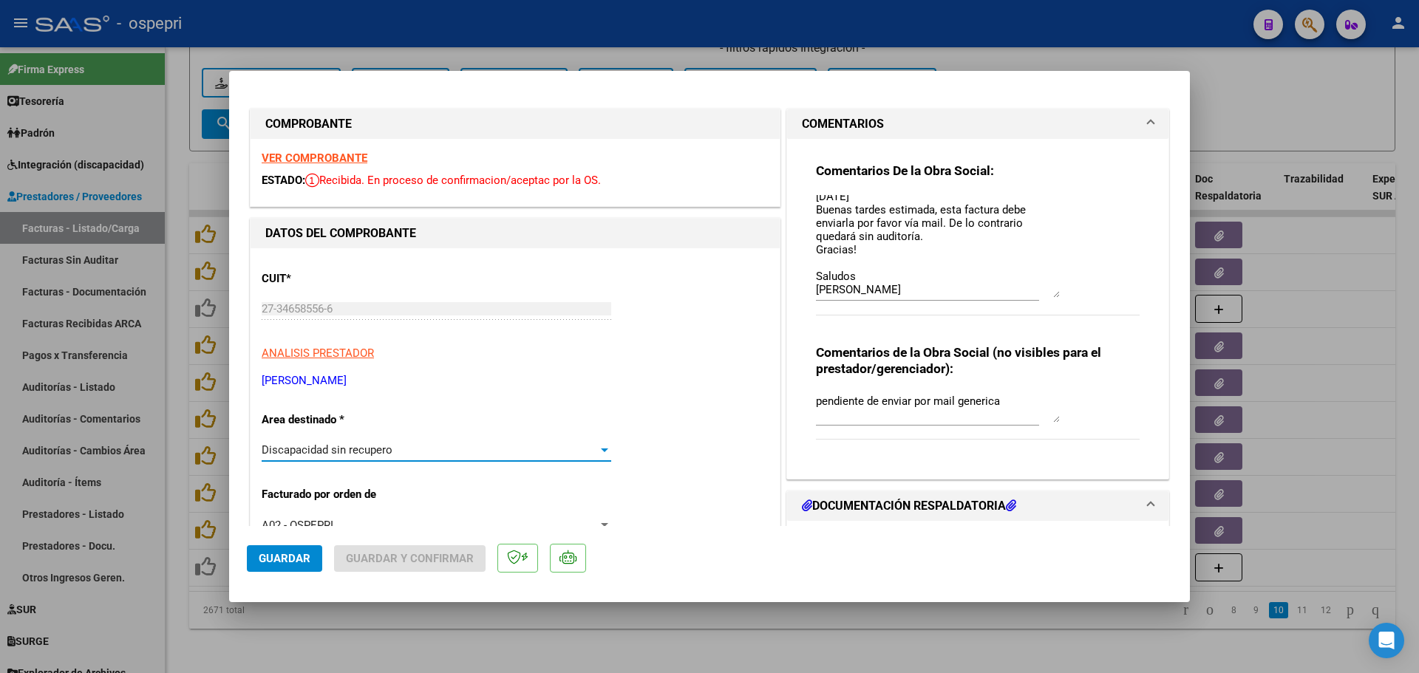
click at [285, 556] on span "Guardar" at bounding box center [285, 558] width 52 height 13
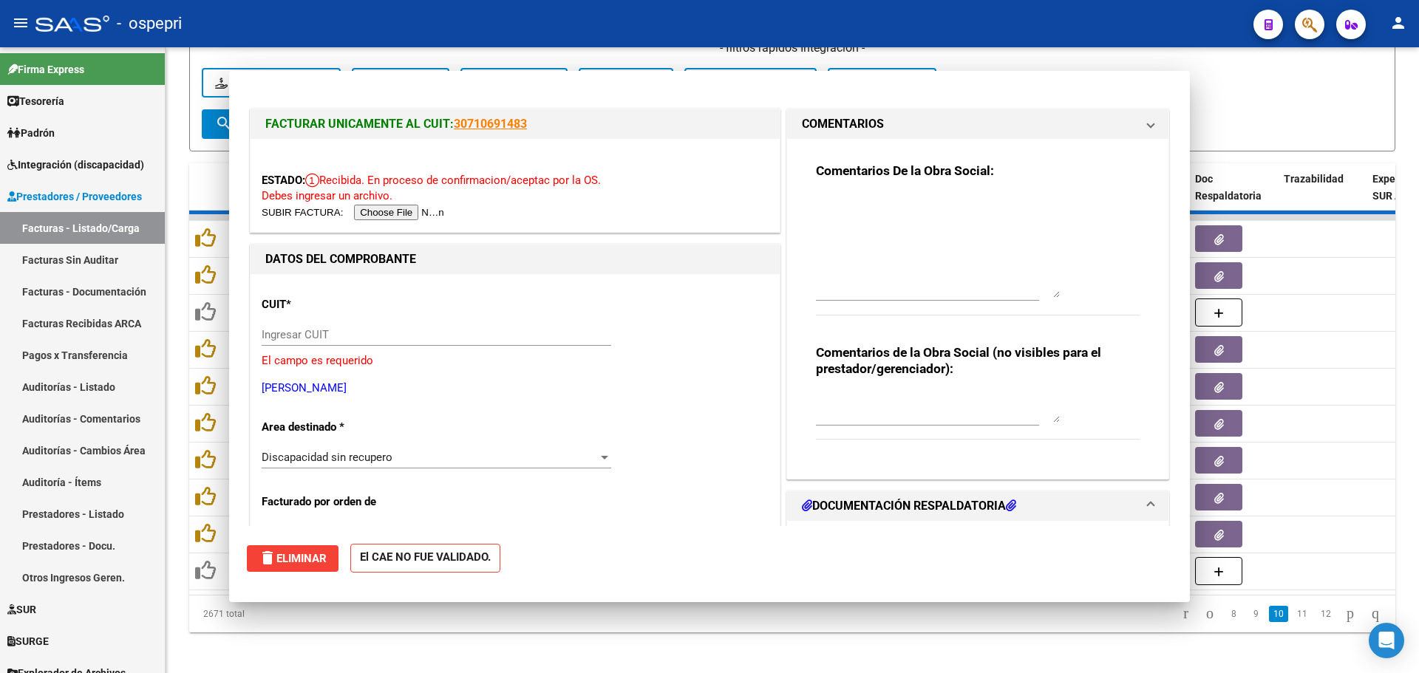
scroll to position [0, 0]
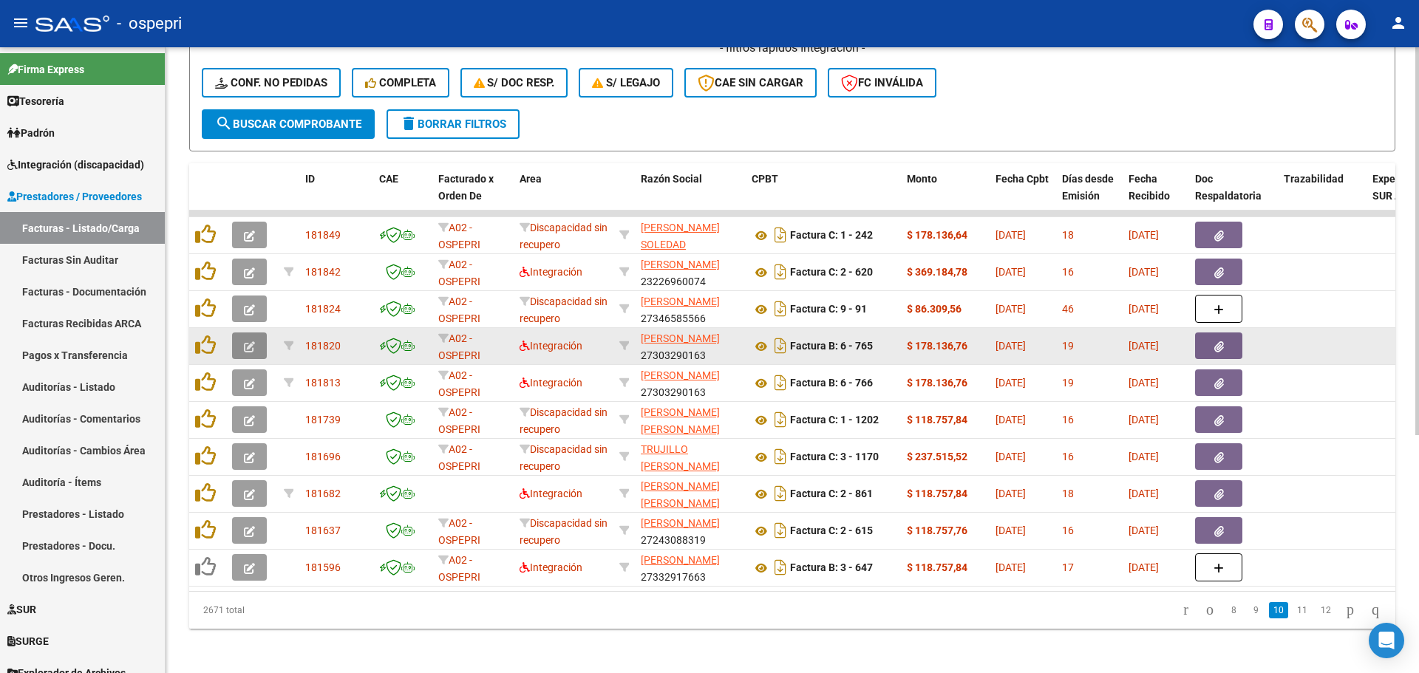
click at [251, 344] on icon "button" at bounding box center [249, 346] width 11 height 11
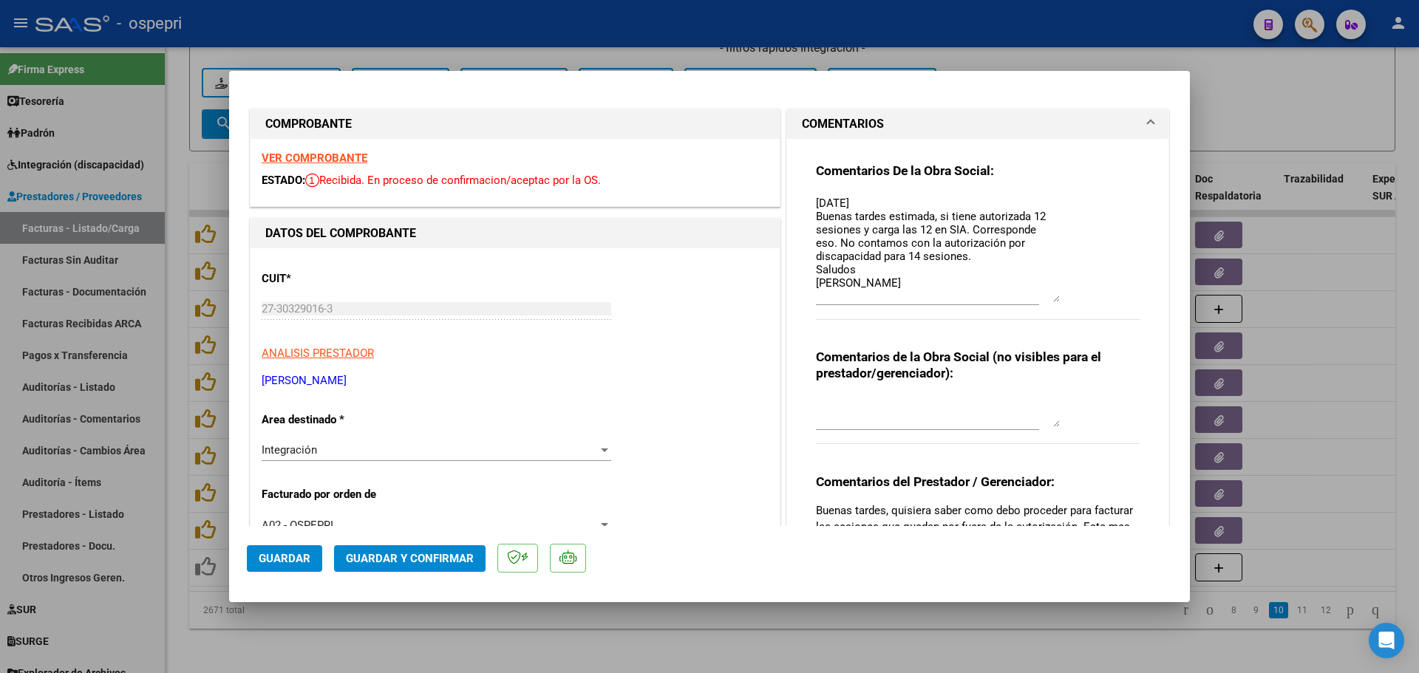
drag, startPoint x: 1046, startPoint y: 221, endPoint x: 1043, endPoint y: 299, distance: 77.7
click at [1043, 299] on textarea "[DATE] Buenas tardes estimada, si tiene autorizada 12 sesiones y carga las 12 e…" at bounding box center [938, 248] width 244 height 107
click at [299, 154] on strong "VER COMPROBANTE" at bounding box center [315, 157] width 106 height 13
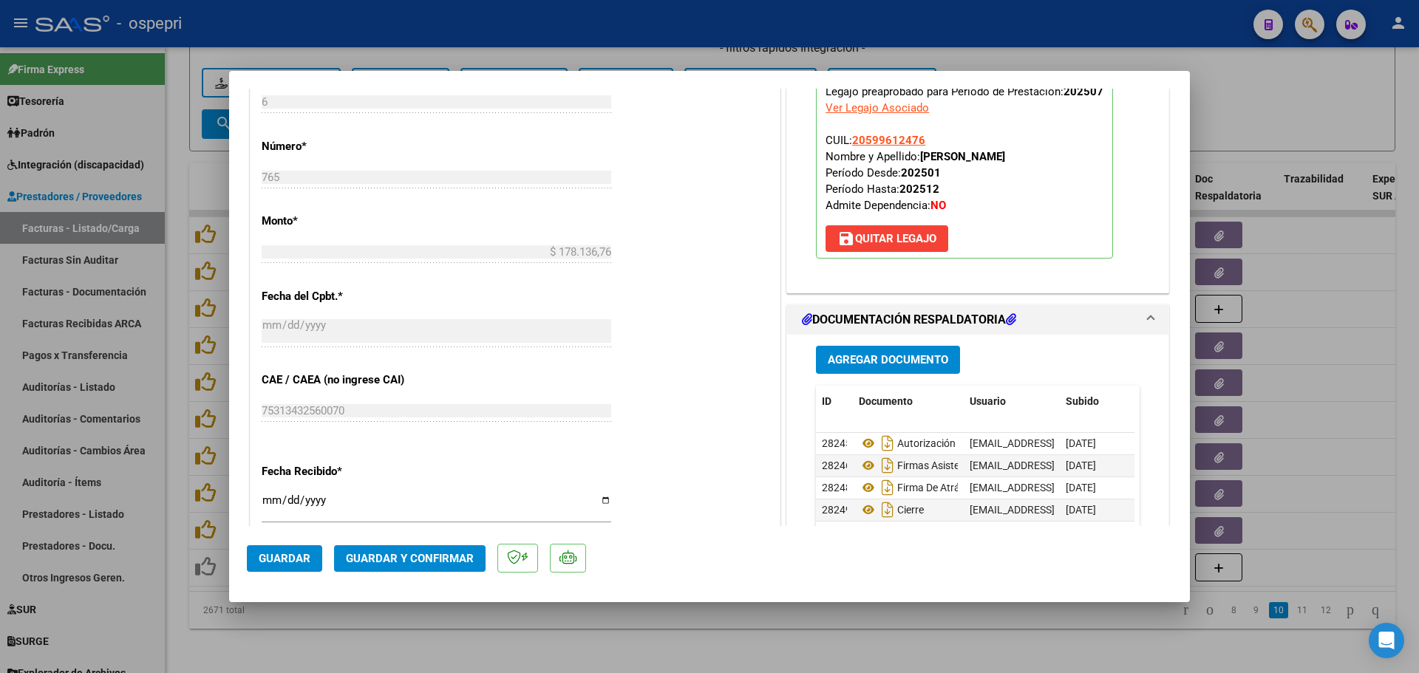
scroll to position [739, 0]
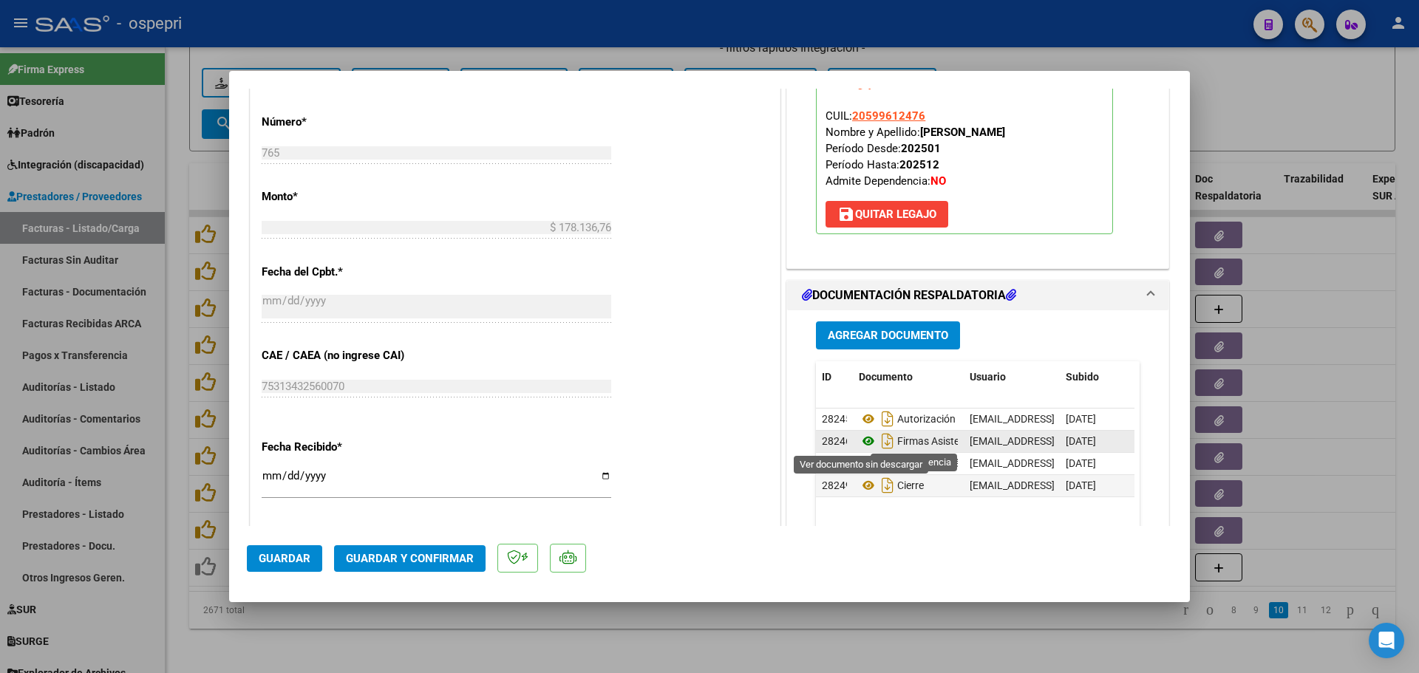
click at [861, 442] on icon at bounding box center [868, 441] width 19 height 18
click at [859, 463] on icon at bounding box center [868, 463] width 19 height 18
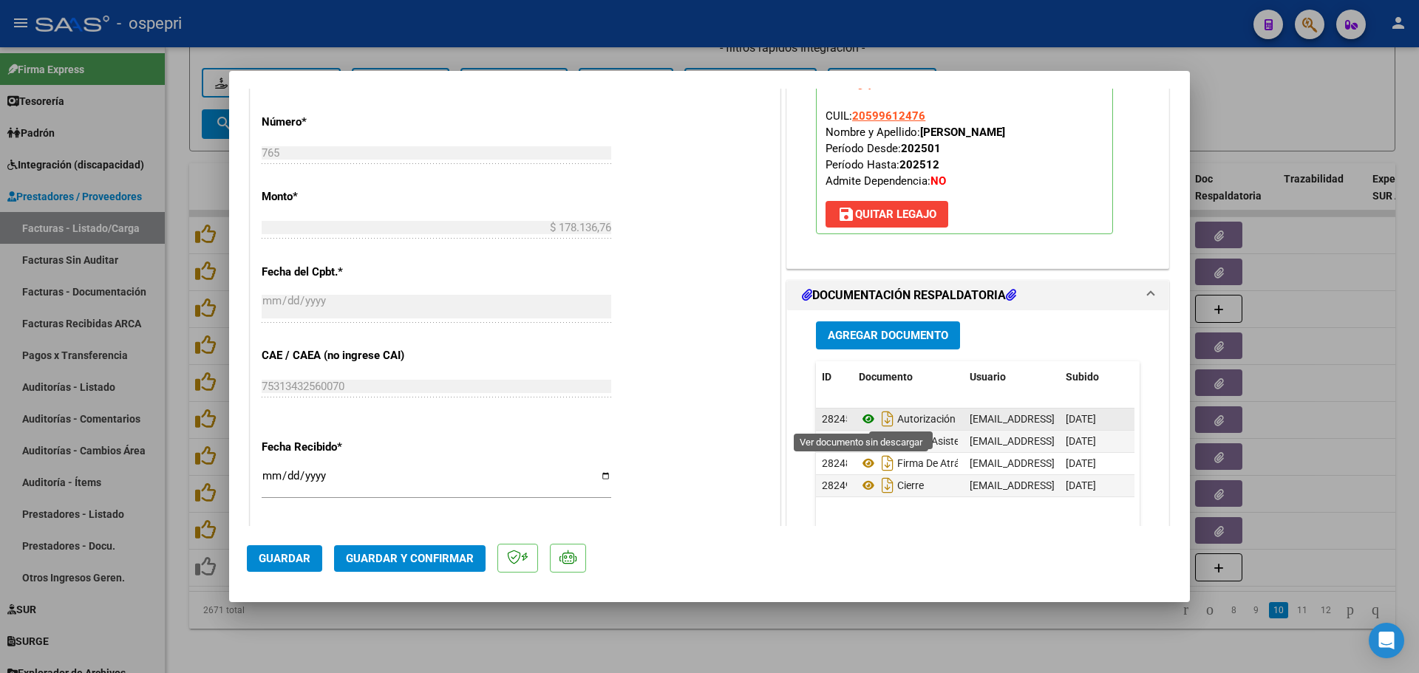
click at [859, 419] on icon at bounding box center [868, 419] width 19 height 18
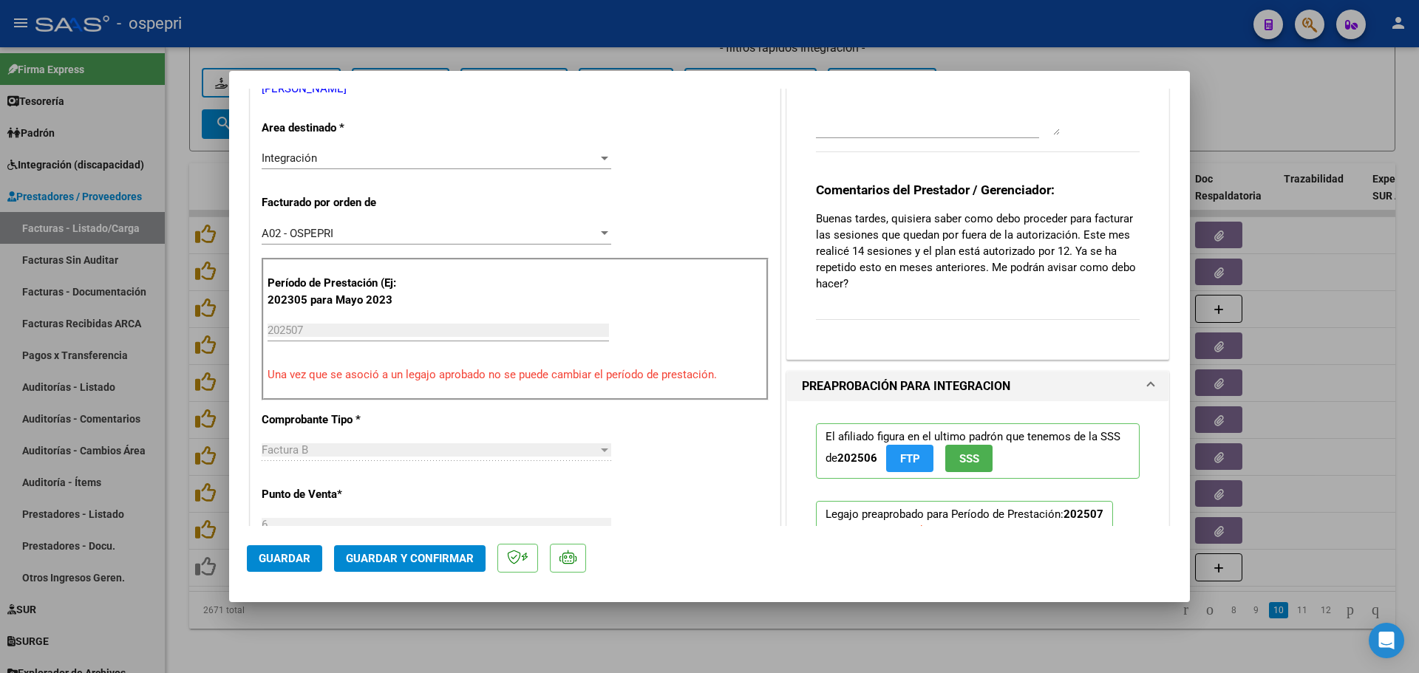
scroll to position [443, 0]
